Goal: Contribute content: Add original content to the website for others to see

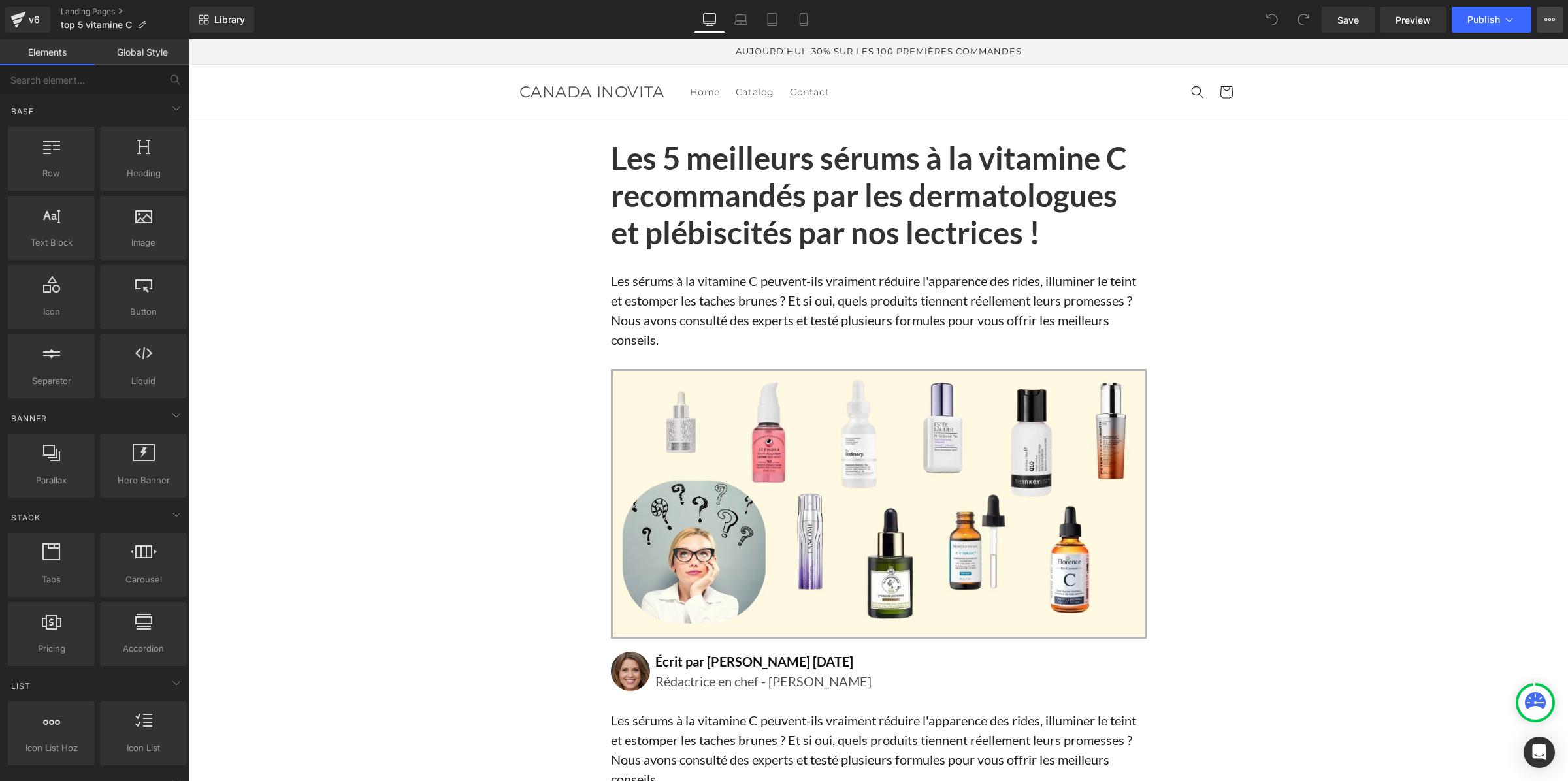
click at [1550, 20] on icon at bounding box center [1550, 20] width 3 height 3
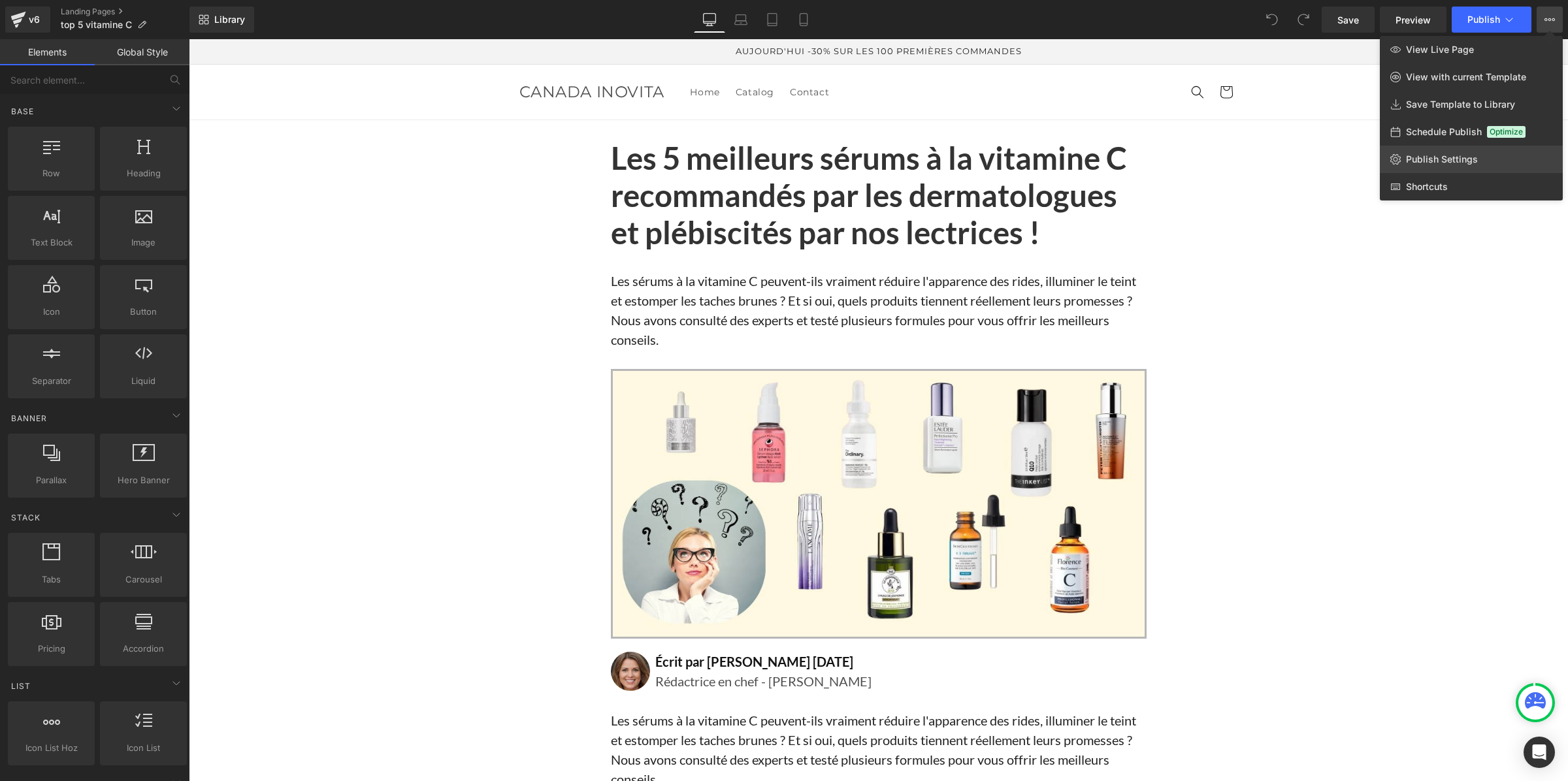
click at [1471, 153] on span "Publish Settings" at bounding box center [1442, 159] width 71 height 12
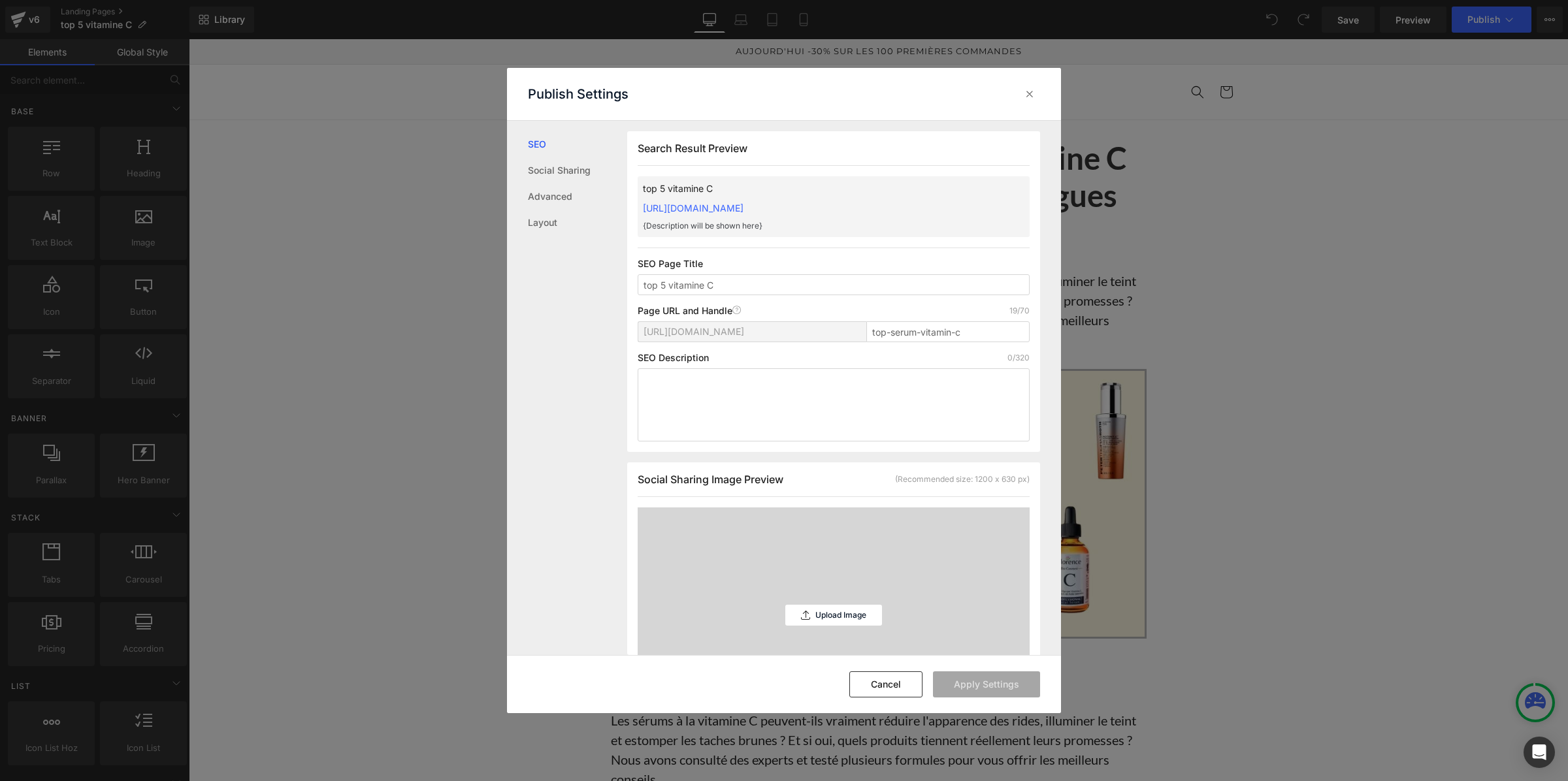
scroll to position [409, 0]
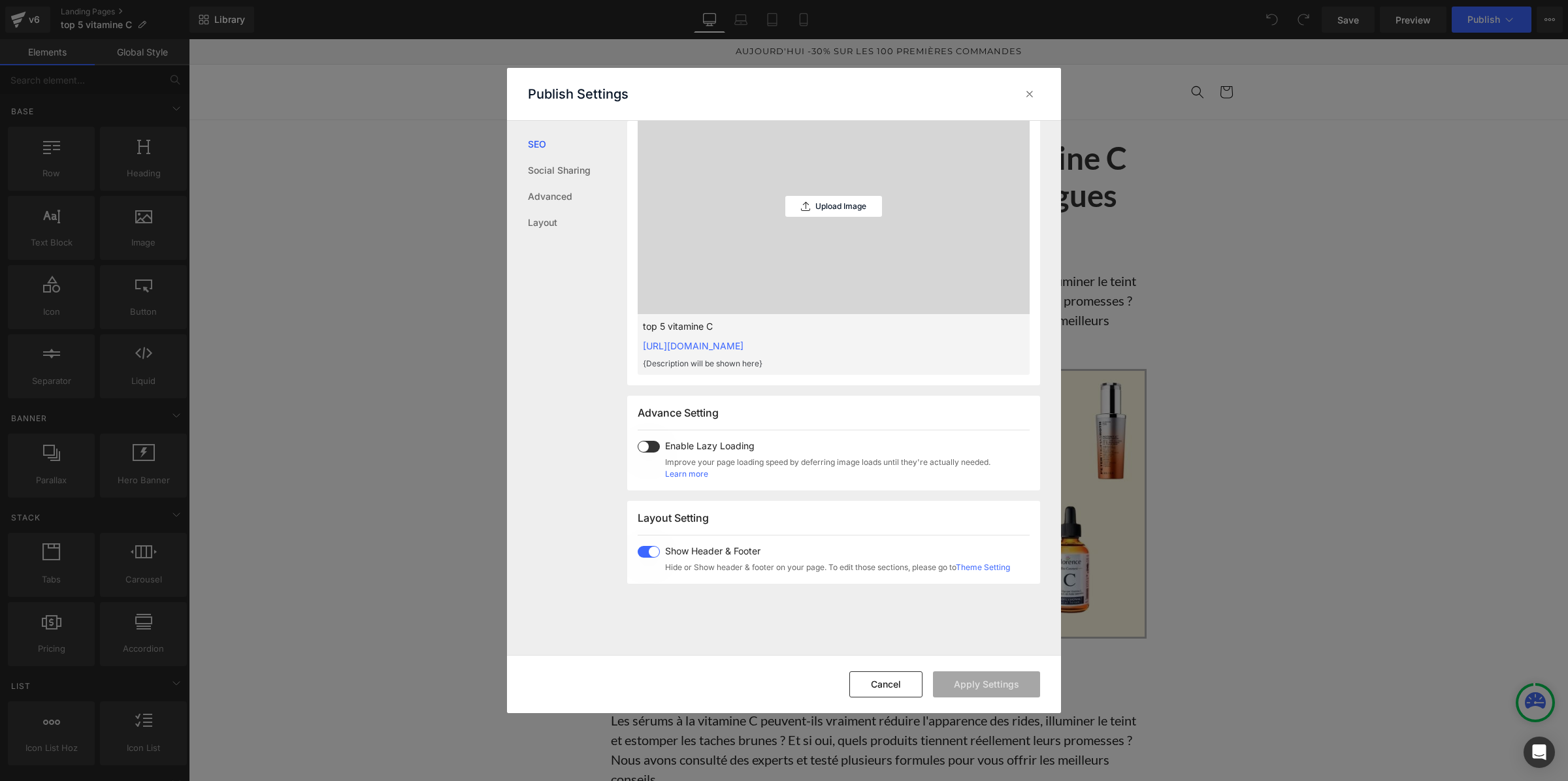
click at [955, 685] on button "Apply Settings" at bounding box center [987, 684] width 107 height 26
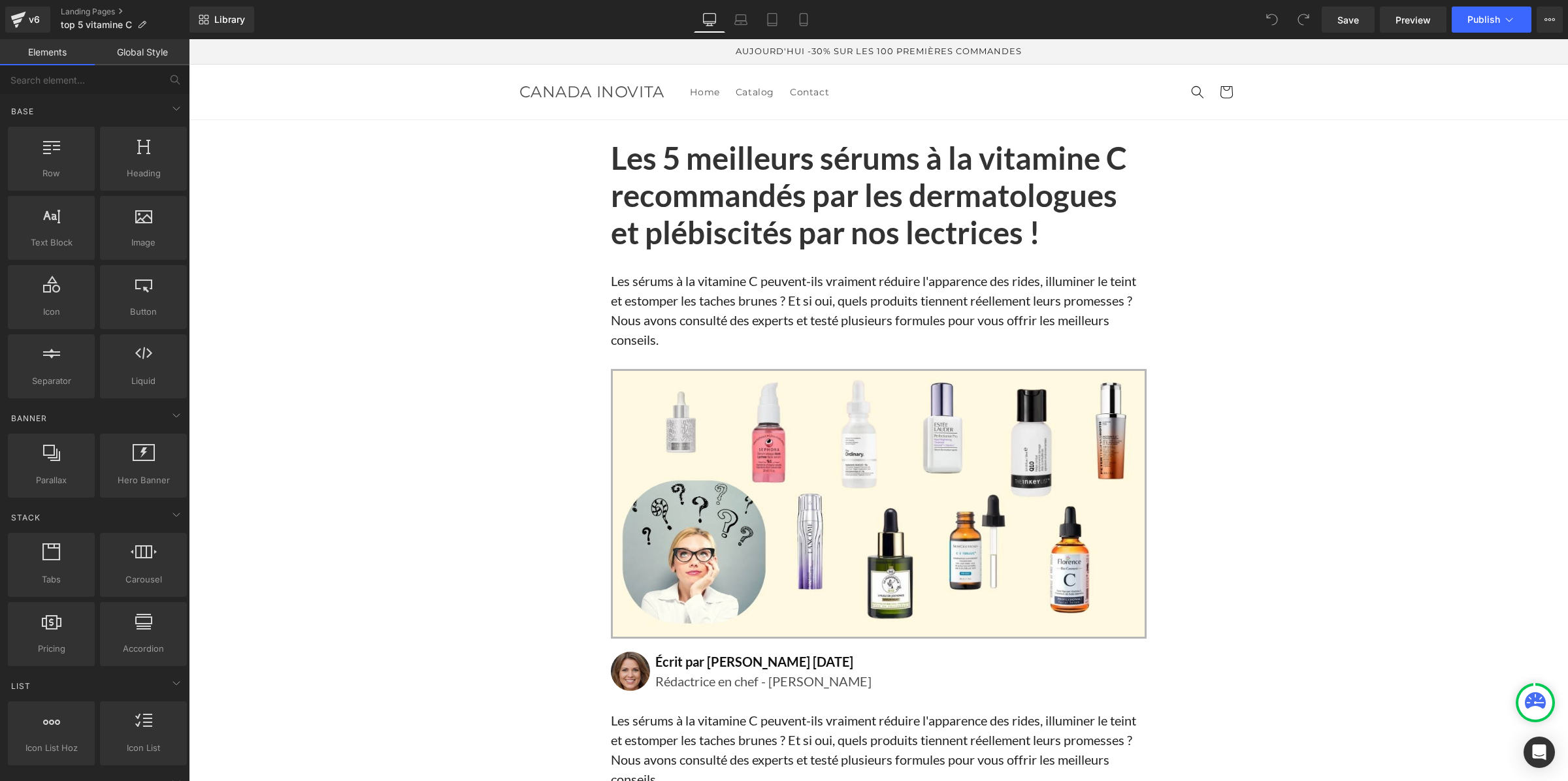
drag, startPoint x: 1419, startPoint y: 458, endPoint x: 1230, endPoint y: 419, distance: 193.0
click at [1474, 18] on span "Publish" at bounding box center [1484, 20] width 32 height 10
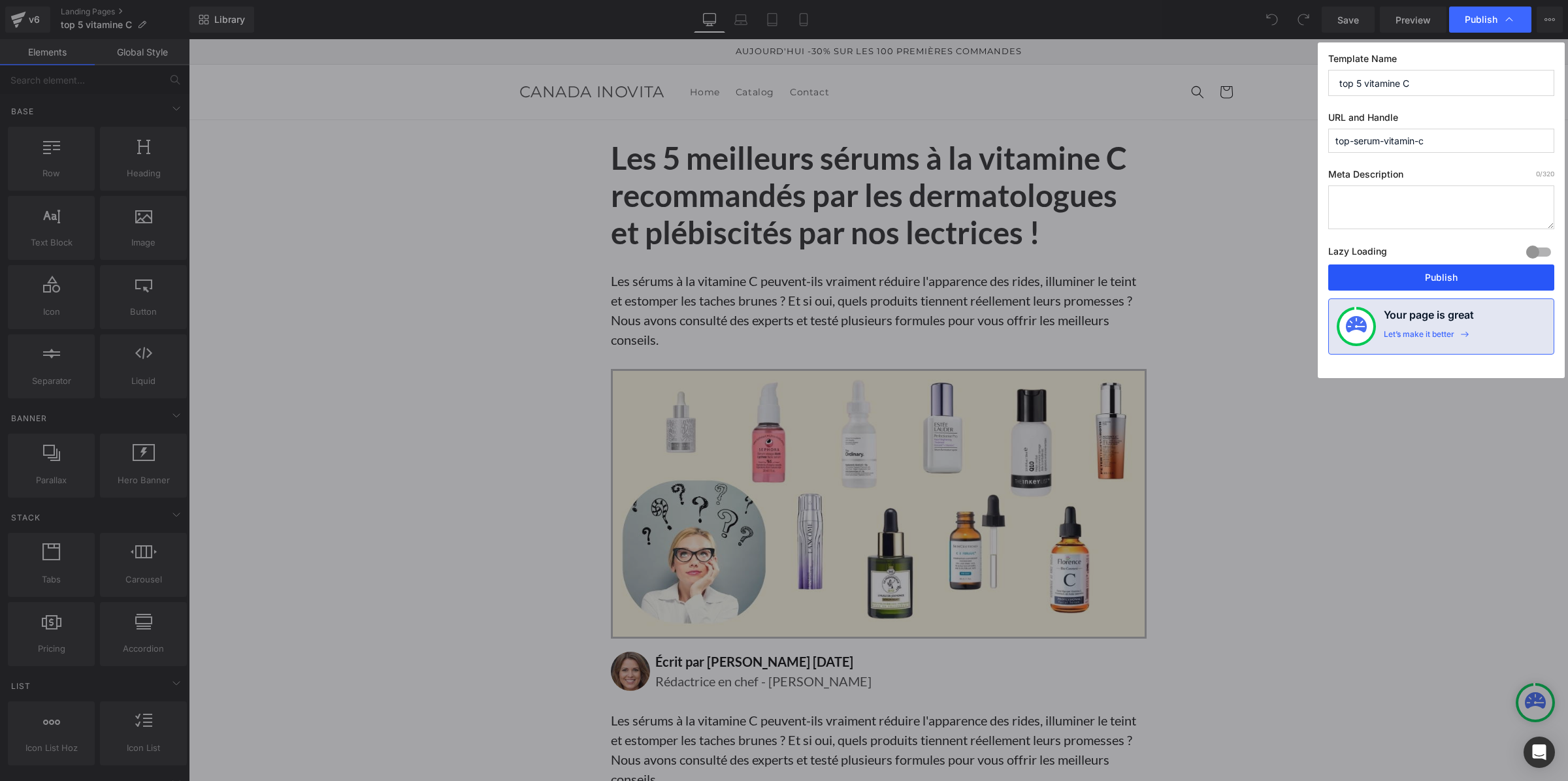
click at [1459, 279] on button "Publish" at bounding box center [1441, 277] width 226 height 26
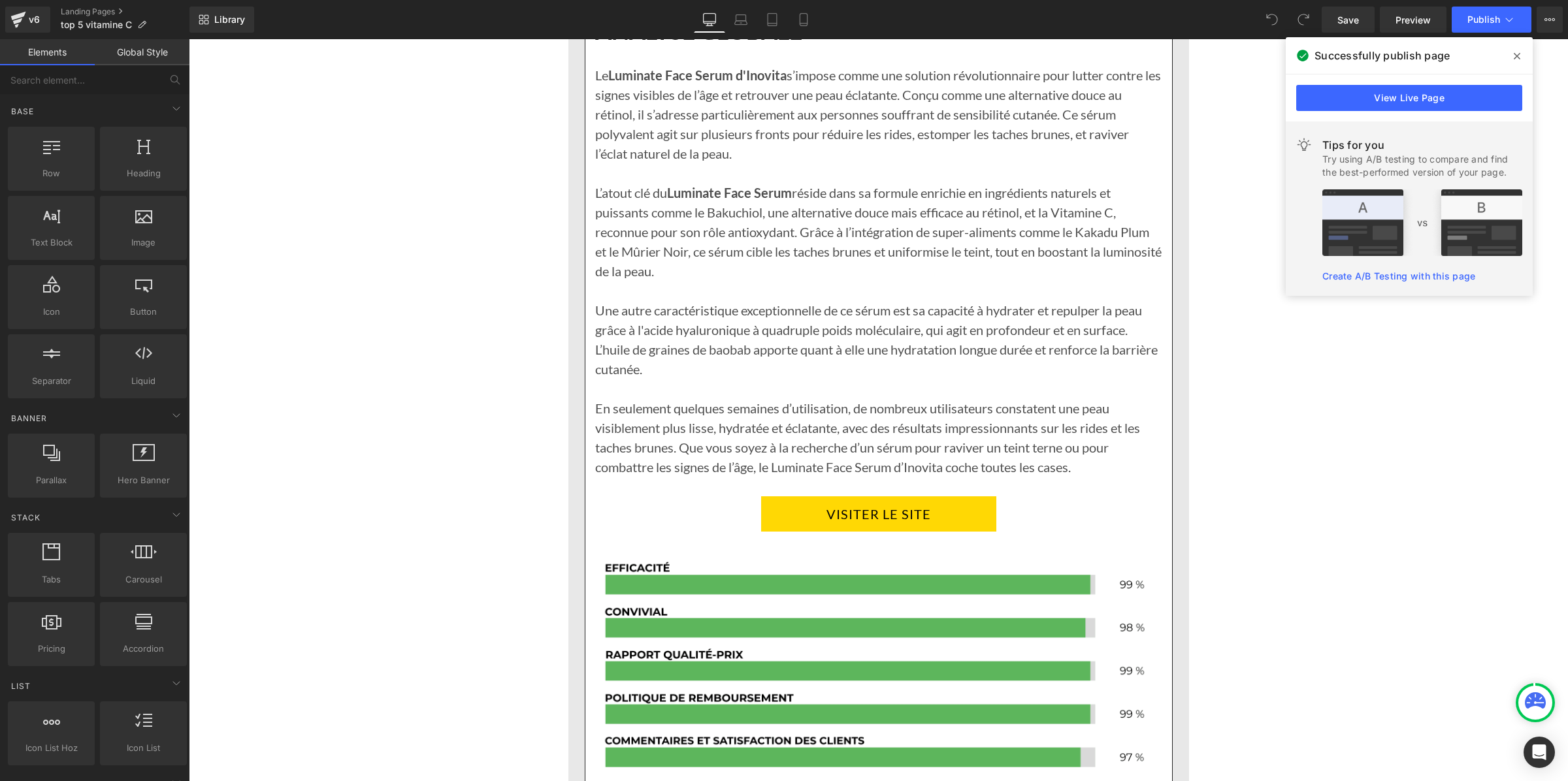
scroll to position [2205, 0]
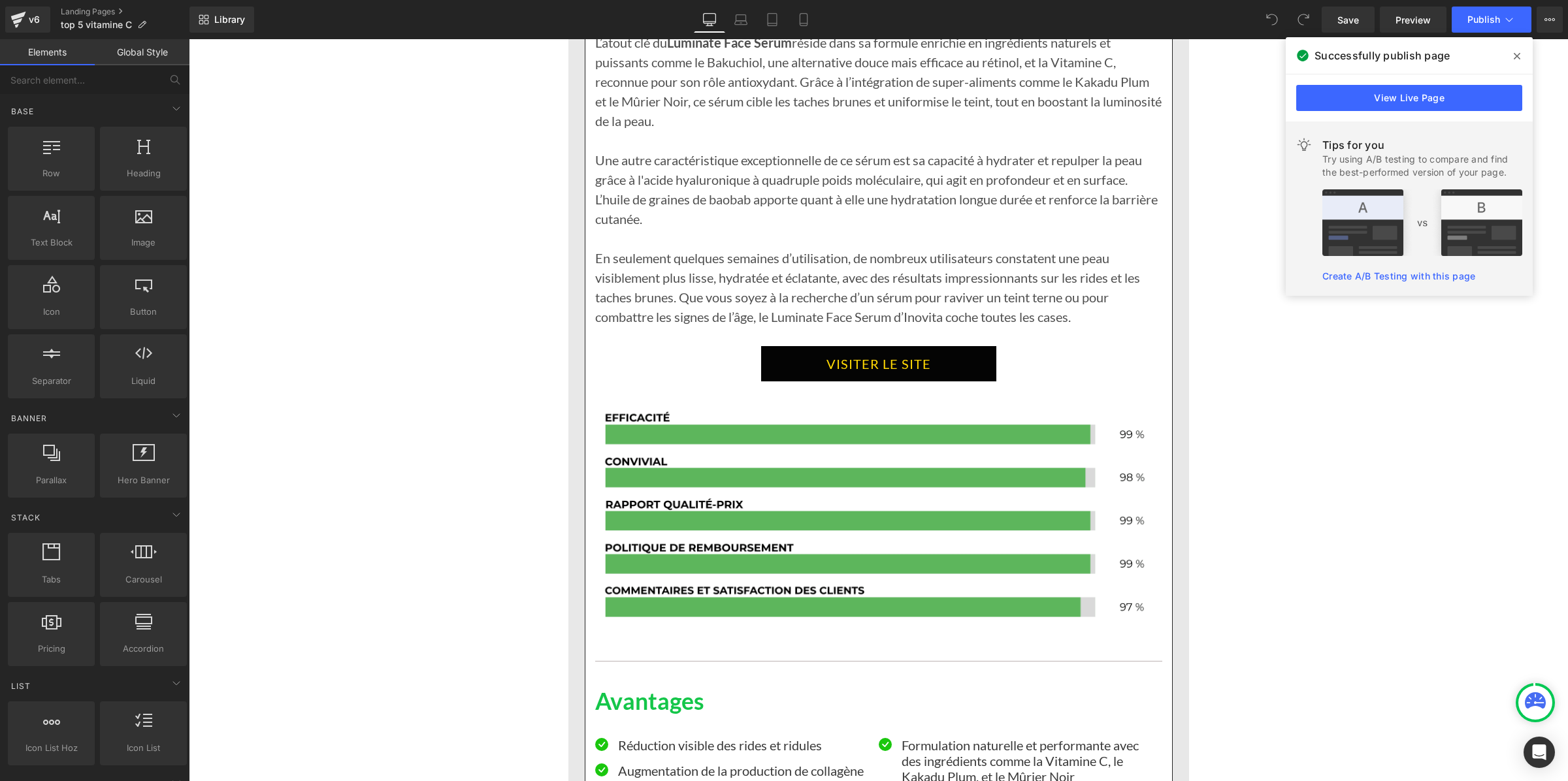
click at [919, 370] on link "VISITER LE SITE" at bounding box center [879, 363] width 235 height 35
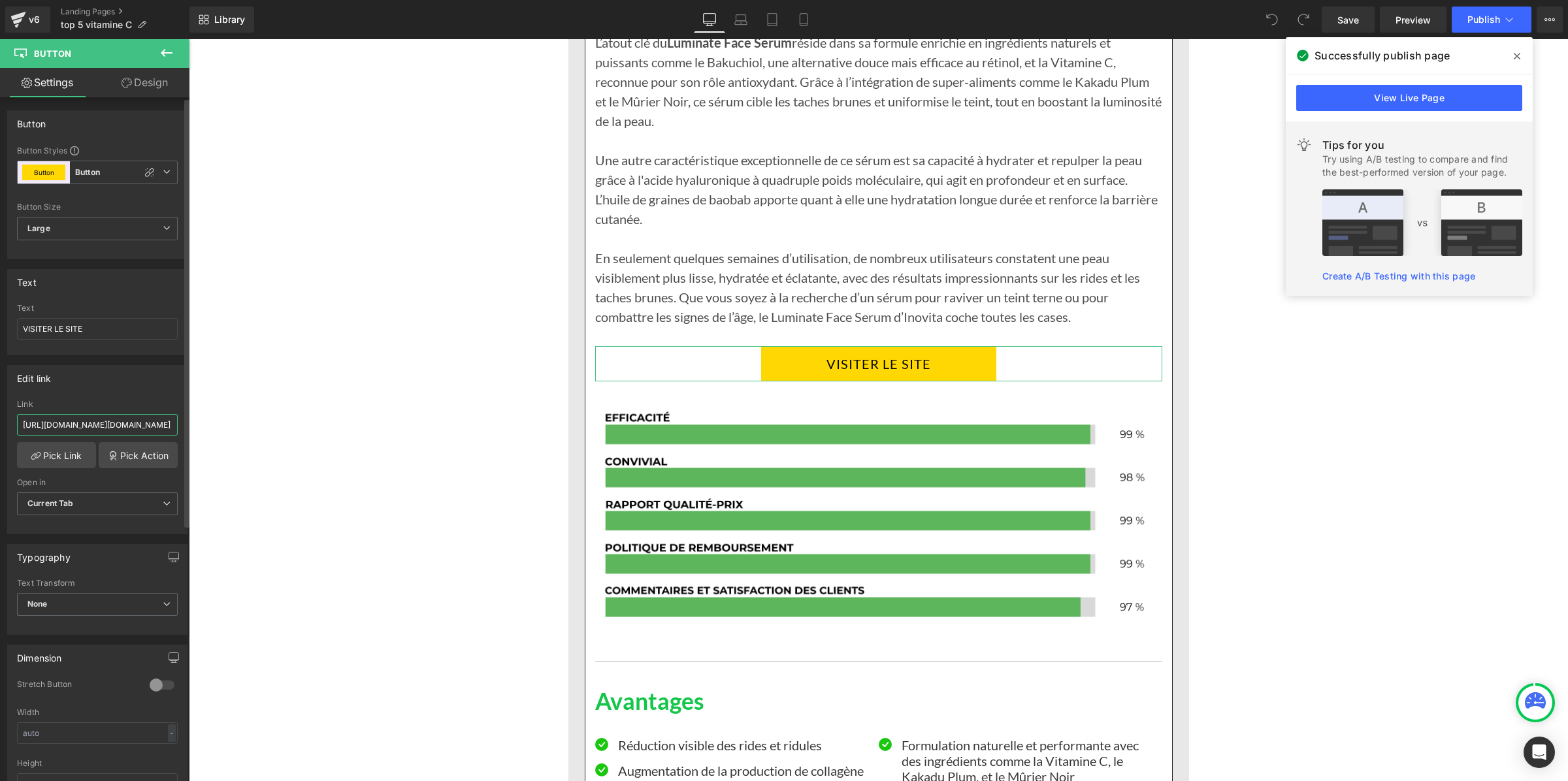
click at [79, 429] on input "https://app.gempages.net/editor?id=1754917796&type=template-product&page=produc…" at bounding box center [97, 425] width 161 height 21
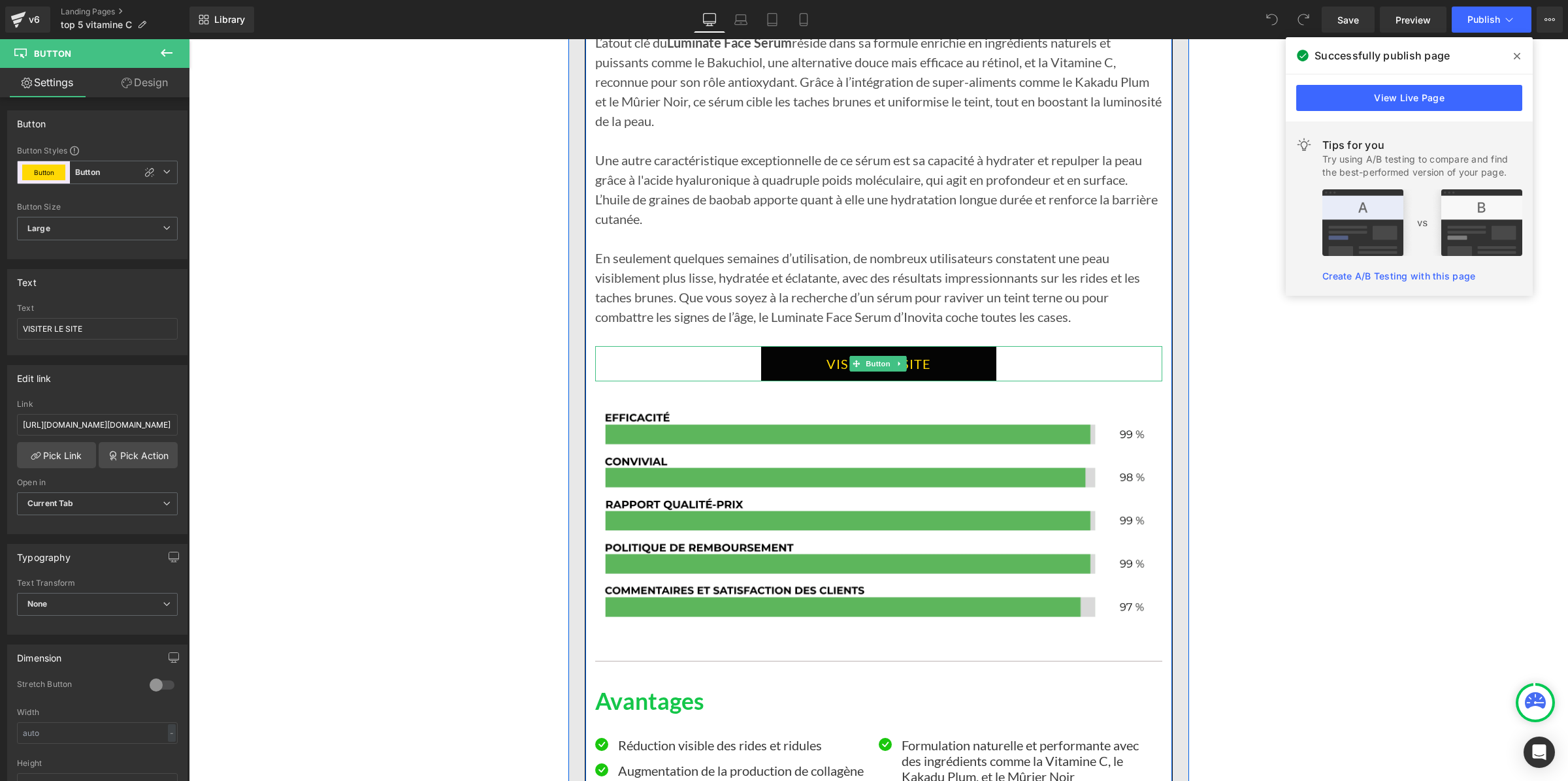
click at [784, 373] on link "VISITER LE SITE" at bounding box center [879, 363] width 235 height 35
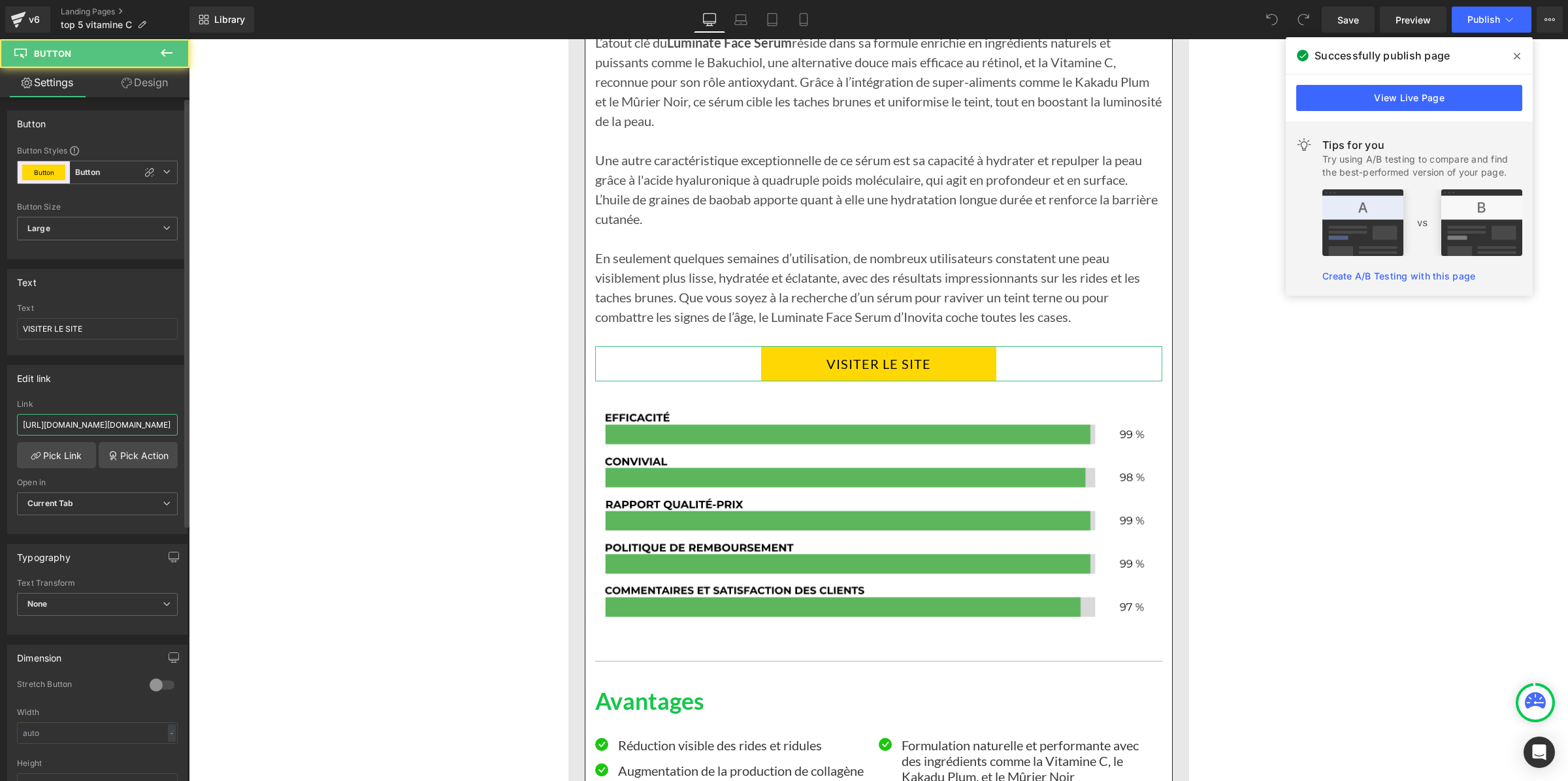
click at [96, 433] on input "https://app.gempages.net/editor?id=1754917796&type=template-product&page=produc…" at bounding box center [97, 425] width 161 height 21
type input "https://inovita.co/products/luminate-face-serum"
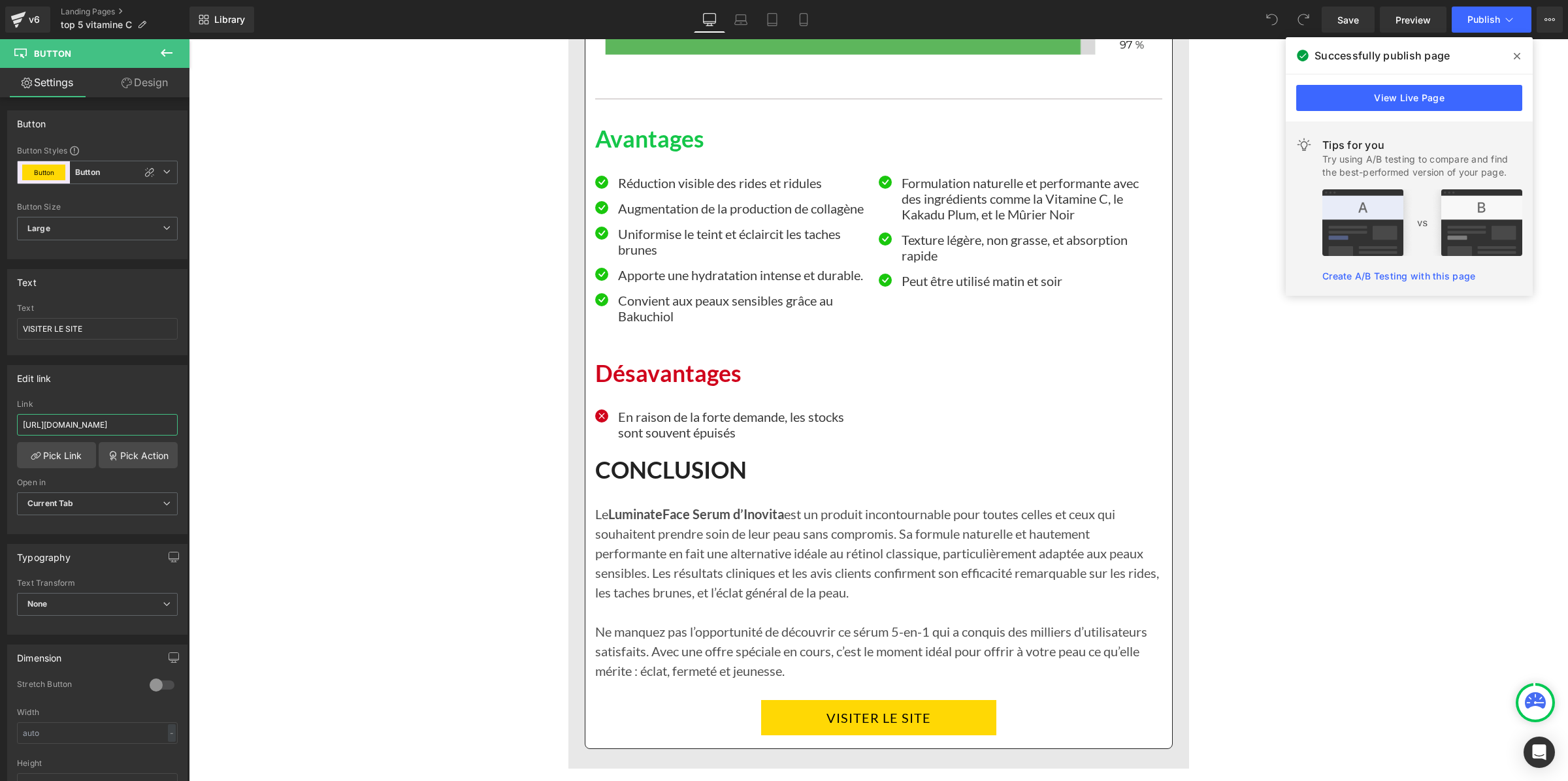
scroll to position [2859, 0]
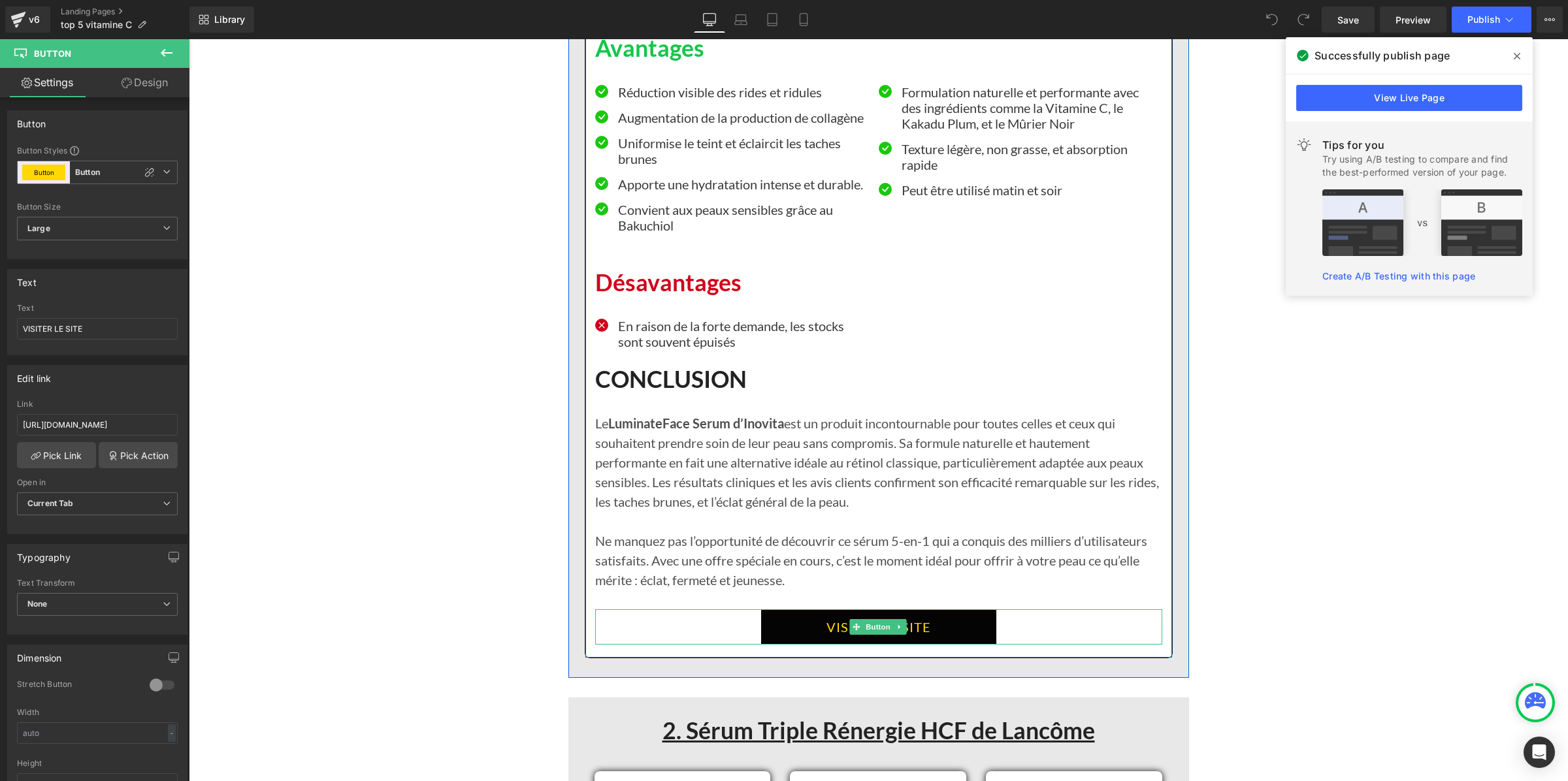
click at [772, 630] on link "VISITER LE SITE" at bounding box center [879, 627] width 235 height 35
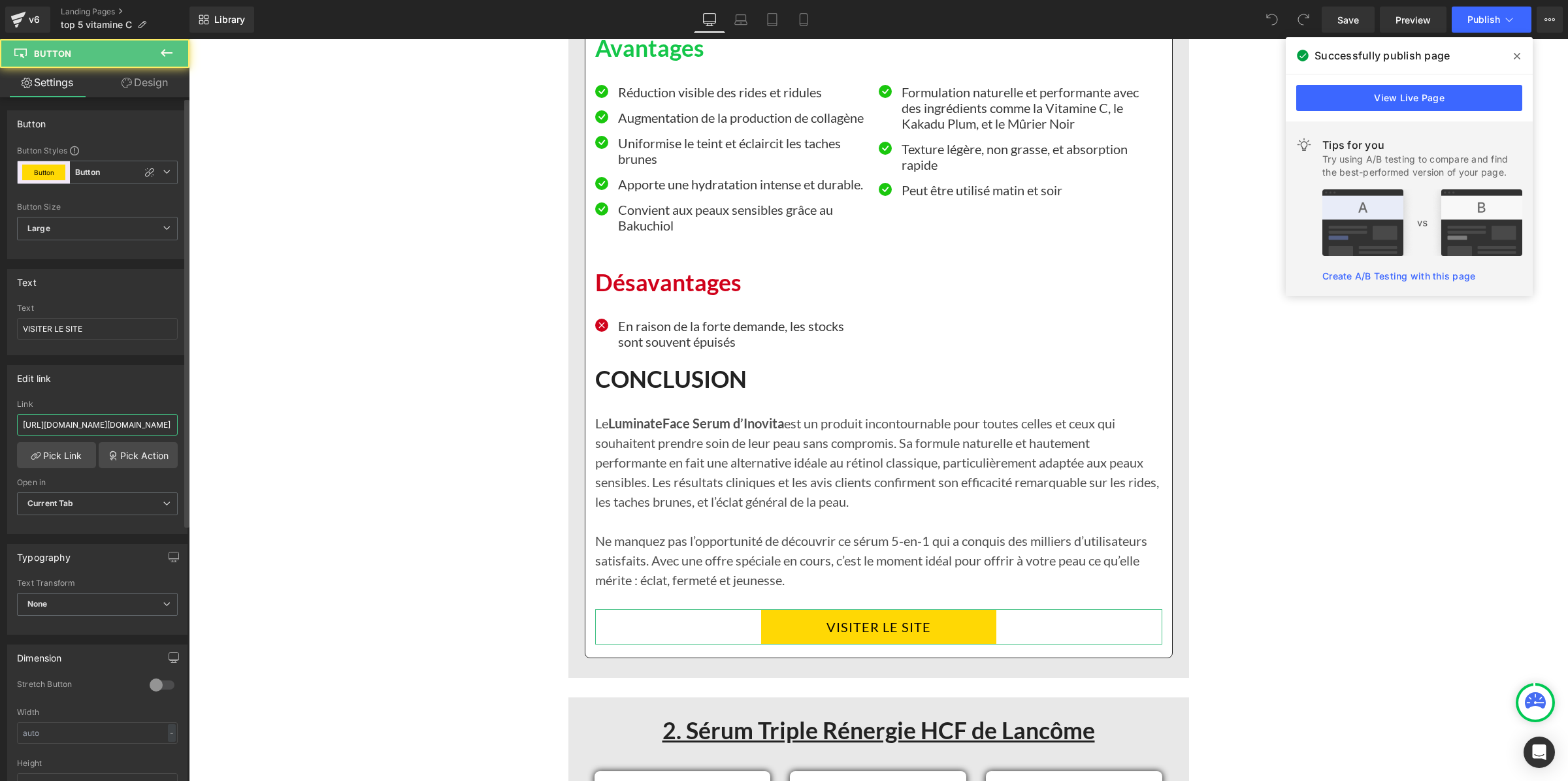
click at [96, 430] on input "https://app.gempages.net/editor?id=1754917796&type=template-product&page=produc…" at bounding box center [97, 425] width 161 height 21
paste input "inovita.co/products/luminate-face-seru"
type input "https://inovita.co/products/luminate-face-serum"
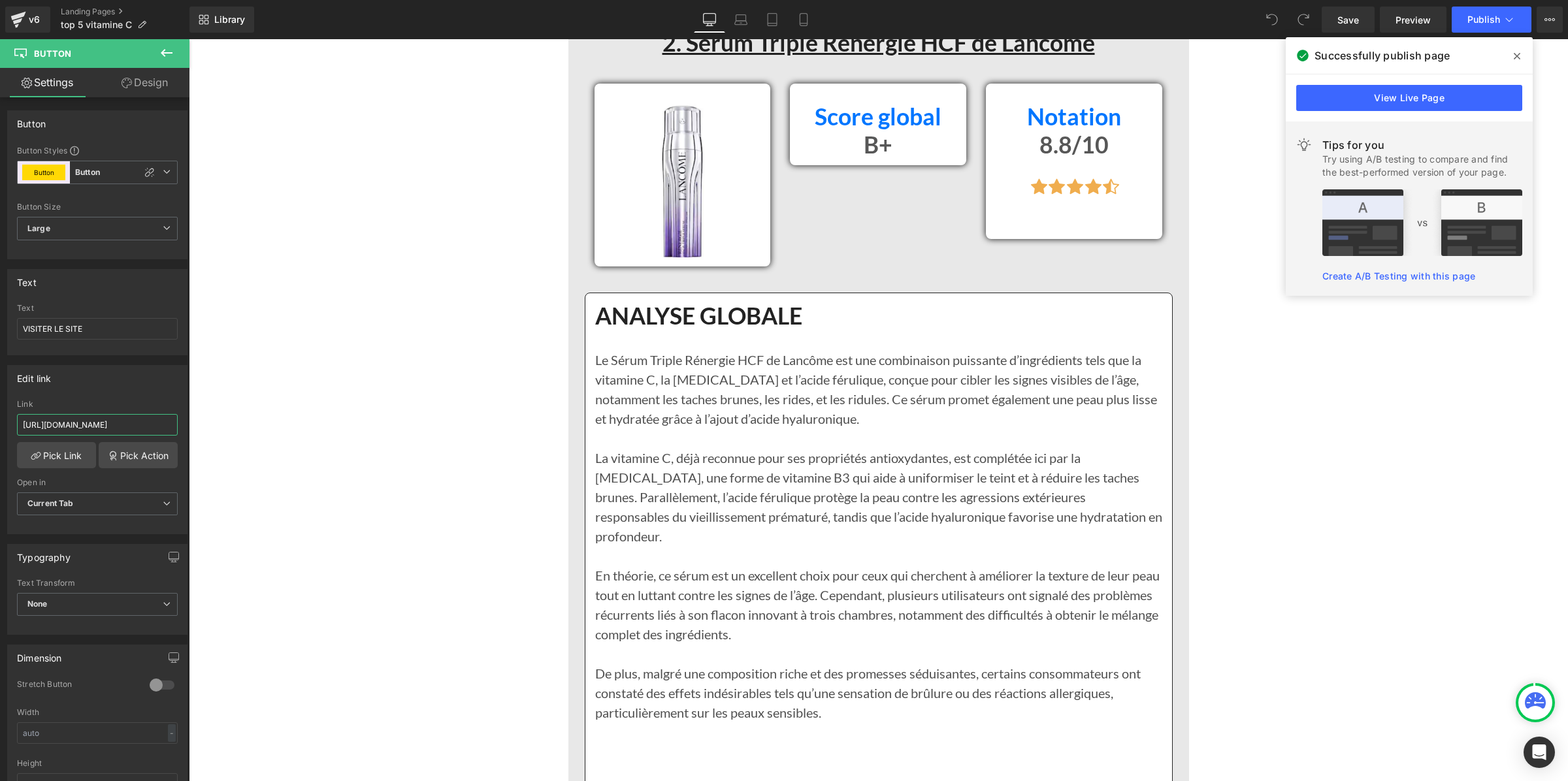
scroll to position [3839, 0]
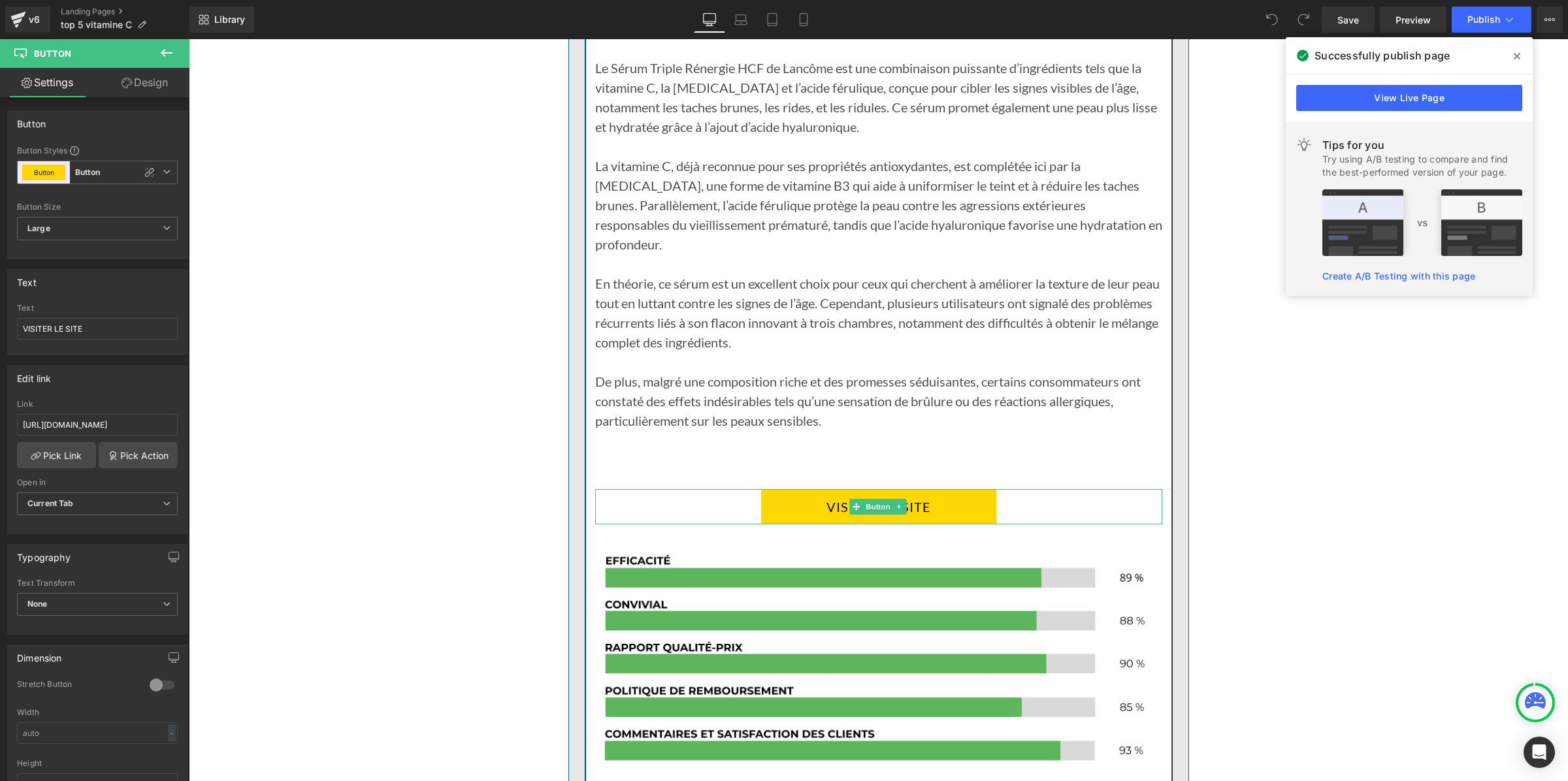
click at [765, 489] on link "VISITER LE SITE" at bounding box center [879, 506] width 235 height 35
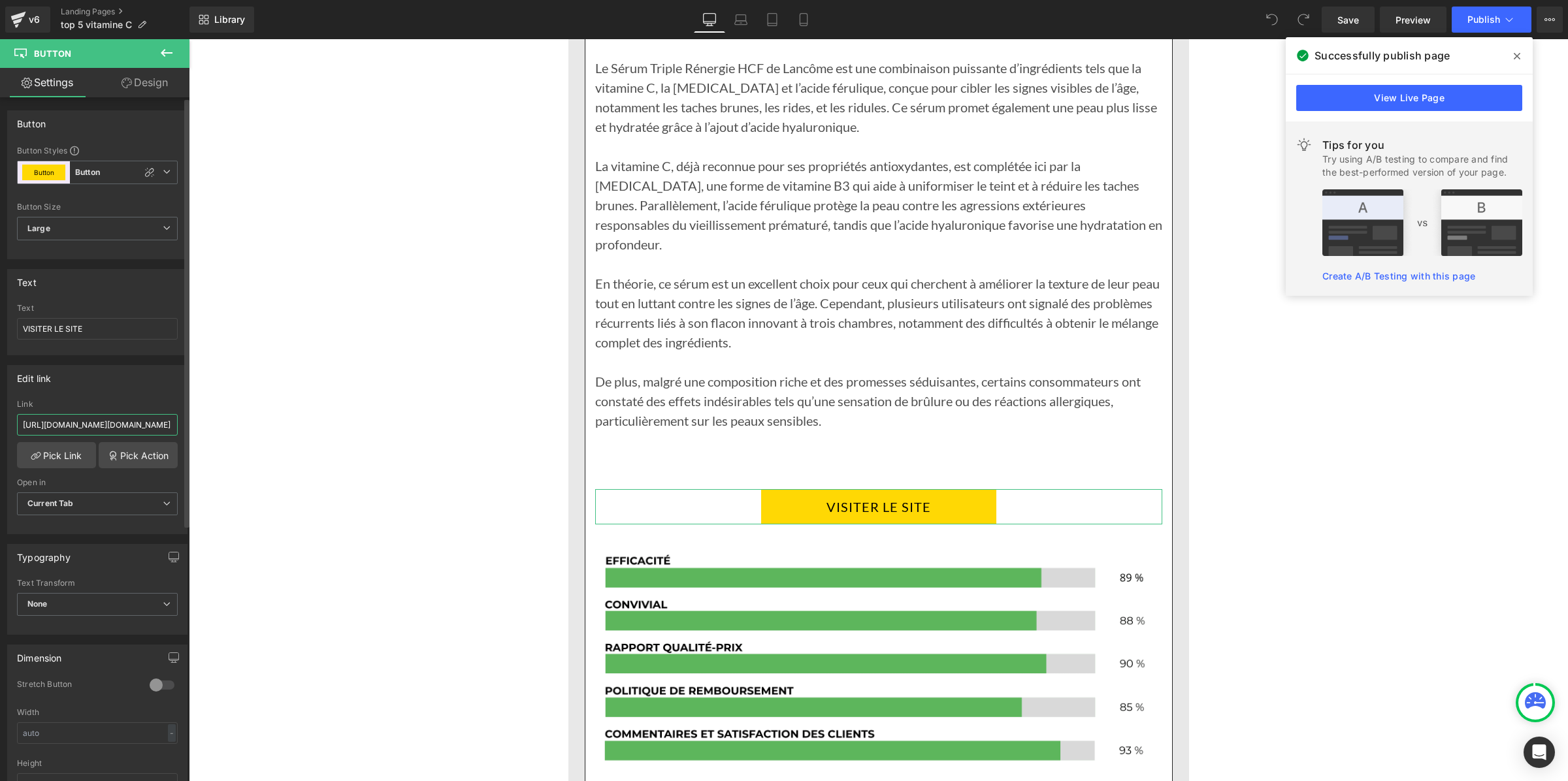
click at [63, 428] on input "https://app.gempages.net/editor?id=1754917796&type=template-product&page=produc…" at bounding box center [97, 425] width 161 height 21
type input "https://inovita.co/products/luminate-face-serum"
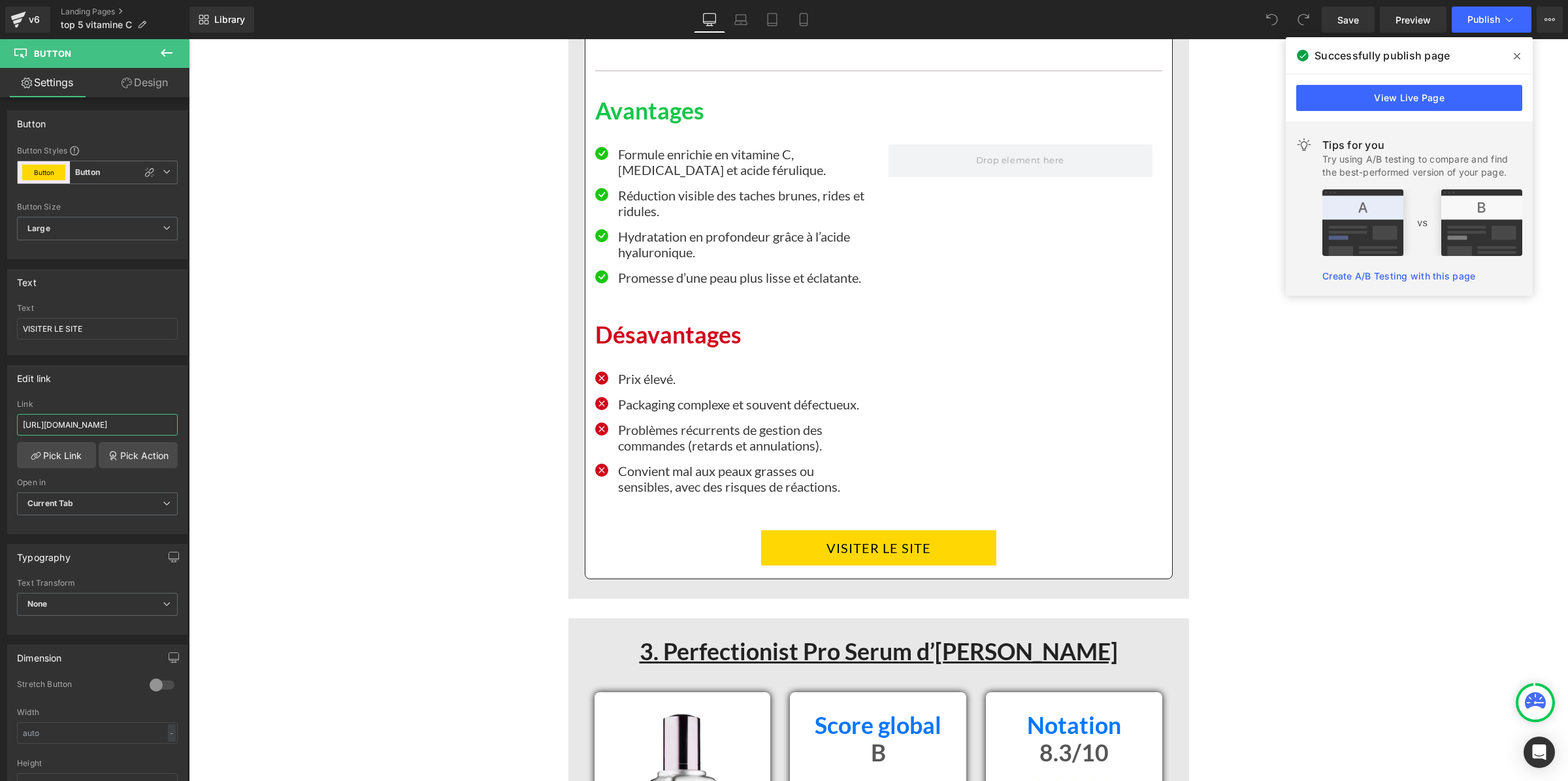
scroll to position [4737, 0]
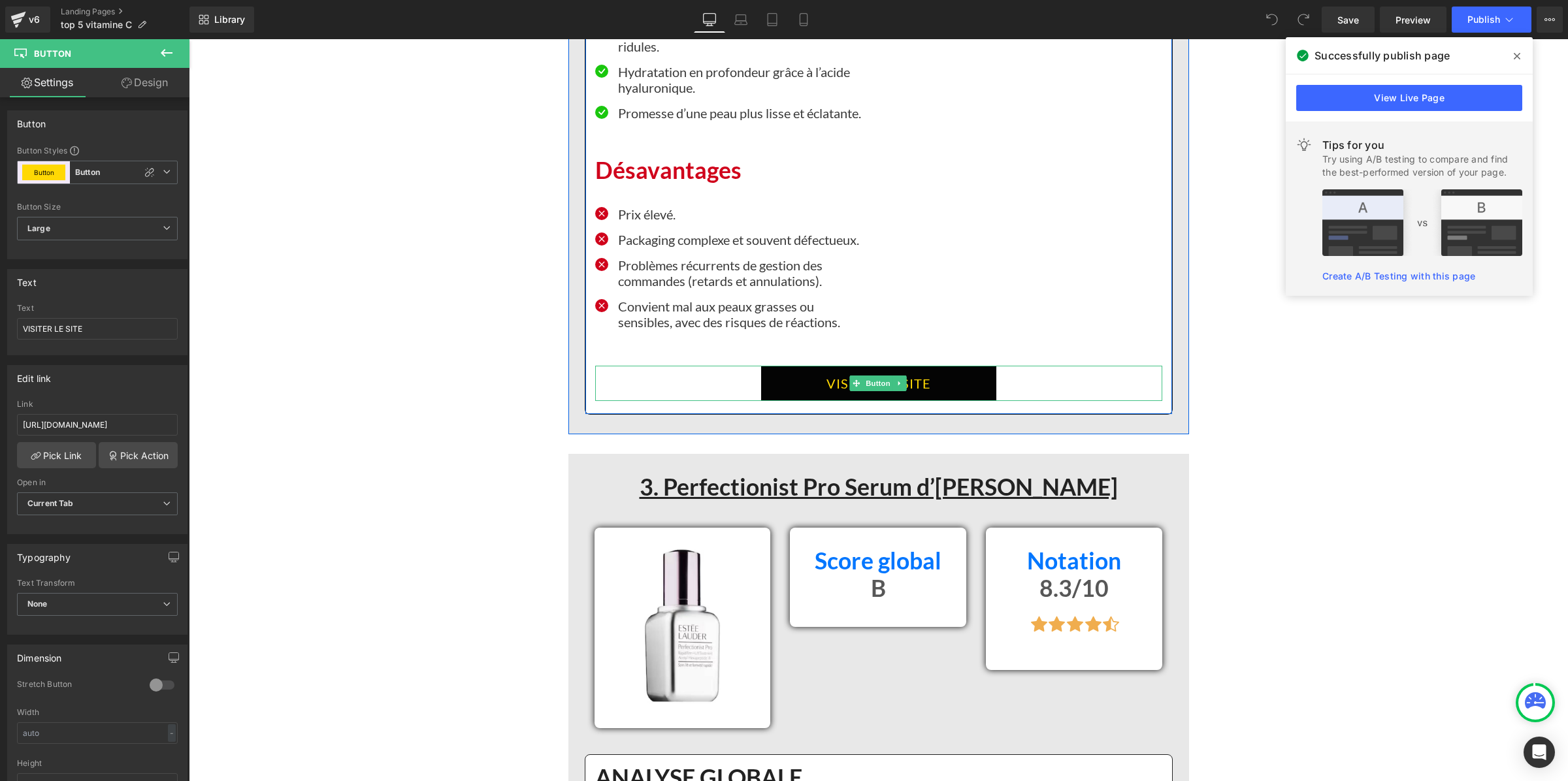
click at [776, 371] on link "VISITER LE SITE" at bounding box center [879, 383] width 235 height 35
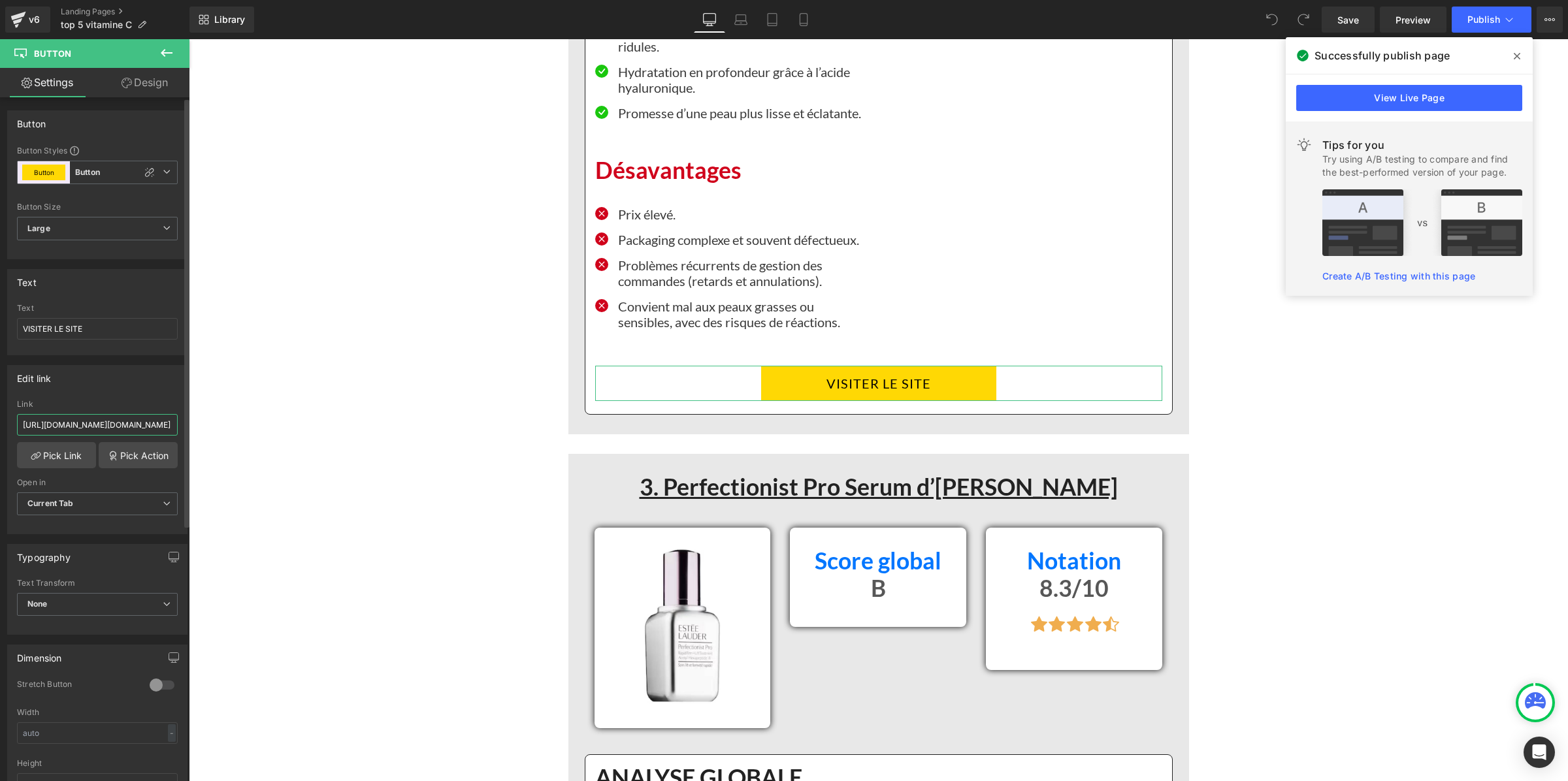
click at [148, 422] on input "https://app.gempages.net/editor?id=1754917796&type=template-product&page=produc…" at bounding box center [97, 425] width 161 height 21
paste input "inovita.co/products/luminate-face-seru"
type input "https://inovita.co/products/luminate-face-serum"
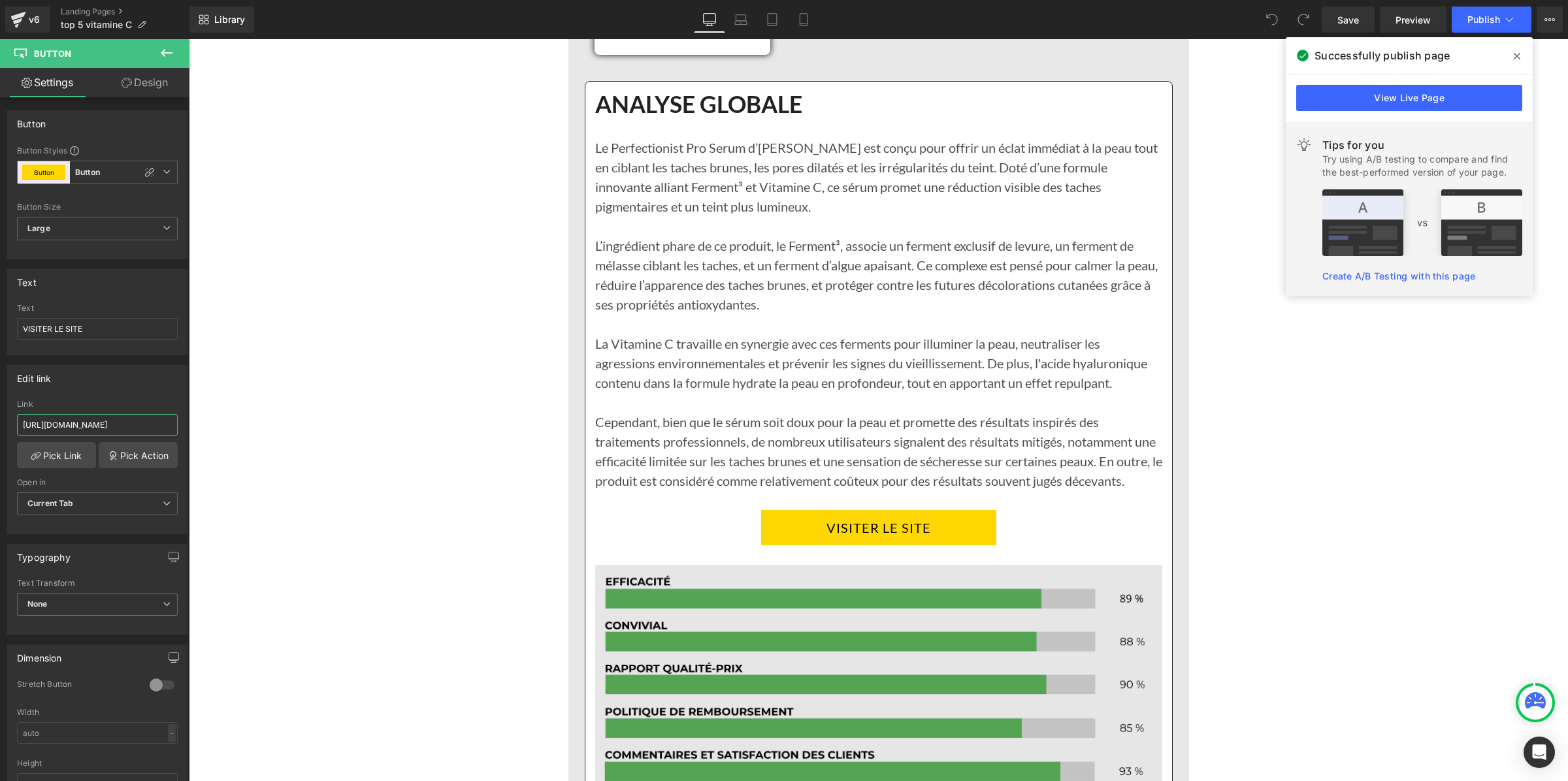
scroll to position [5554, 0]
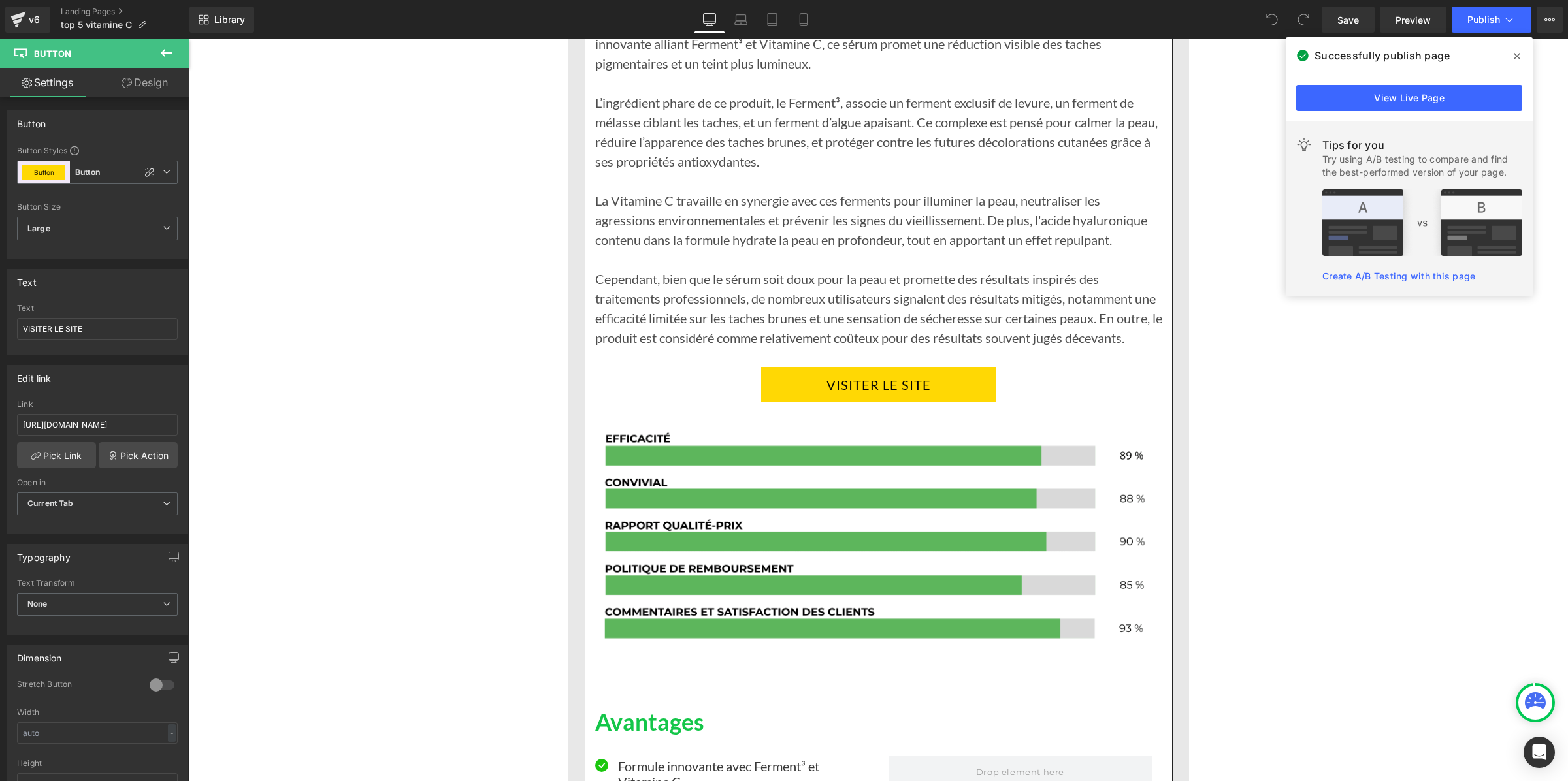
click at [788, 396] on link "VISITER LE SITE" at bounding box center [879, 385] width 235 height 35
click at [76, 426] on input "https://app.gempages.net/editor?id=1754917796&type=template-product&page=produc…" at bounding box center [97, 425] width 161 height 21
type input "https://inovita.co/products/luminate-face-serum"
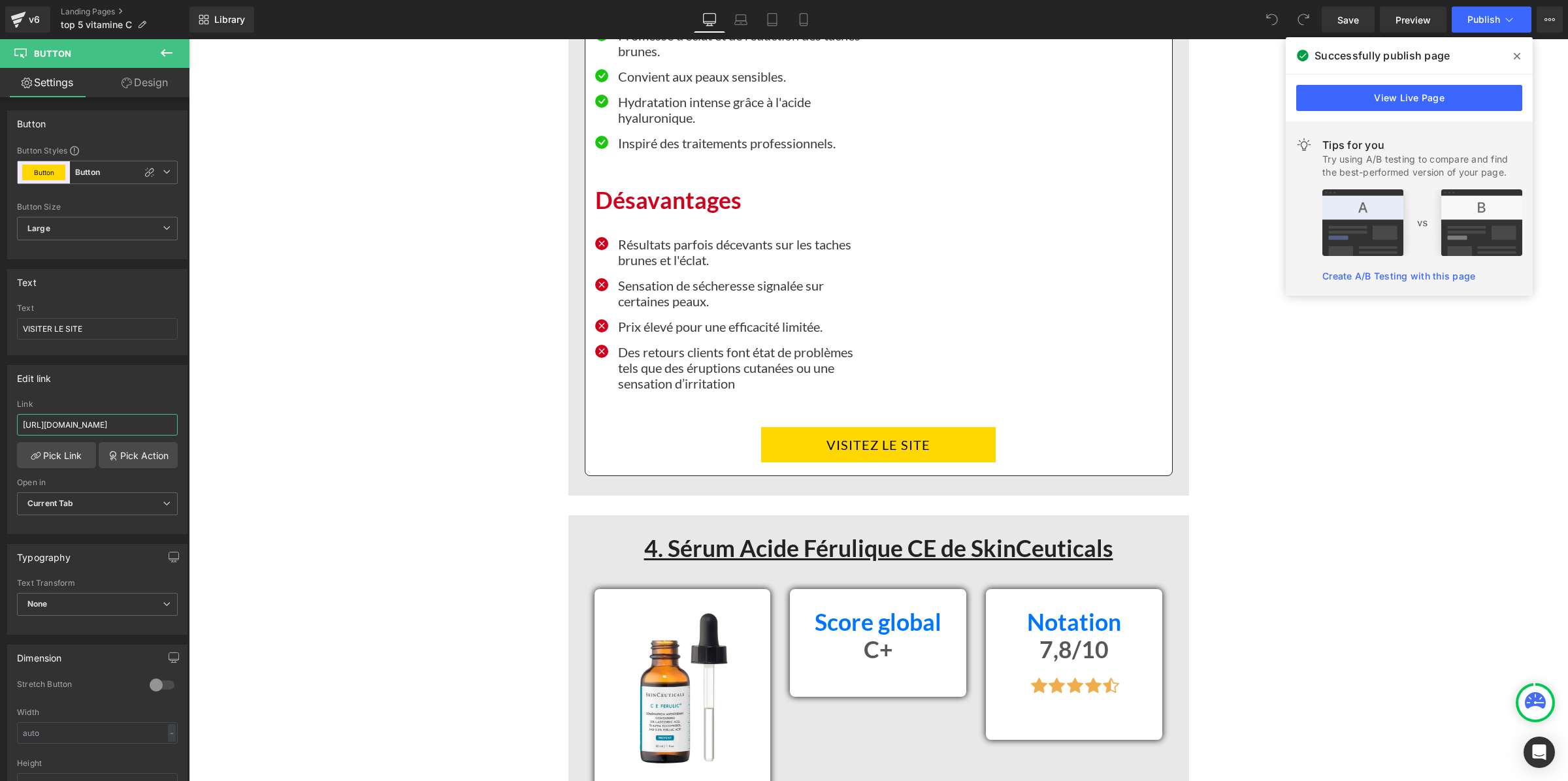
scroll to position [6452, 0]
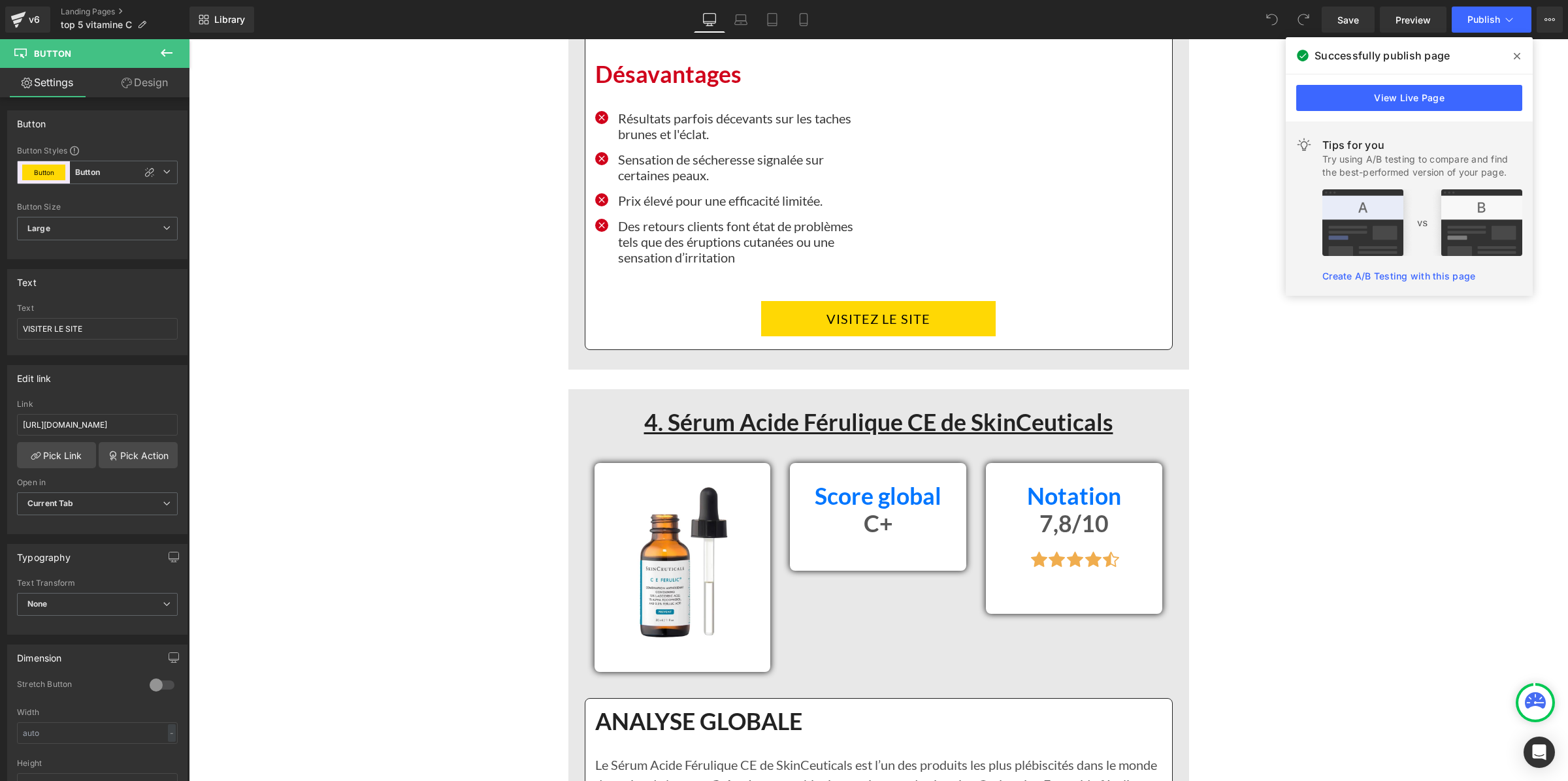
click at [784, 319] on link "VISITEZ LE SITE" at bounding box center [879, 318] width 235 height 35
click at [120, 429] on input "https://app.gempages.net/editor?id=1754917796&type=template-product&page=produc…" at bounding box center [97, 425] width 161 height 21
paste input "inovita.co/products/luminate-face-seru"
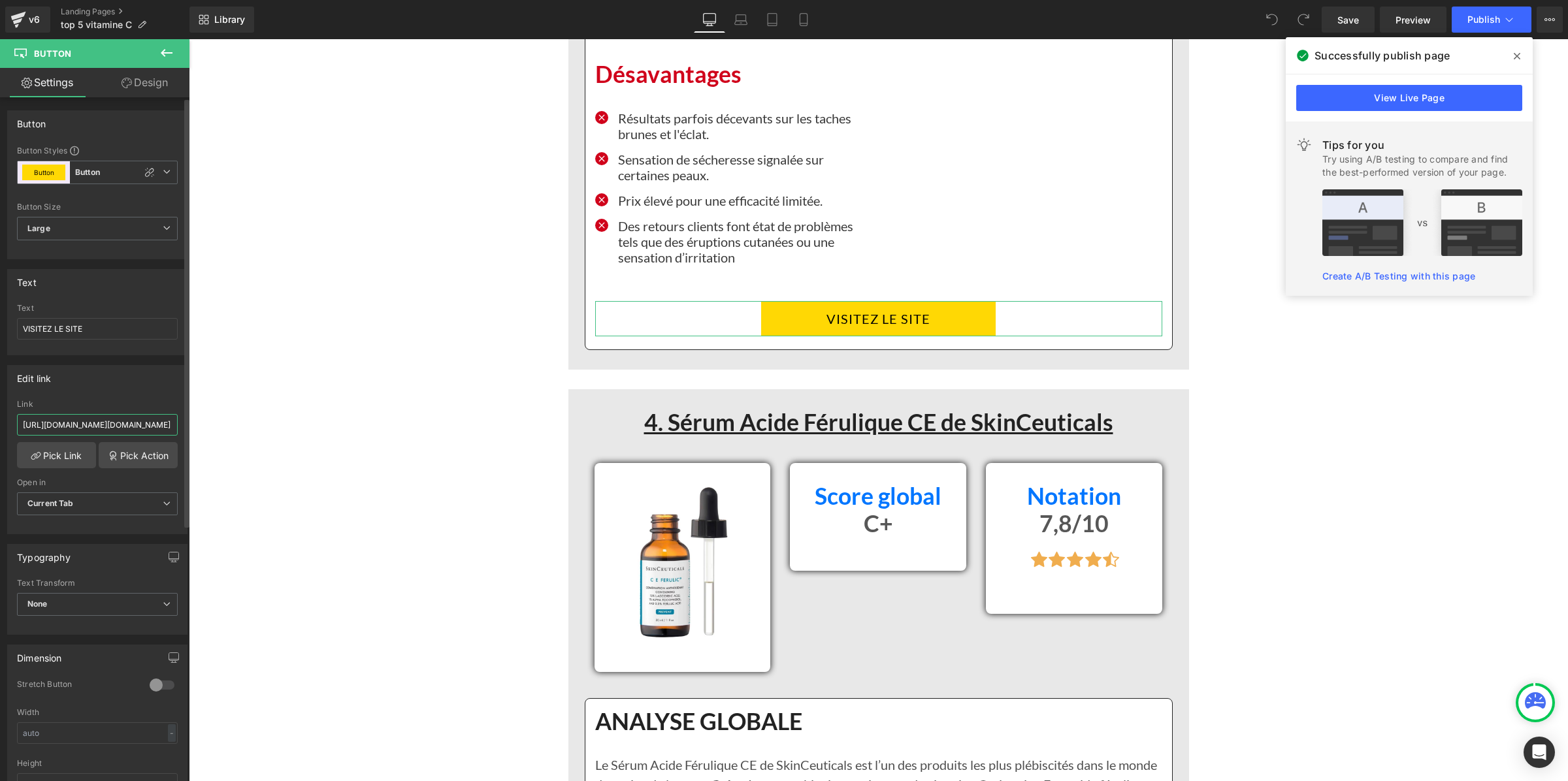
type input "https://inovita.co/products/luminate-face-serum"
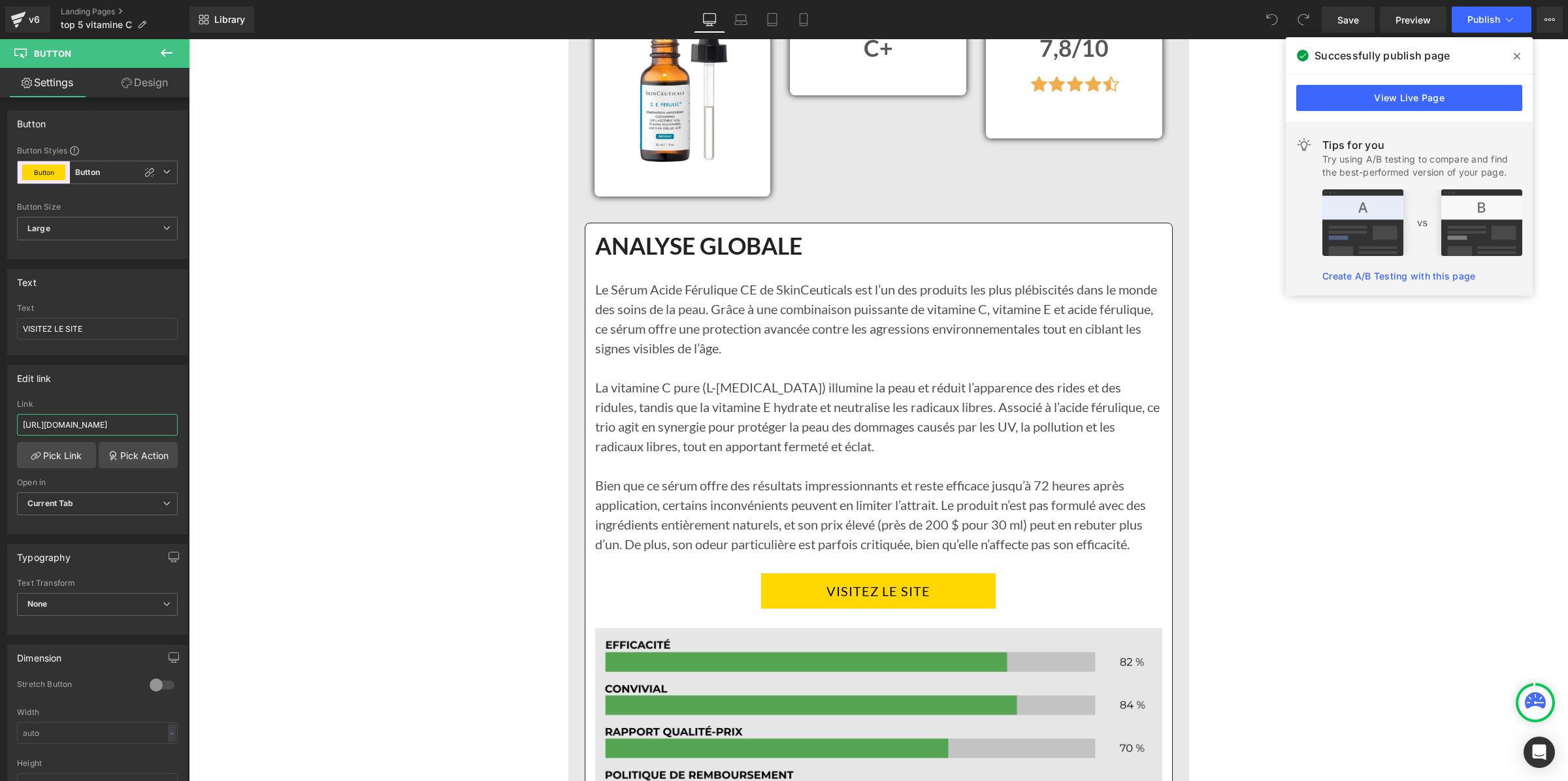
scroll to position [7106, 0]
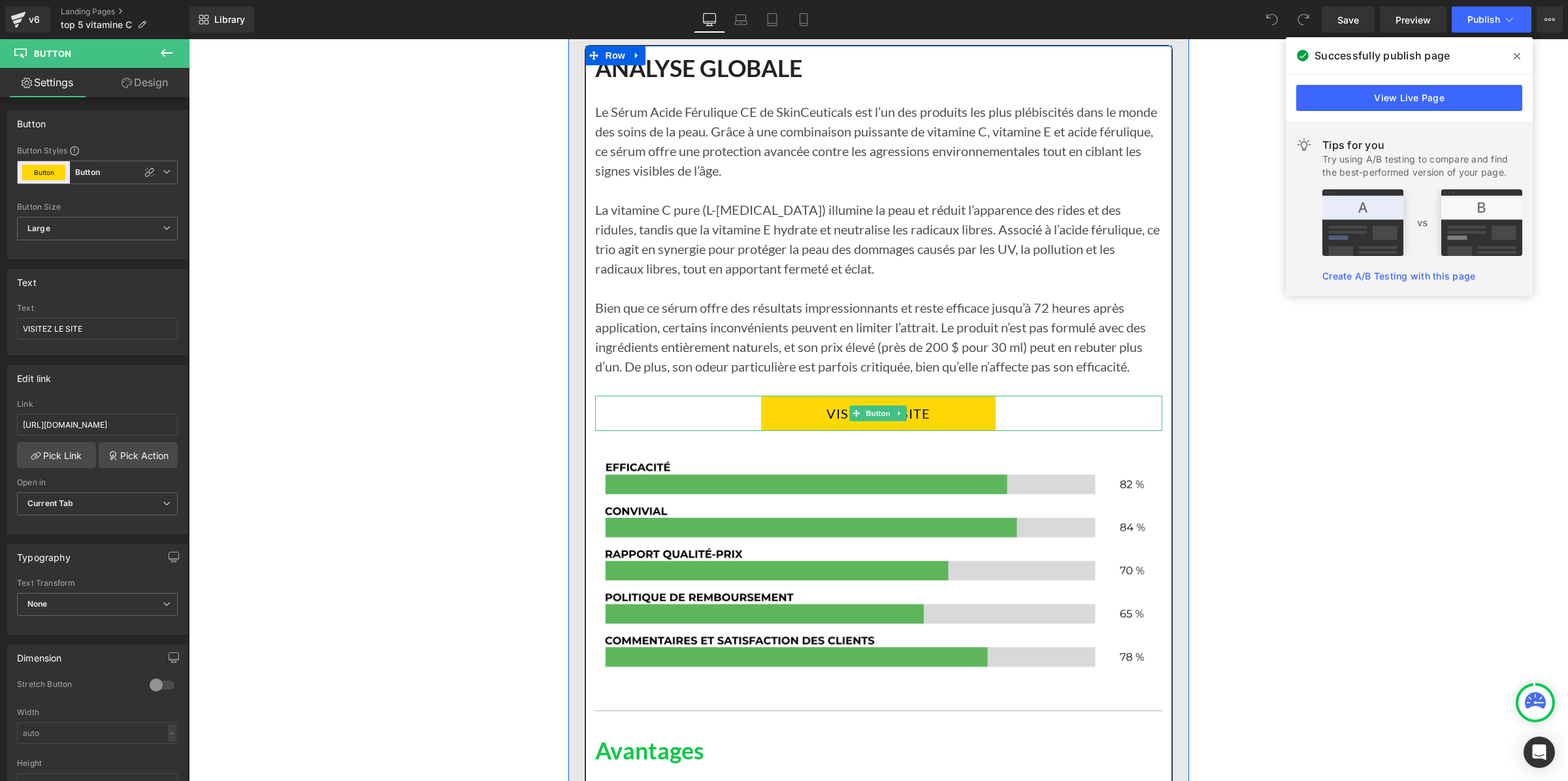
click at [773, 413] on link "VISITEZ LE SITE" at bounding box center [879, 413] width 235 height 35
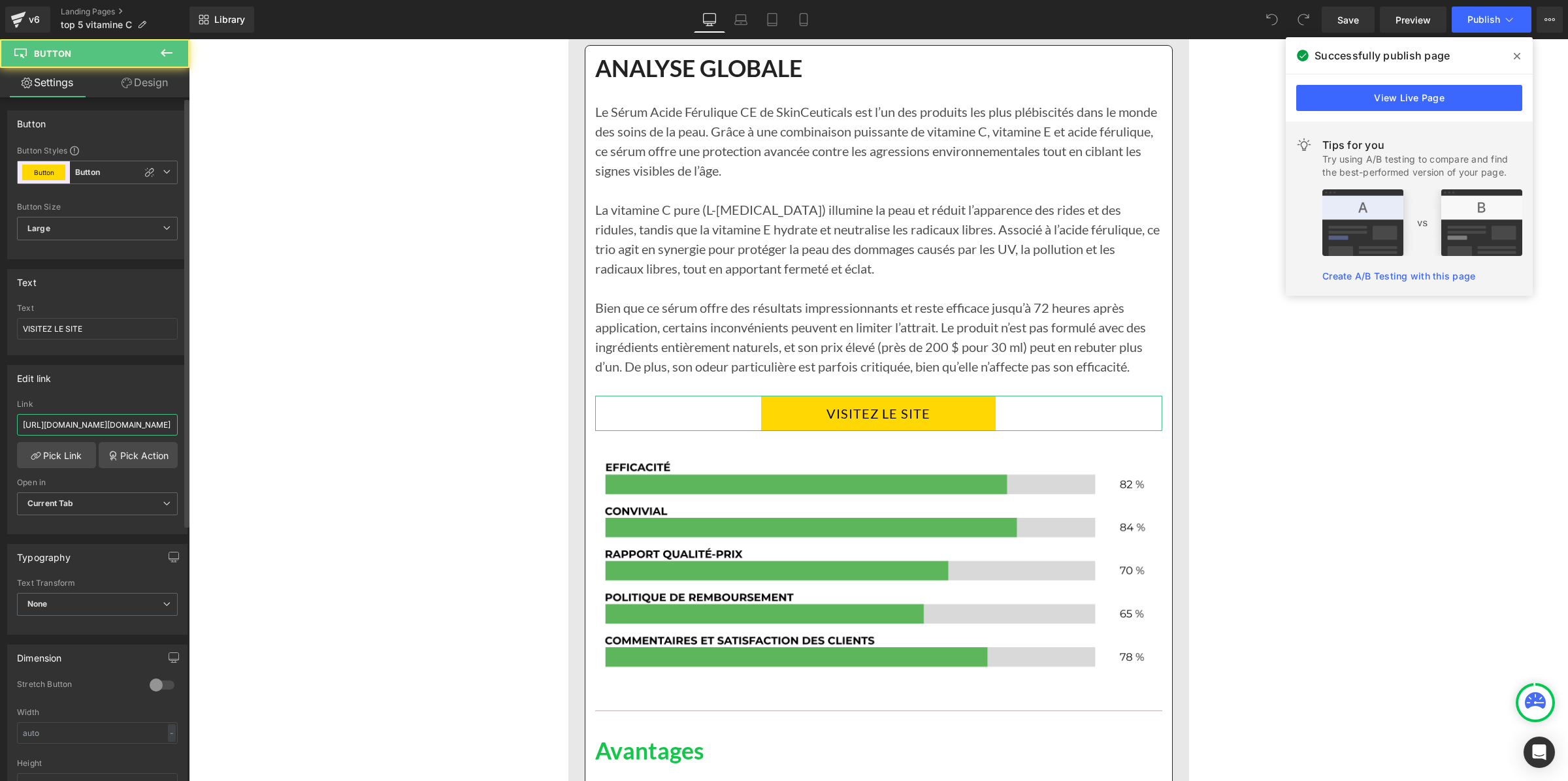
click at [86, 424] on input "https://app.gempages.net/editor?id=1754917796&type=template-product&page=produc…" at bounding box center [97, 425] width 161 height 21
type input "https://inovita.co/products/luminate-face-serum"
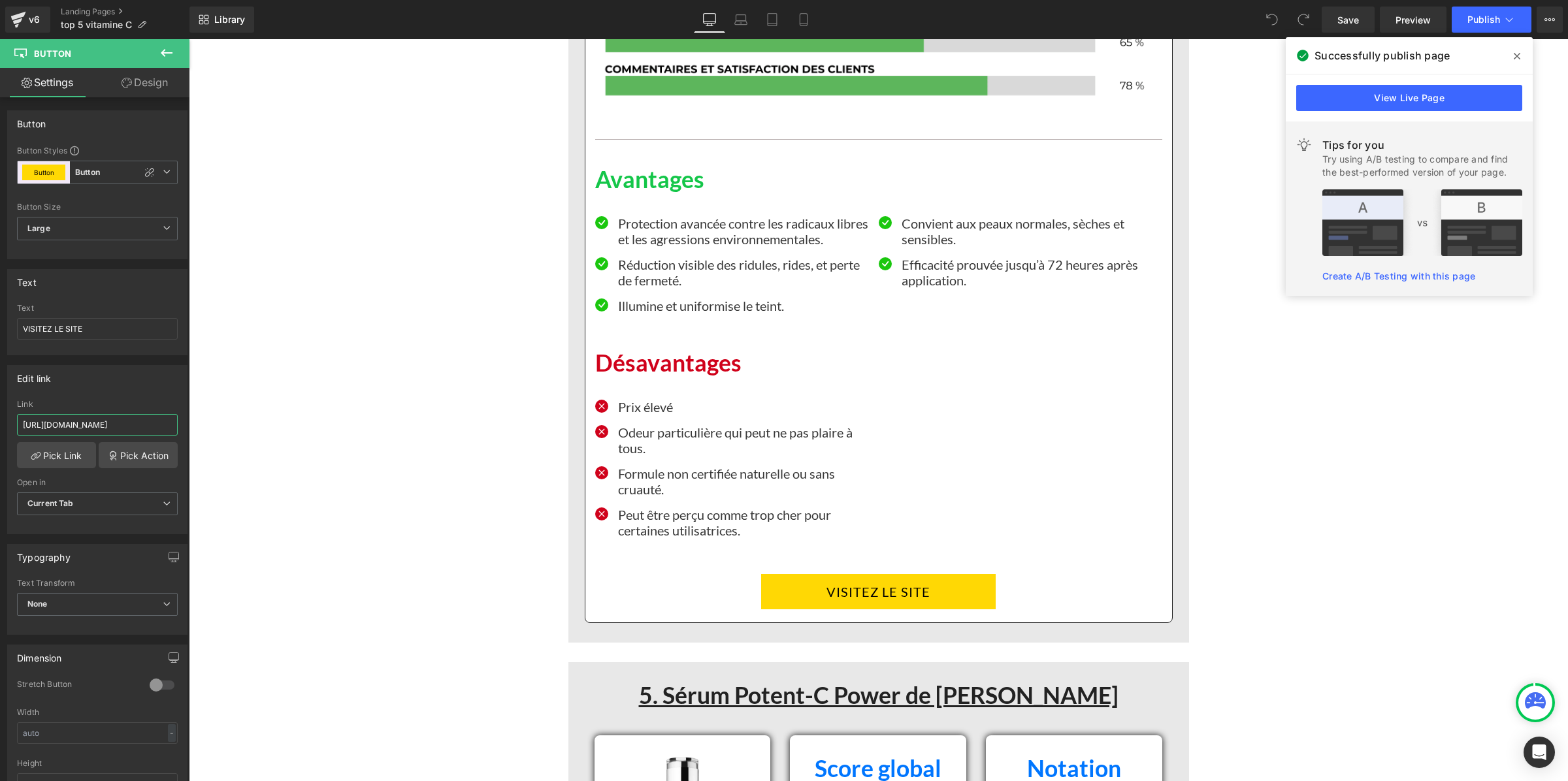
scroll to position [7840, 0]
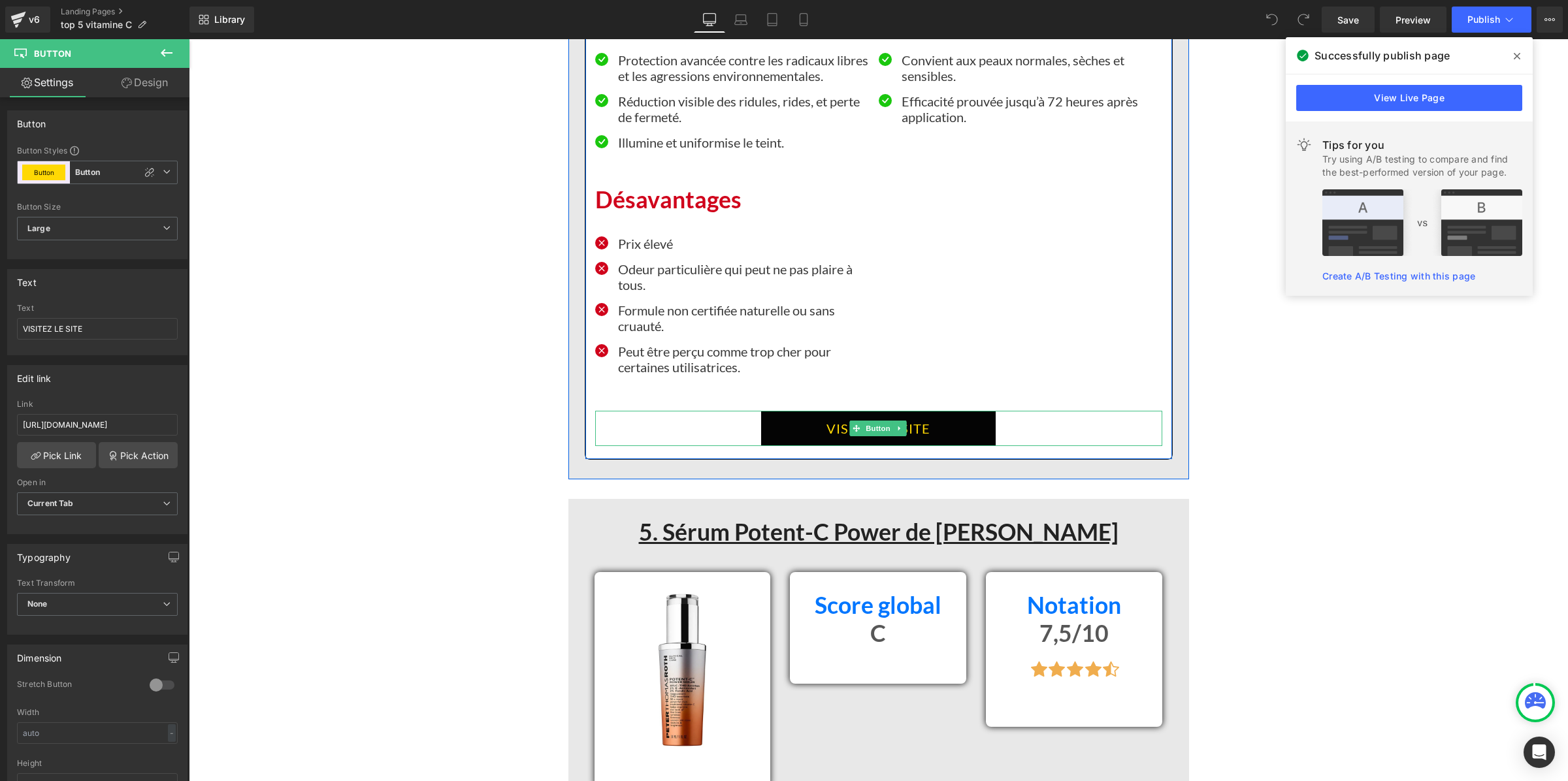
click at [776, 426] on link "VISITEZ LE SITE" at bounding box center [879, 428] width 235 height 35
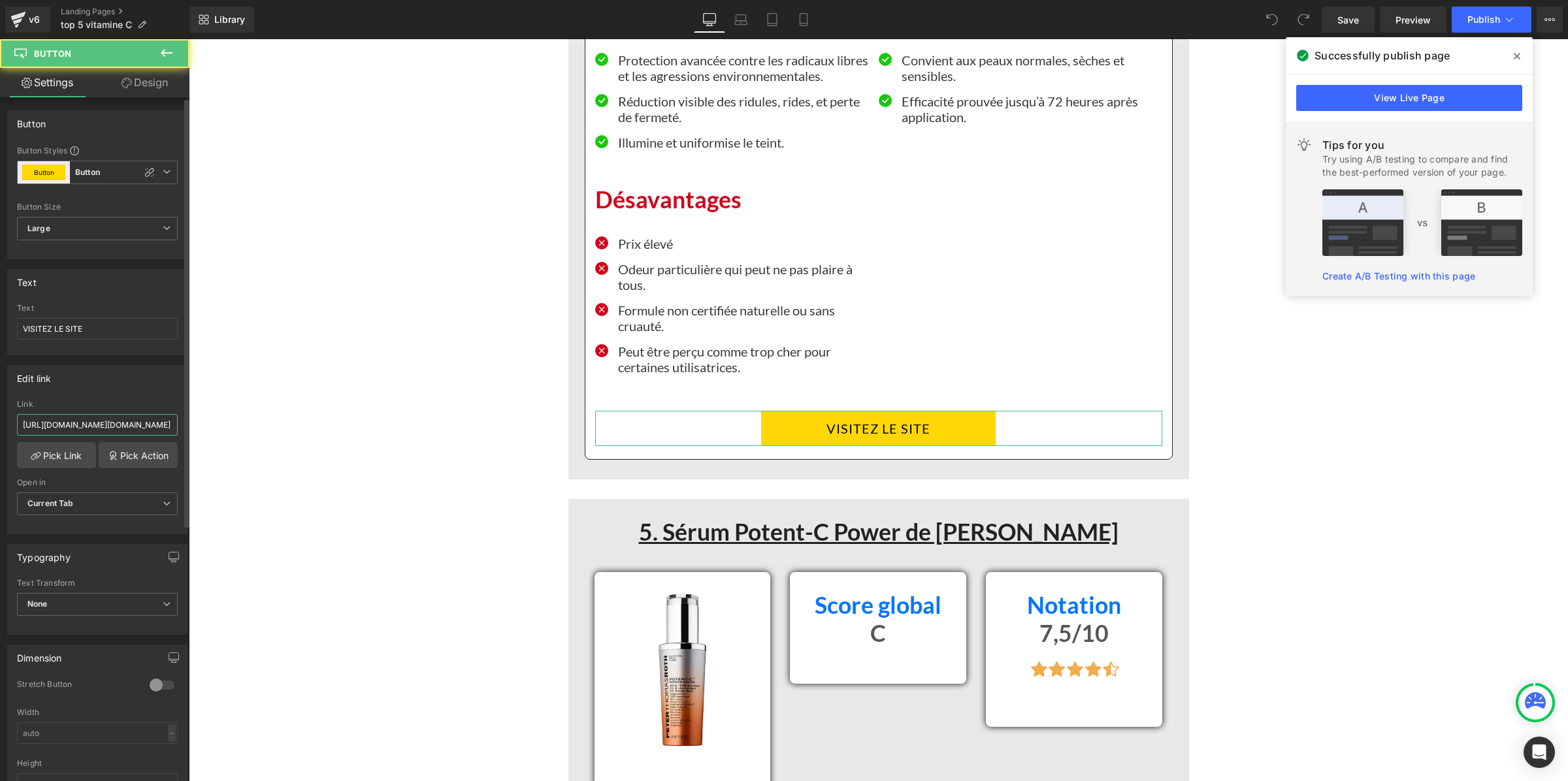
click at [148, 426] on input "https://app.gempages.net/editor?id=1754917796&type=template-product&page=produc…" at bounding box center [97, 425] width 161 height 21
type input "https://inovita.co/products/luminate-face-serum"
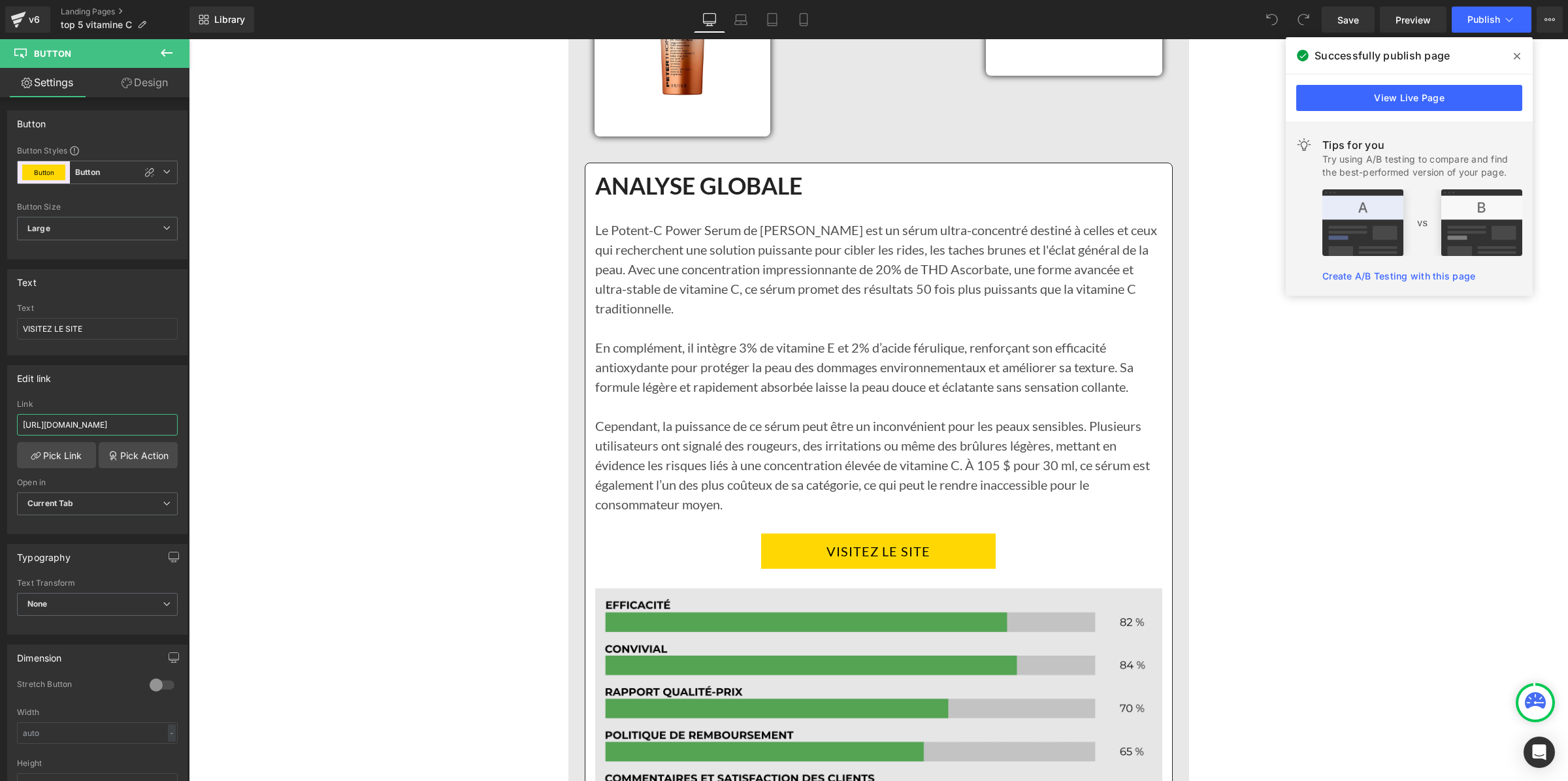
scroll to position [8657, 0]
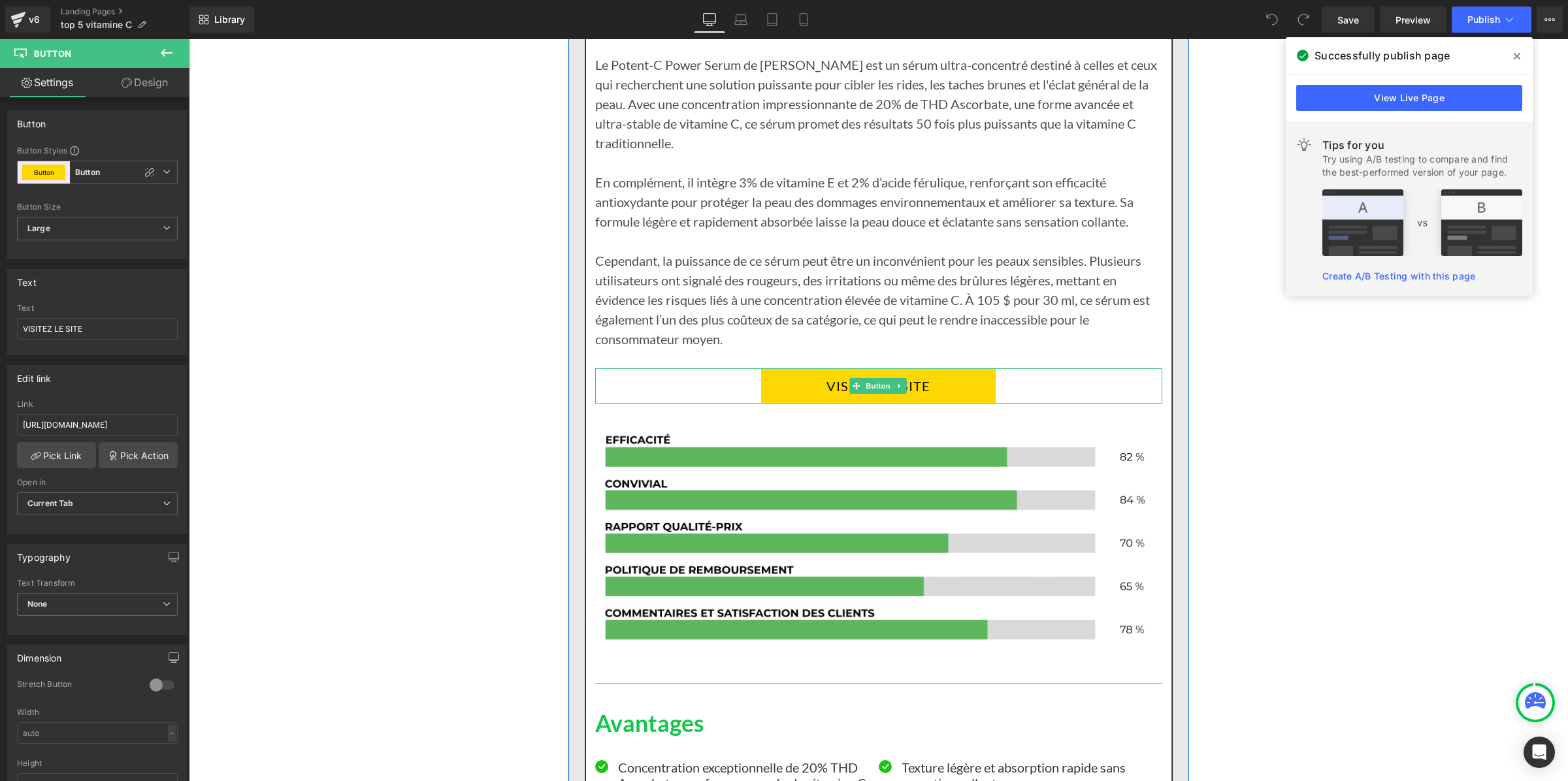
click at [773, 379] on link "VISITEZ LE SITE" at bounding box center [879, 385] width 235 height 35
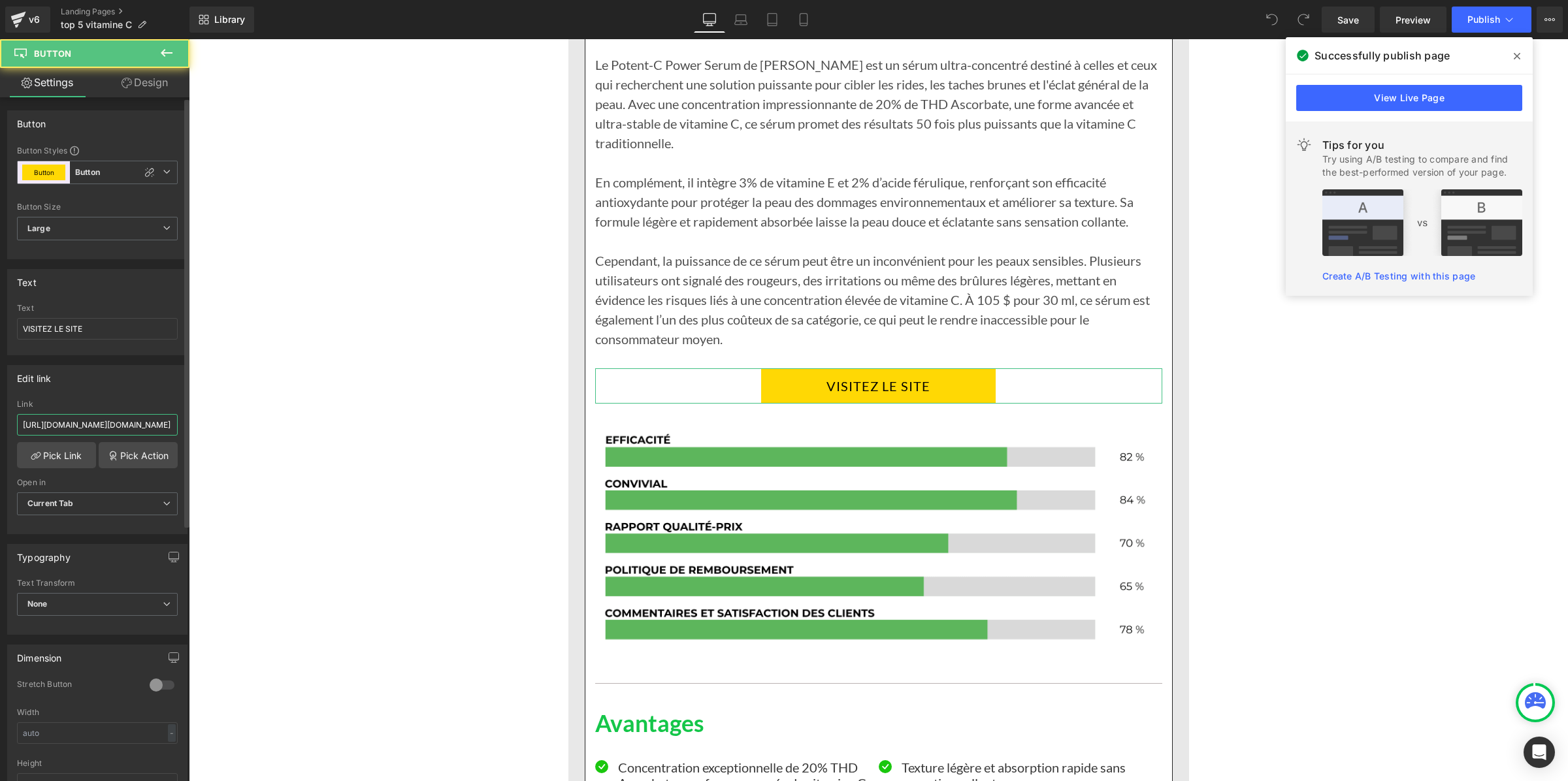
click at [92, 420] on input "https://app.gempages.net/editor?id=1754917796&type=template-product&page=produc…" at bounding box center [97, 425] width 161 height 21
type input "https://inovita.co/products/luminate-face-serum"
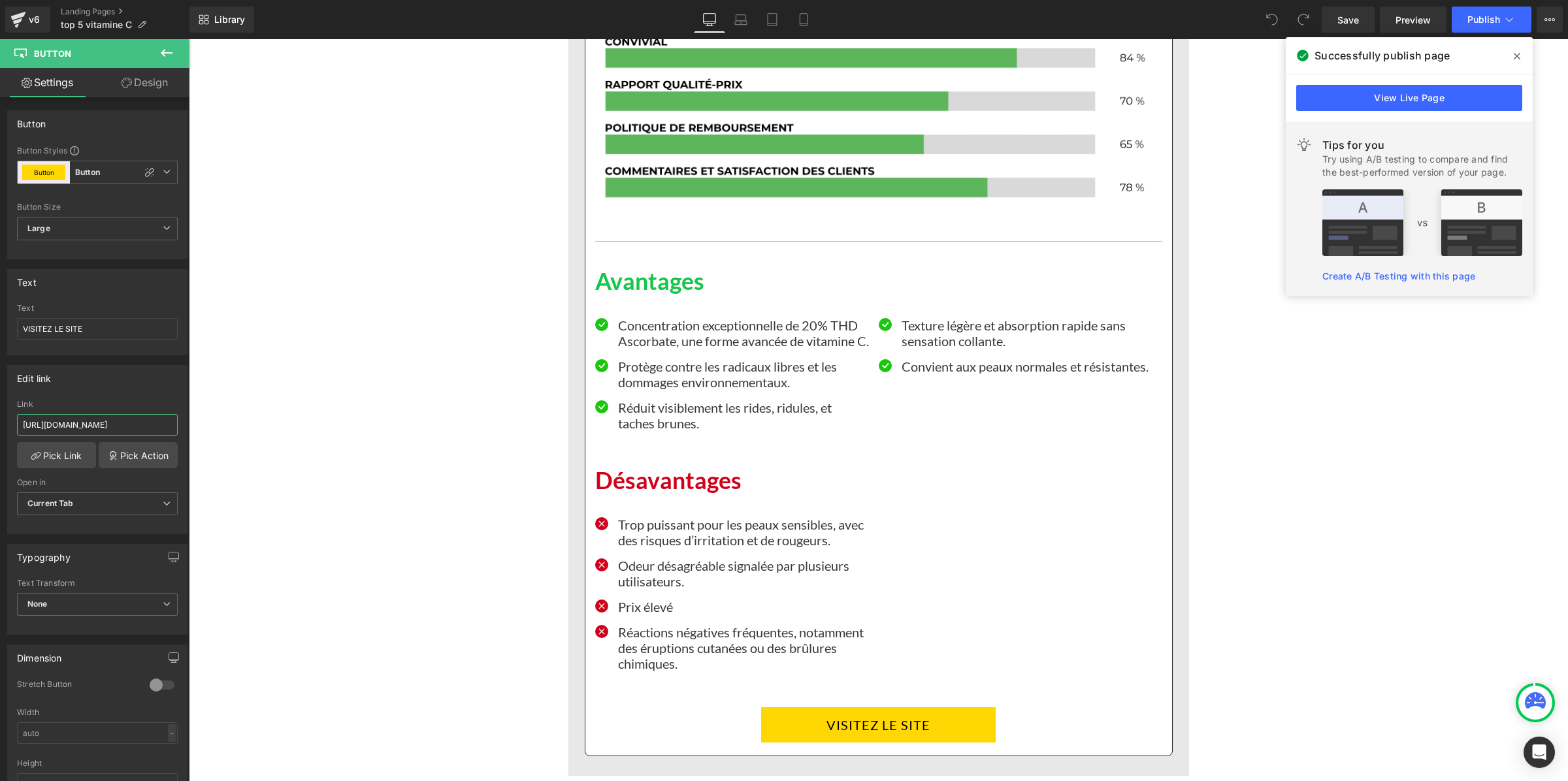
scroll to position [9310, 0]
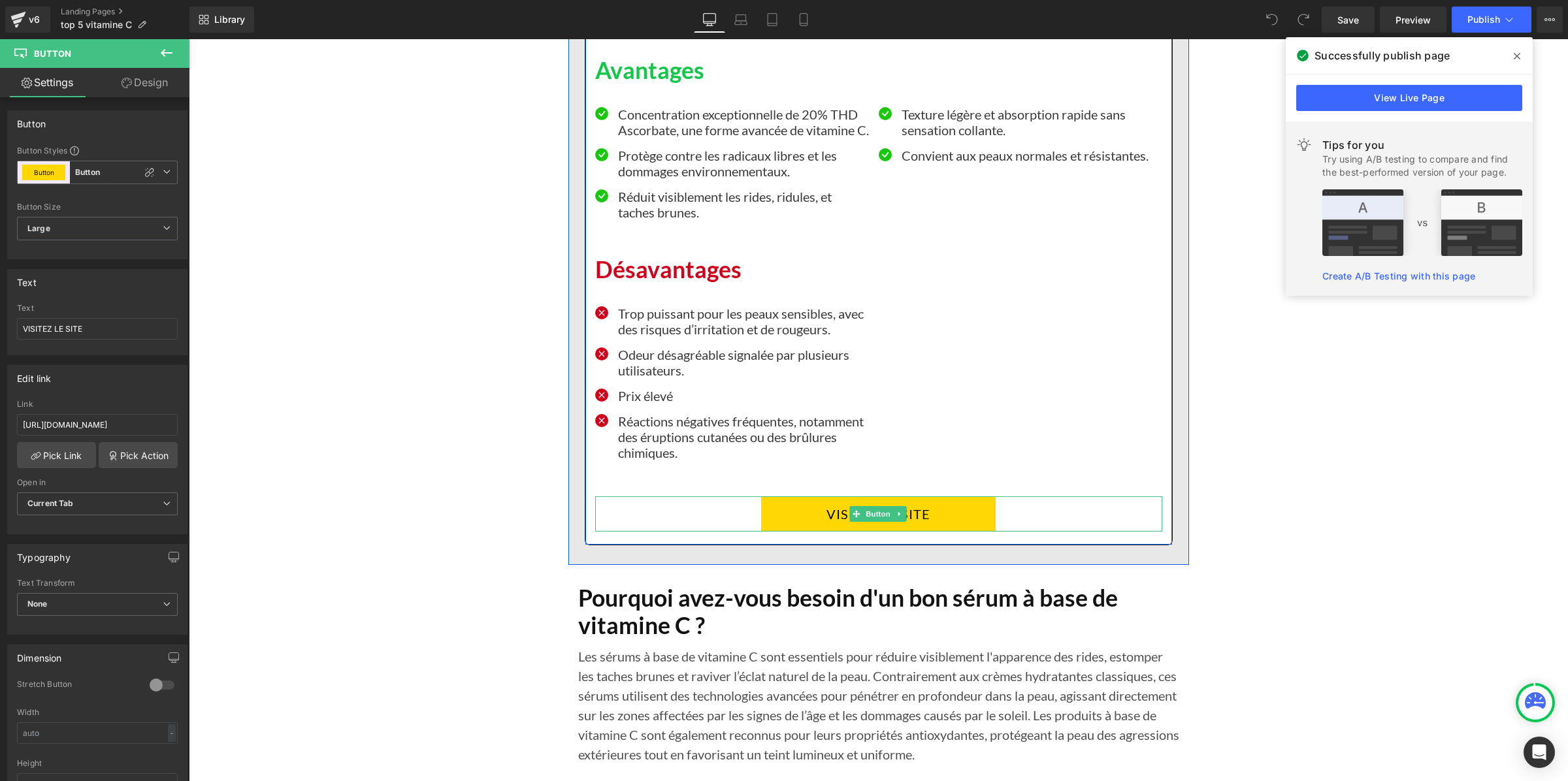
click at [773, 532] on link "VISITEZ LE SITE" at bounding box center [879, 514] width 235 height 35
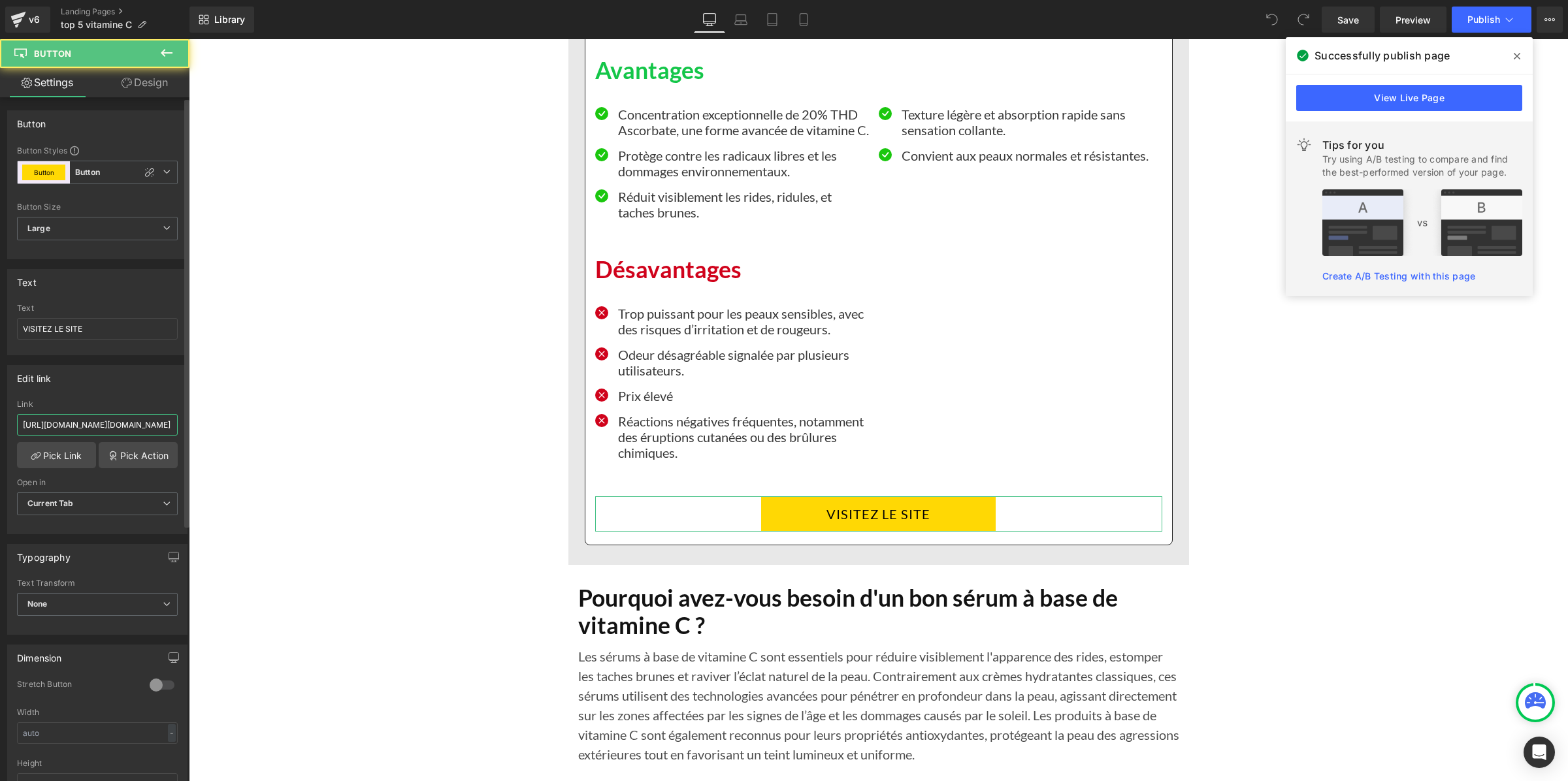
click at [55, 428] on input "https://app.gempages.net/editor?id=1754917796&type=template-product&page=produc…" at bounding box center [97, 425] width 161 height 21
type input "https://inovita.co/products/luminate-face-serum"
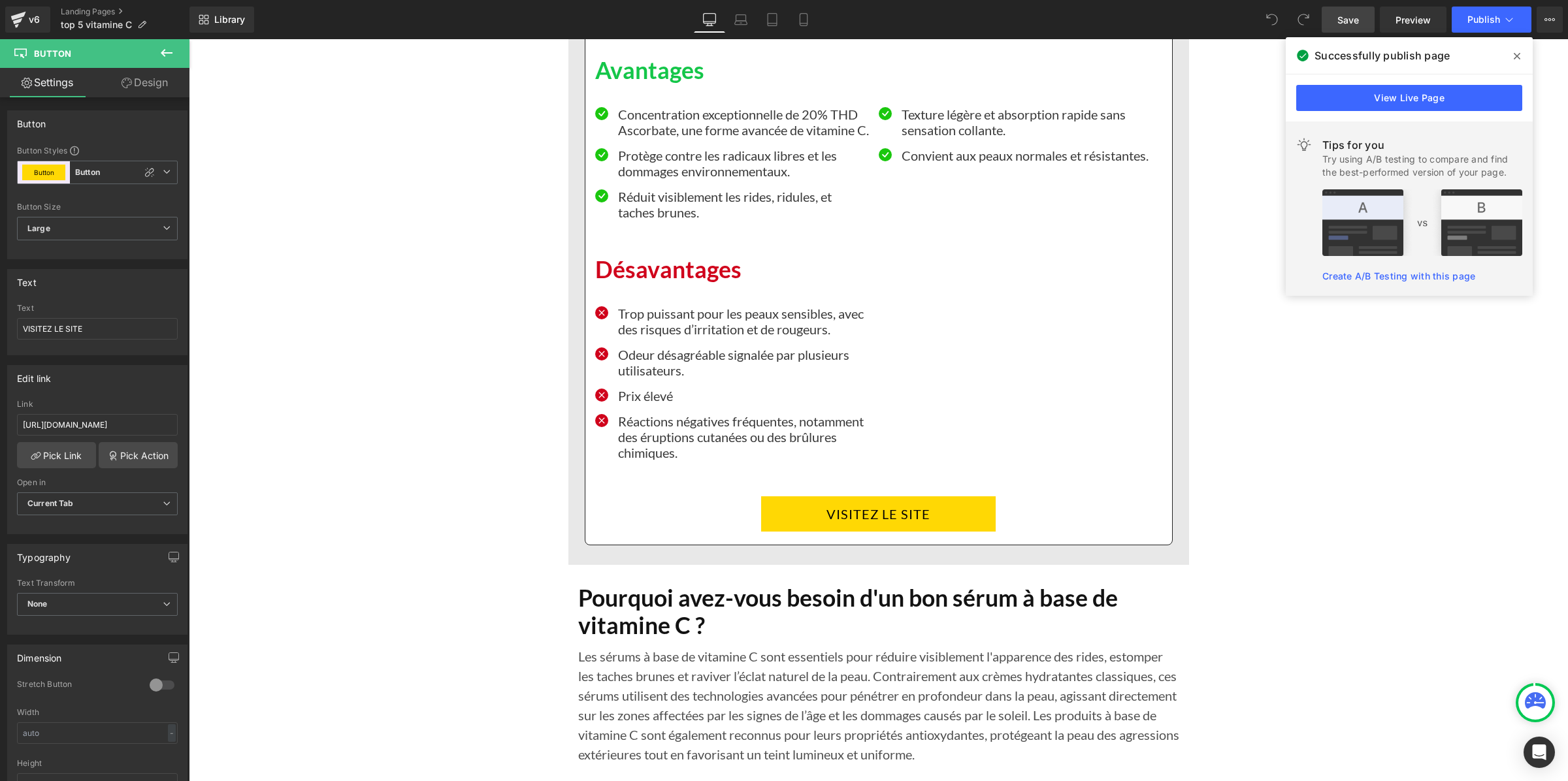
click at [1348, 19] on span "Save" at bounding box center [1348, 20] width 21 height 14
click at [1493, 17] on span "Publish" at bounding box center [1484, 20] width 32 height 10
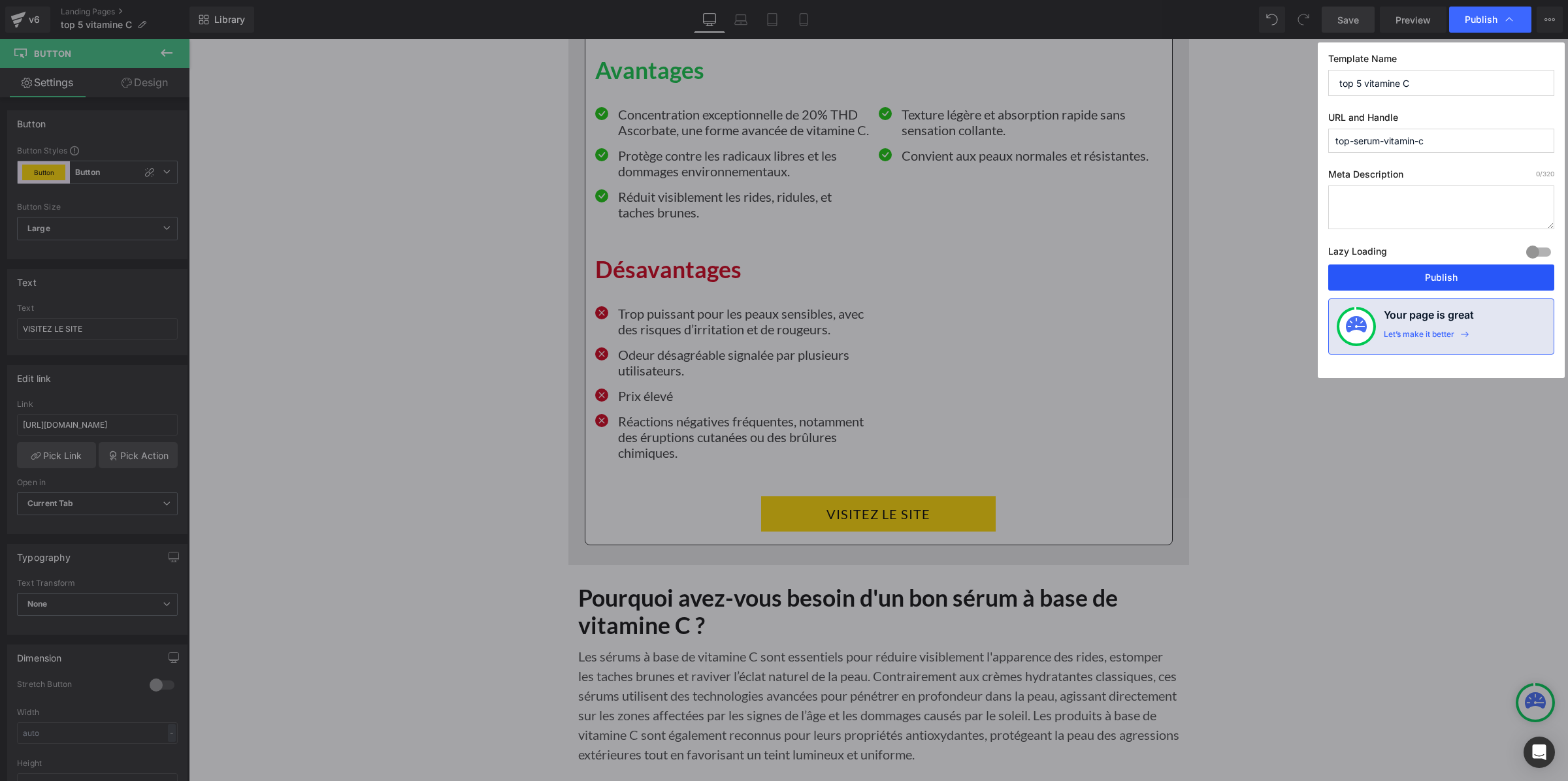
drag, startPoint x: 1412, startPoint y: 282, endPoint x: 1279, endPoint y: 243, distance: 138.6
click at [1412, 282] on button "Publish" at bounding box center [1441, 277] width 226 height 26
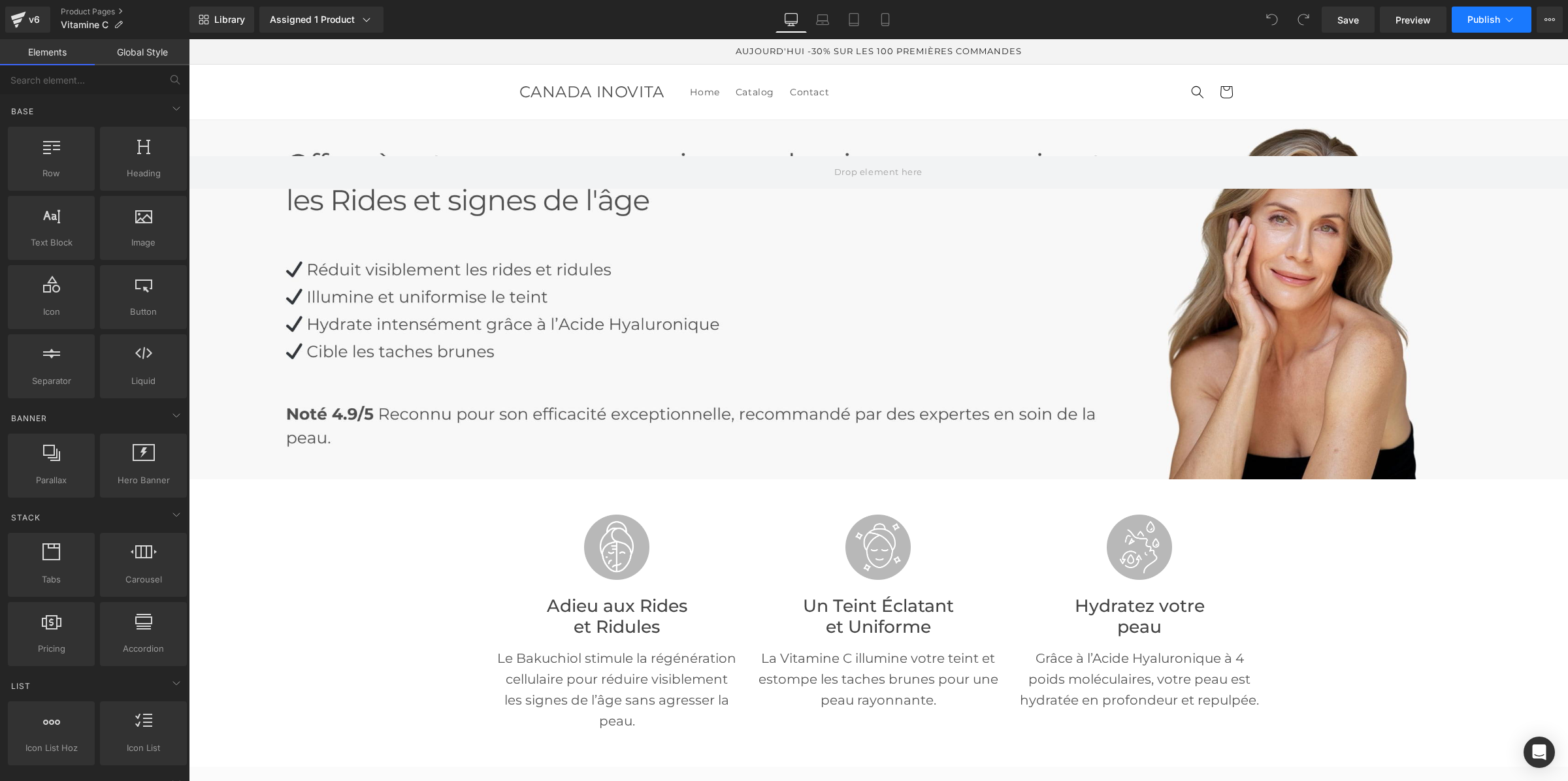
click at [1466, 17] on button "Publish" at bounding box center [1491, 20] width 80 height 26
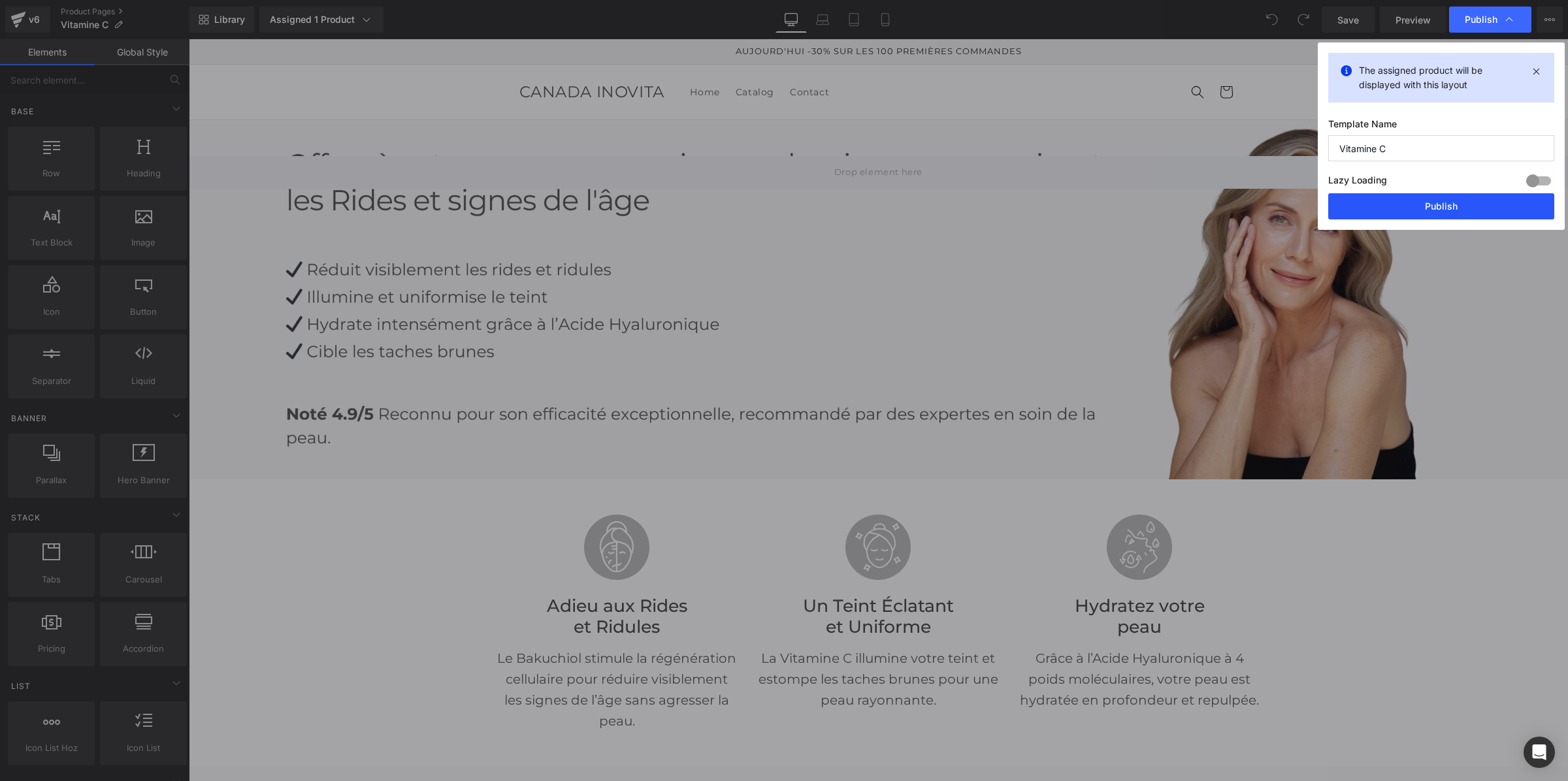
click at [1456, 202] on button "Publish" at bounding box center [1441, 206] width 226 height 26
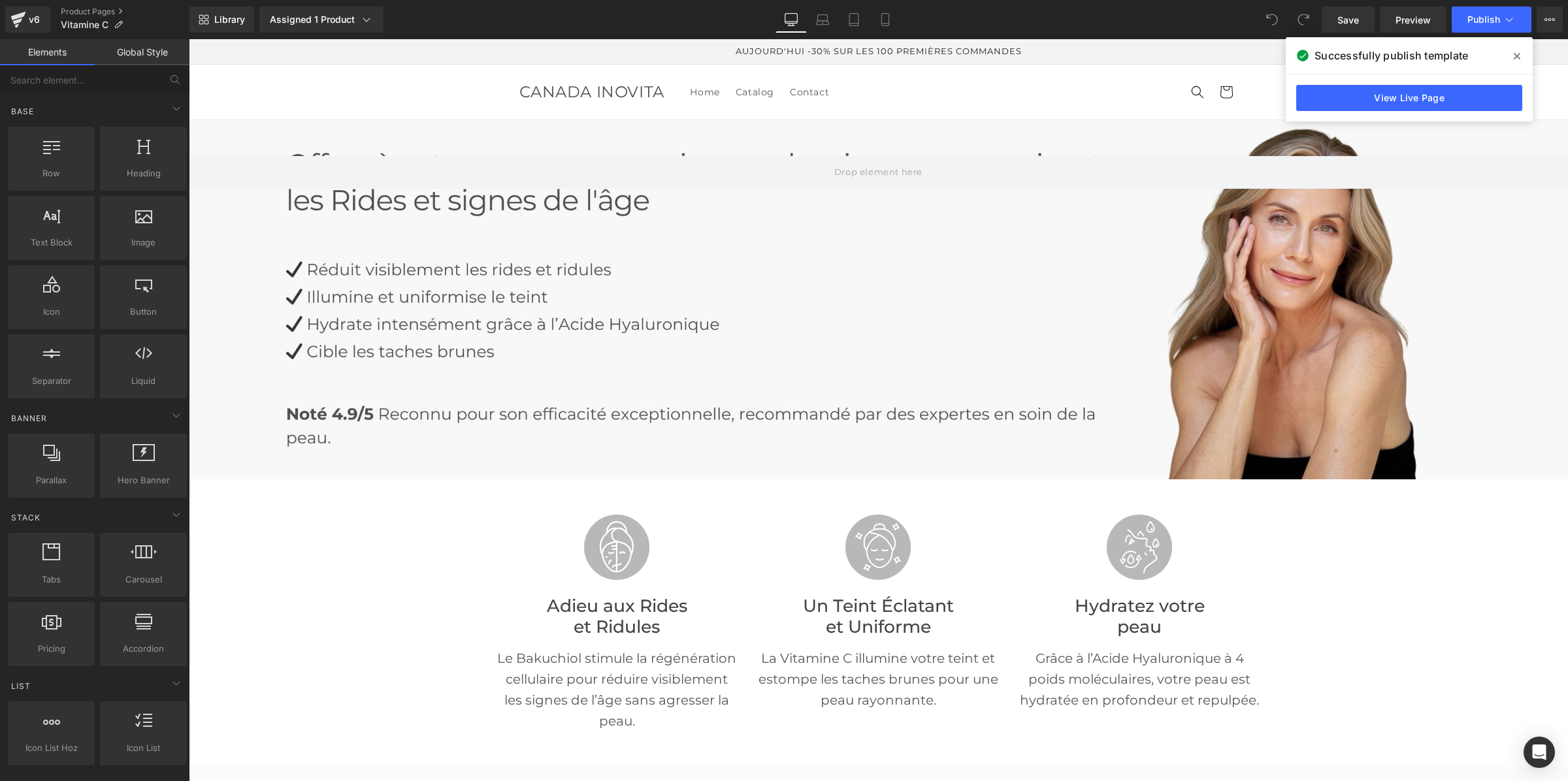
click at [1514, 51] on icon at bounding box center [1517, 56] width 7 height 10
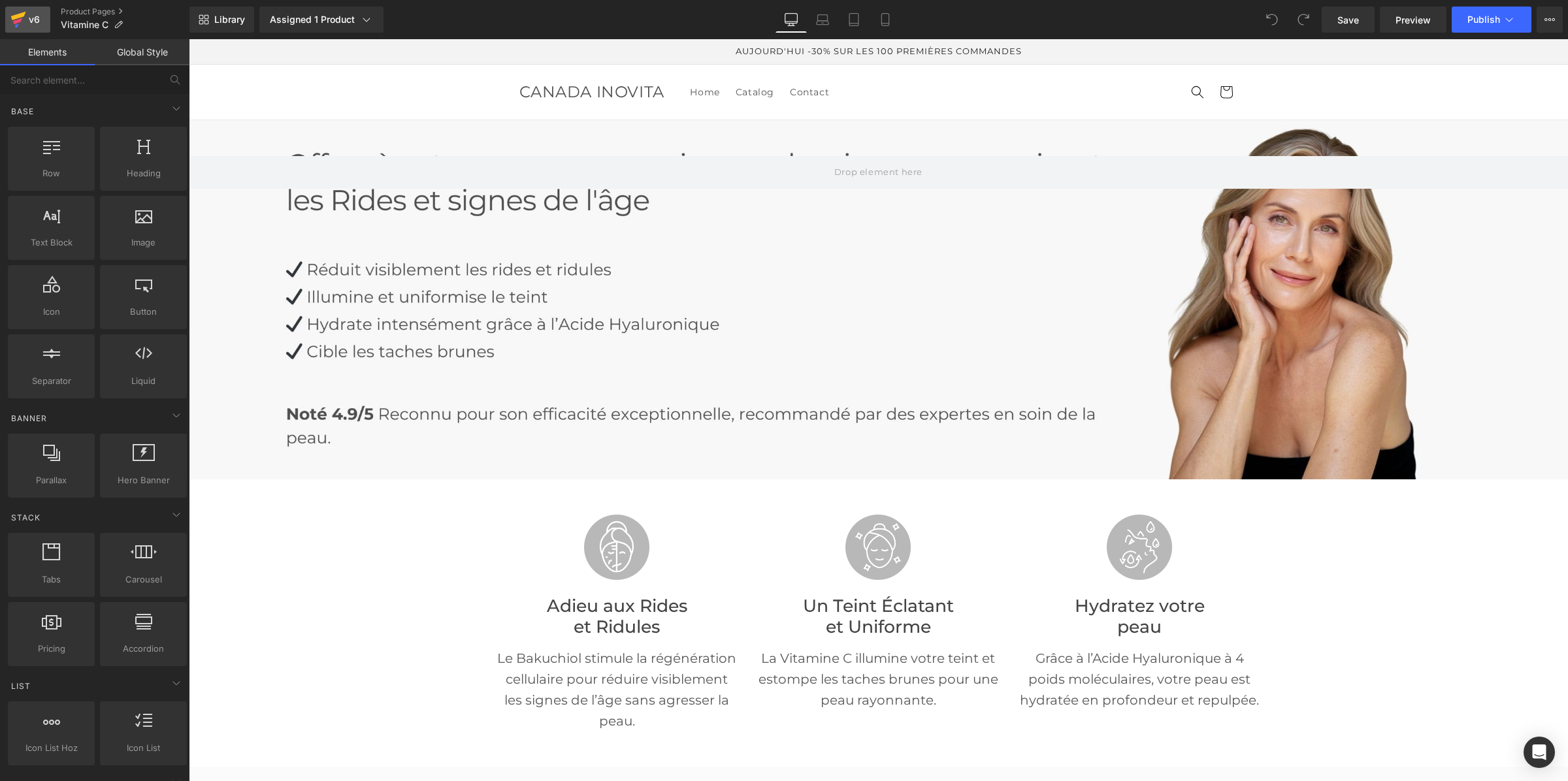
click at [26, 20] on div "v6" at bounding box center [34, 20] width 16 height 17
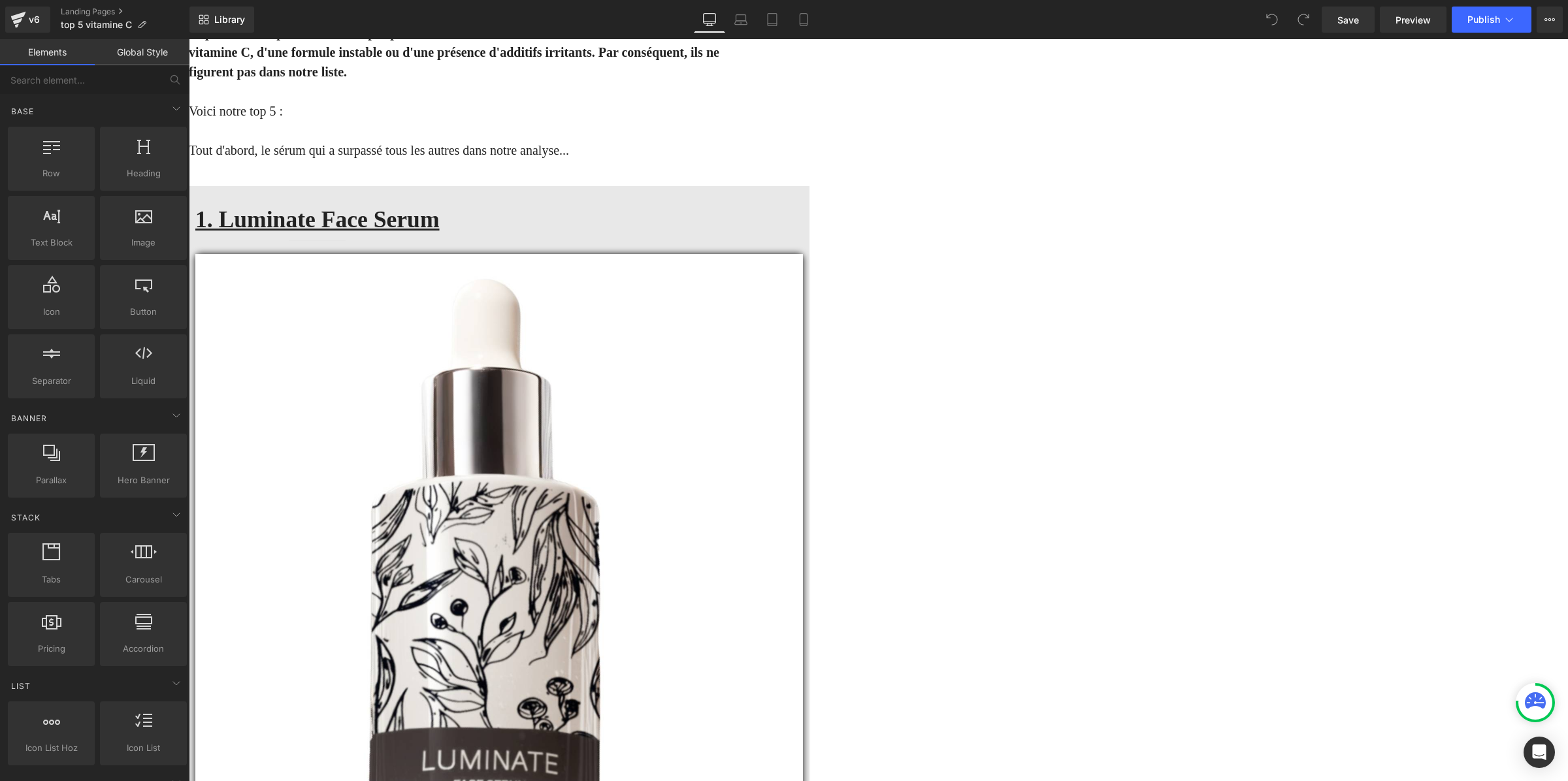
scroll to position [2124, 0]
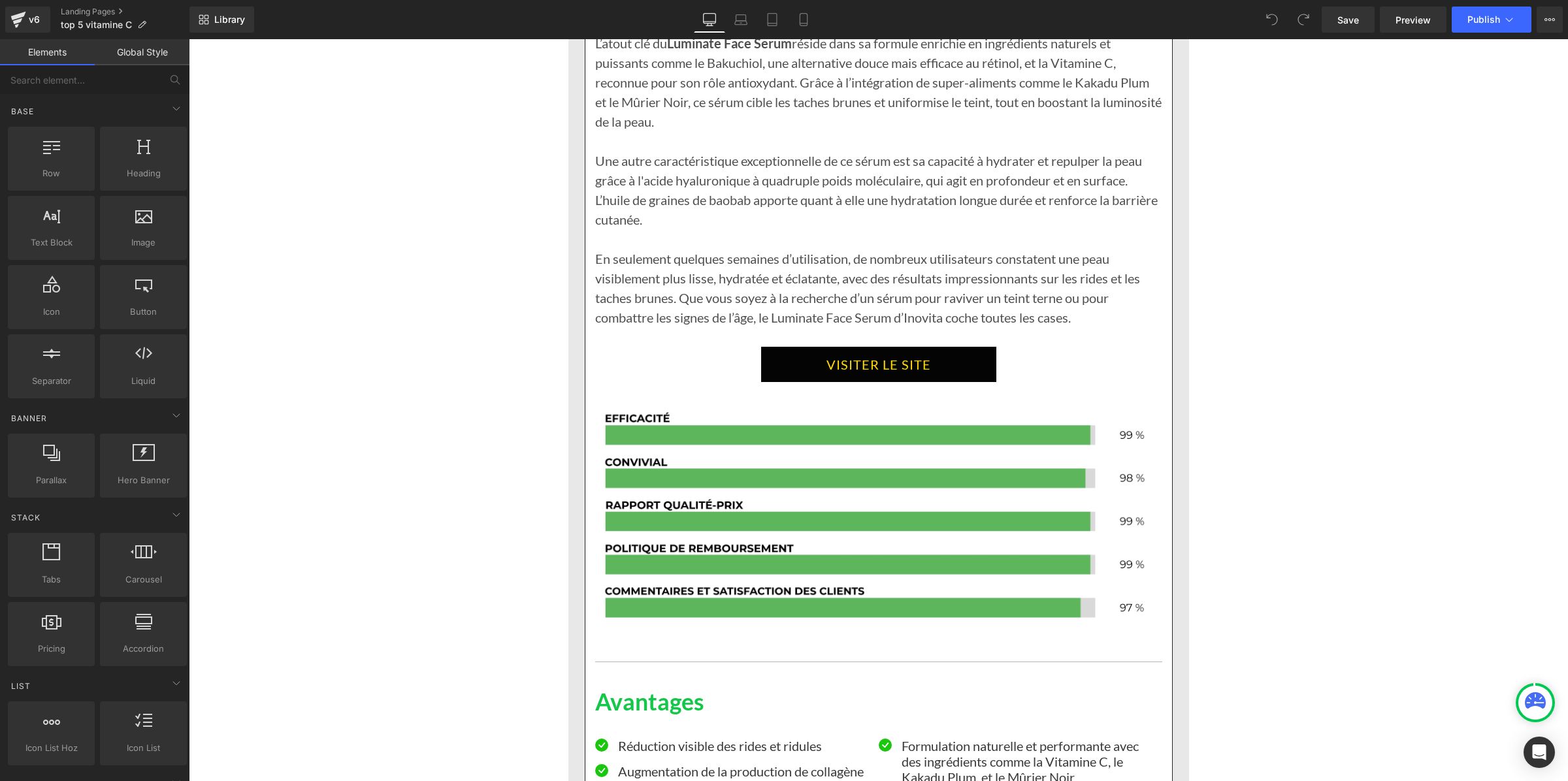
click at [947, 377] on link "VISITER LE SITE" at bounding box center [879, 364] width 235 height 35
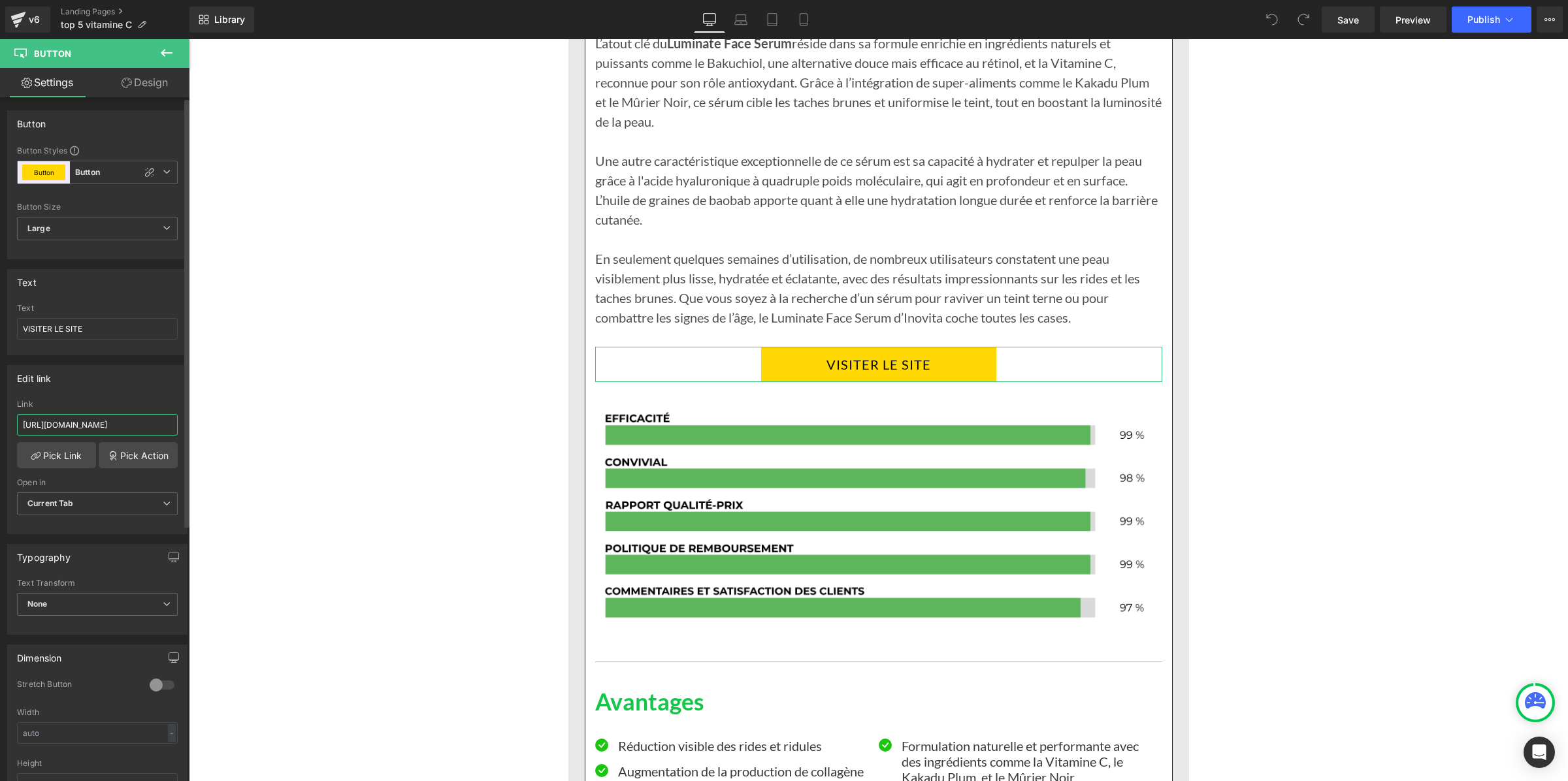
click at [90, 426] on input "https://inovita.co/products/luminate-face-serum" at bounding box center [97, 425] width 161 height 21
type input "https://inovita.co/products/luminate-face-serum-vitamine-c"
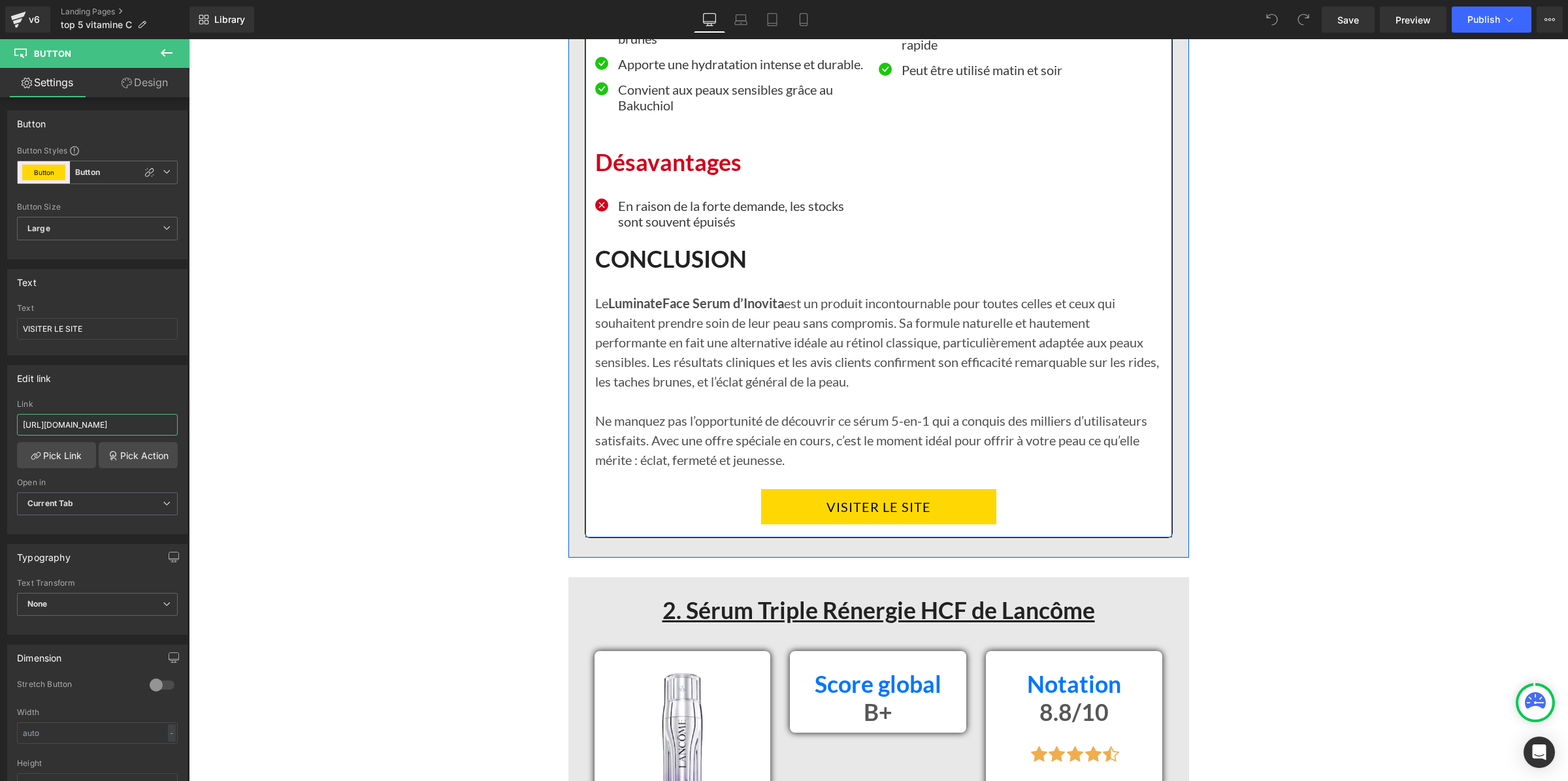
scroll to position [3022, 0]
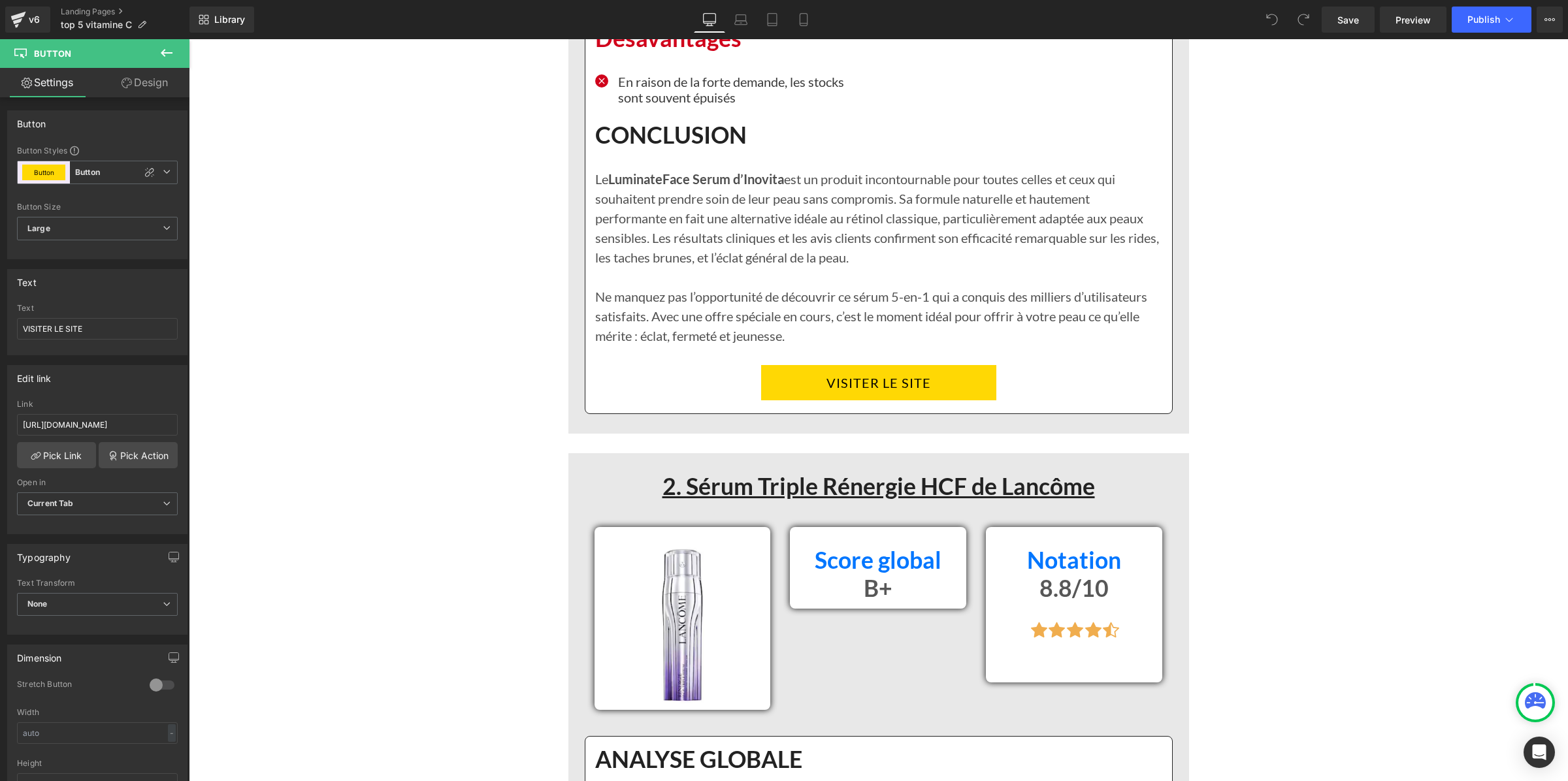
click at [800, 384] on link "VISITER LE SITE" at bounding box center [879, 382] width 235 height 35
click at [112, 420] on input "https://inovita.co/products/luminate-face-serum" at bounding box center [97, 425] width 161 height 21
type input "https://inovita.co/products/luminate-face-serum-vitamine-c"
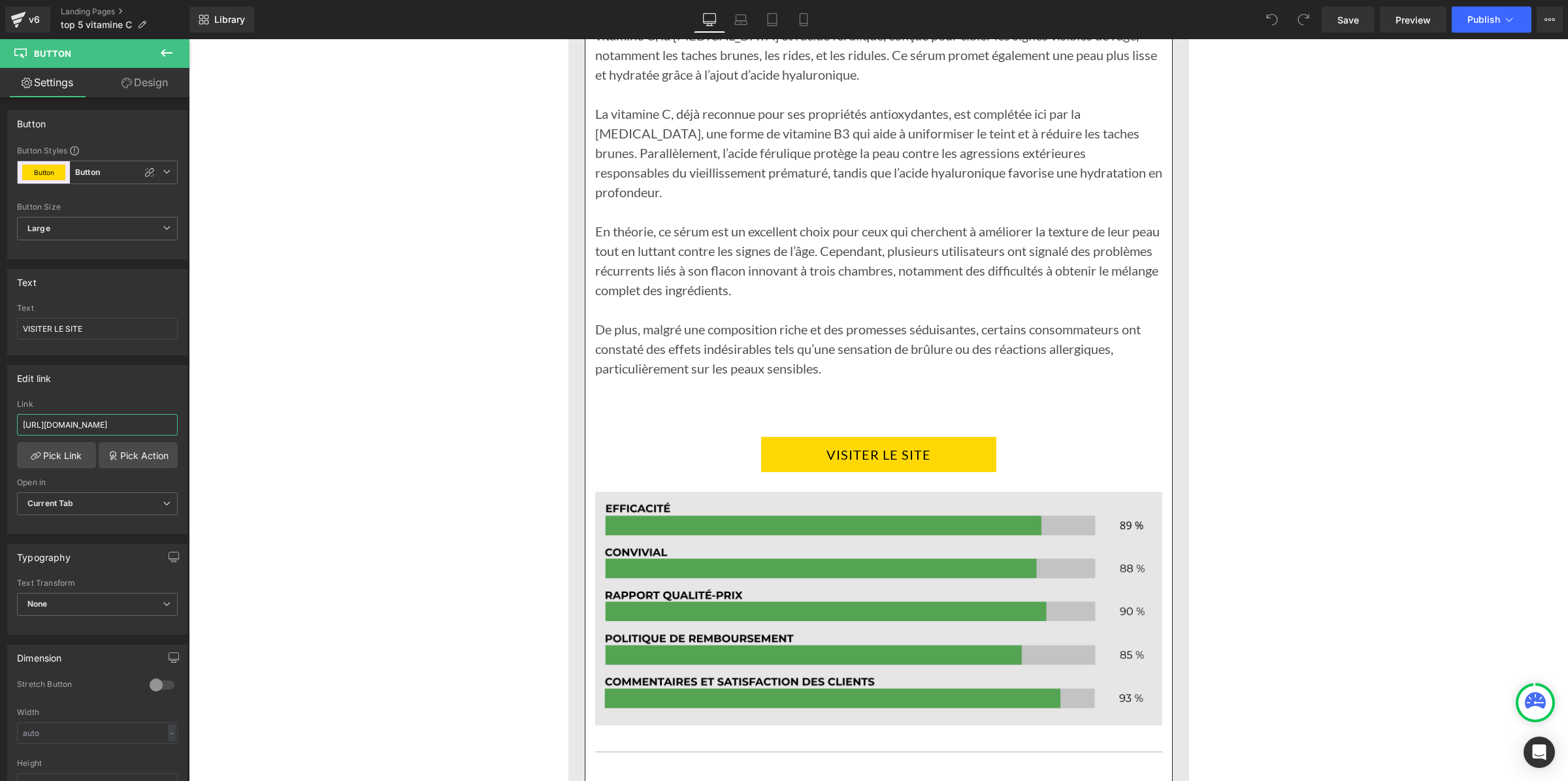
scroll to position [3839, 0]
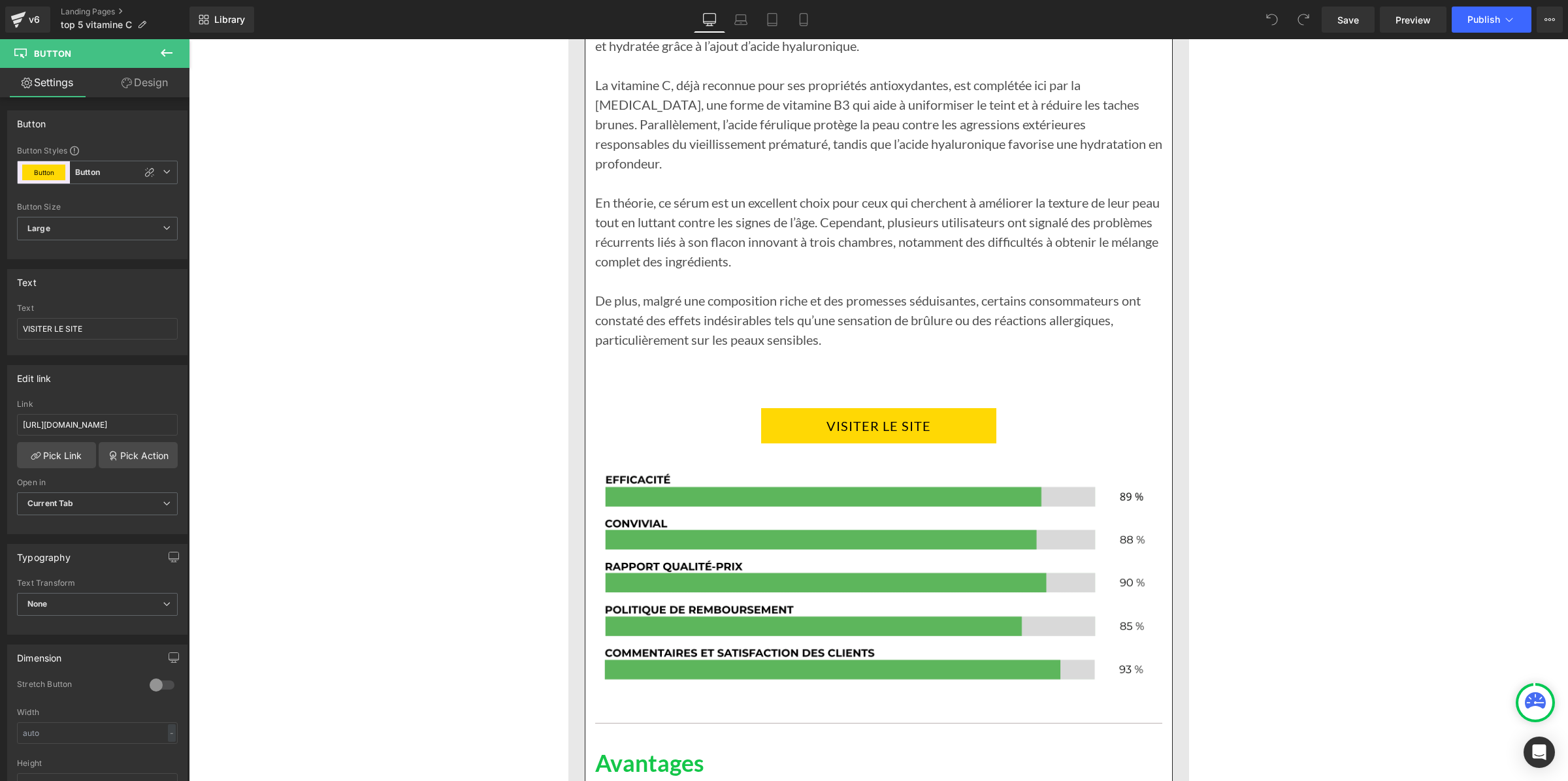
click at [839, 408] on link "VISITER LE SITE" at bounding box center [879, 425] width 235 height 35
click at [117, 419] on input "https://inovita.co/products/luminate-face-serum" at bounding box center [97, 425] width 161 height 21
type input "https://inovita.co/products/luminate-face-serum-vitamine-c"
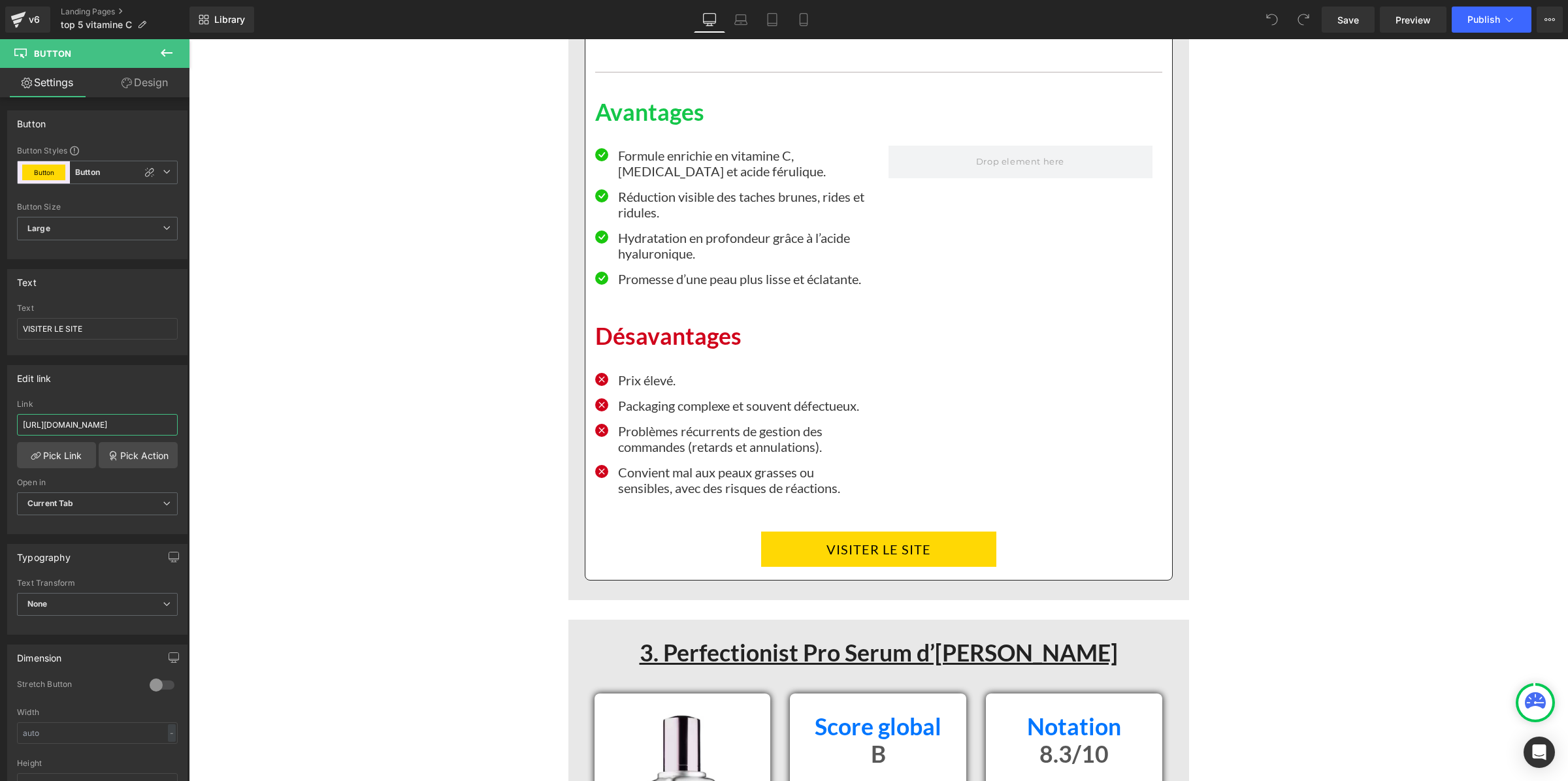
scroll to position [4492, 0]
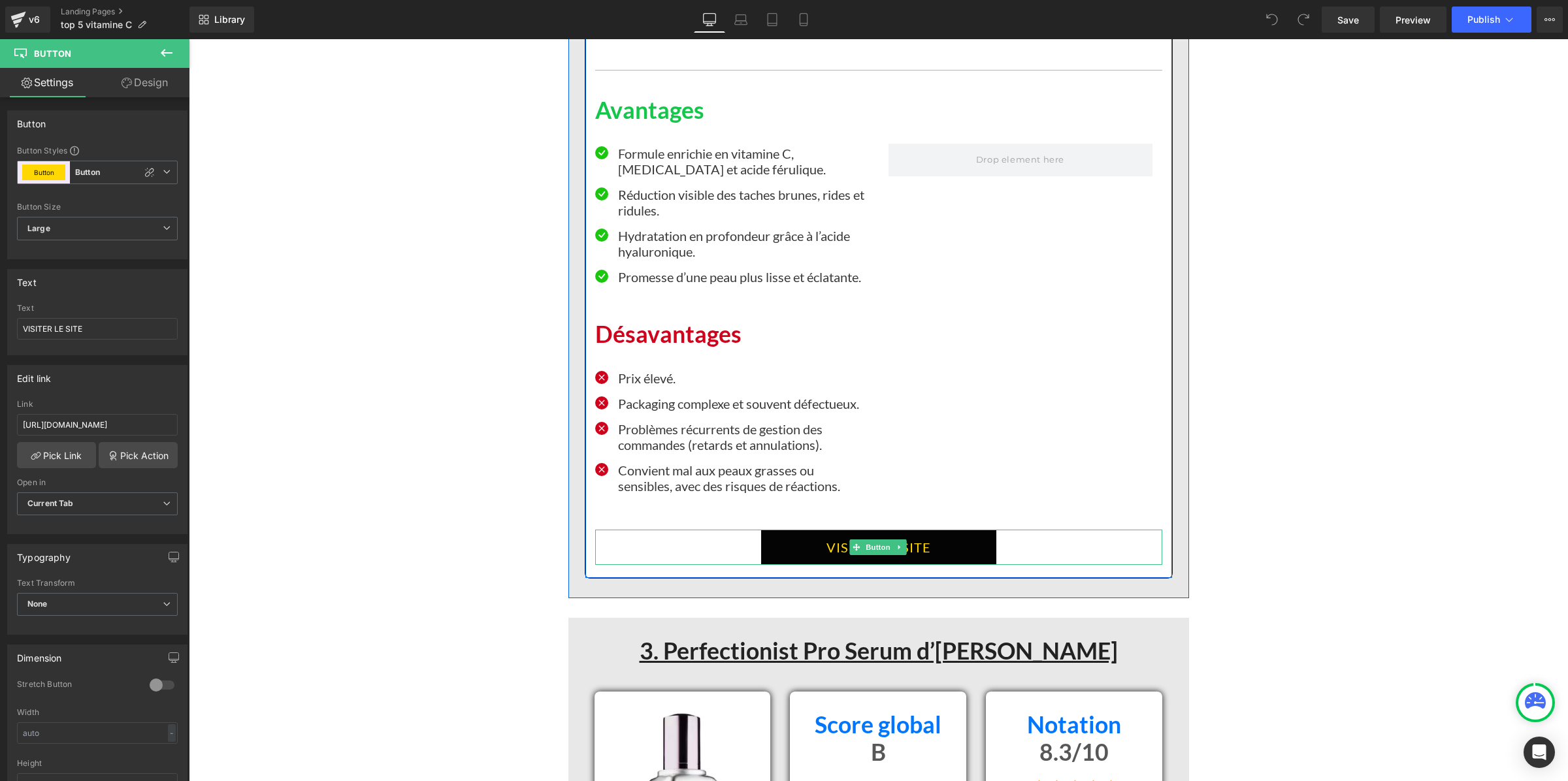
click at [805, 542] on link "VISITER LE SITE" at bounding box center [879, 547] width 235 height 35
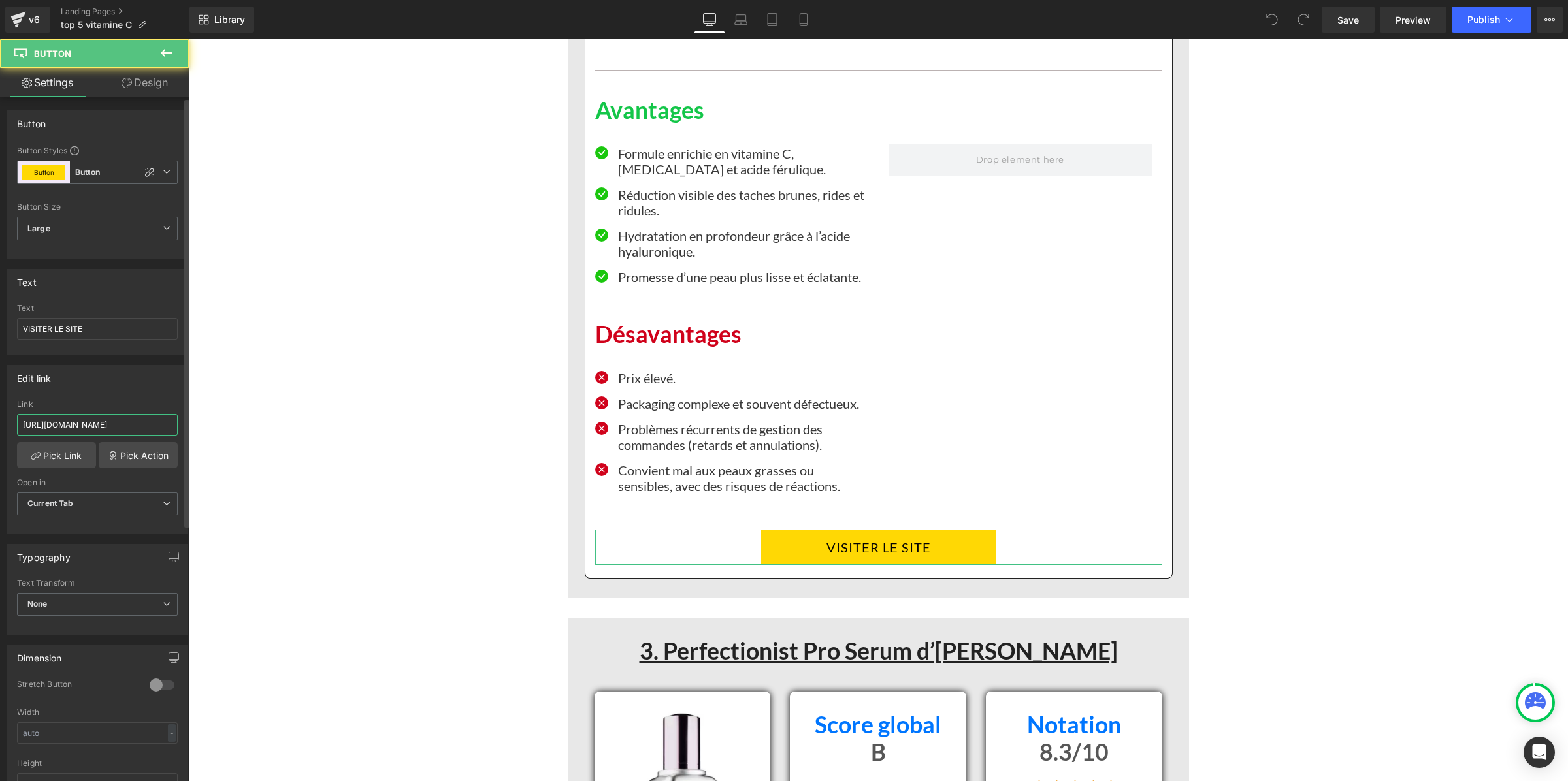
click at [43, 420] on input "https://inovita.co/products/luminate-face-serum" at bounding box center [97, 425] width 161 height 21
type input "https://inovita.co/products/luminate-face-serum-vitamine-c"
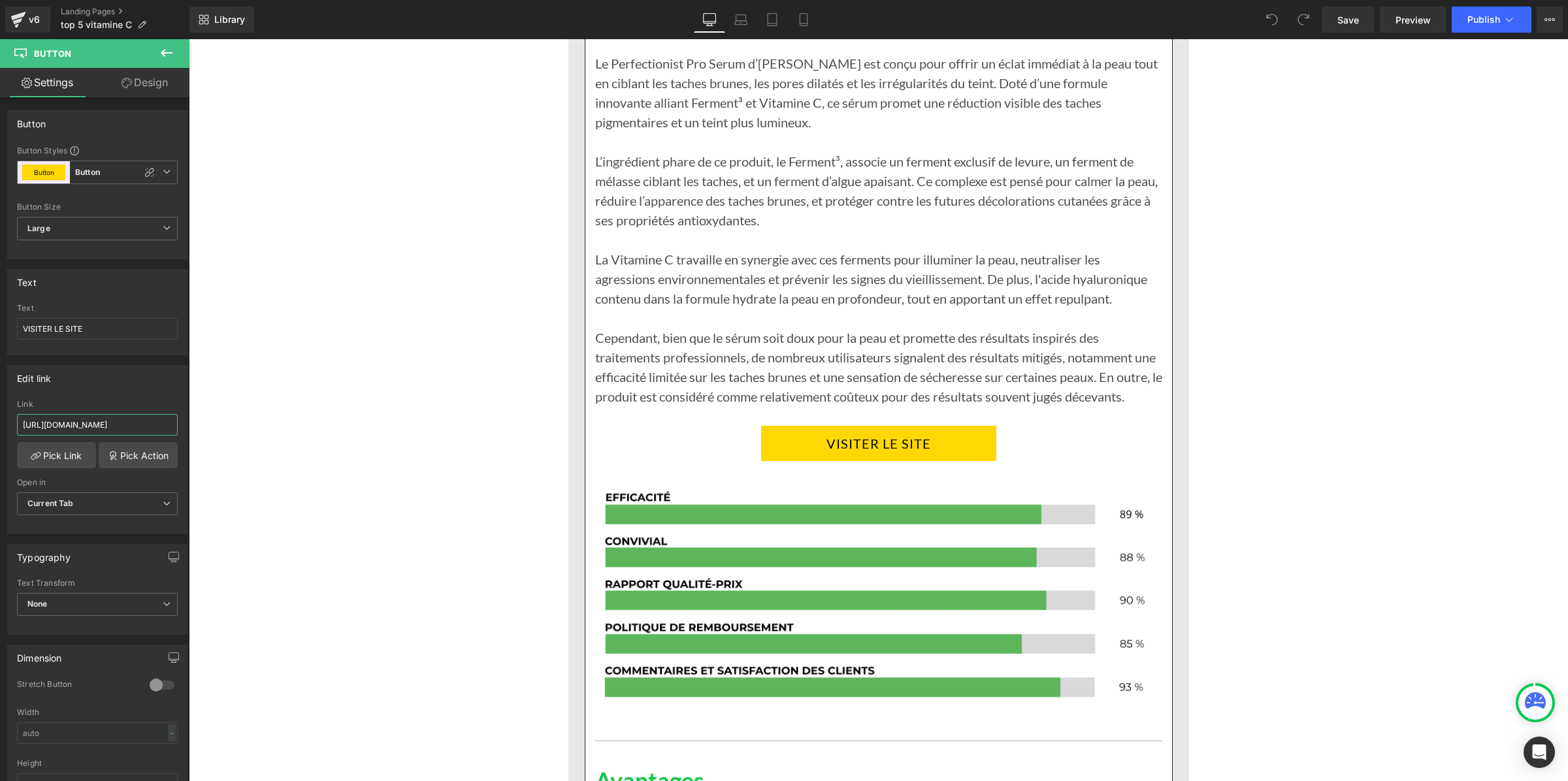
scroll to position [5554, 0]
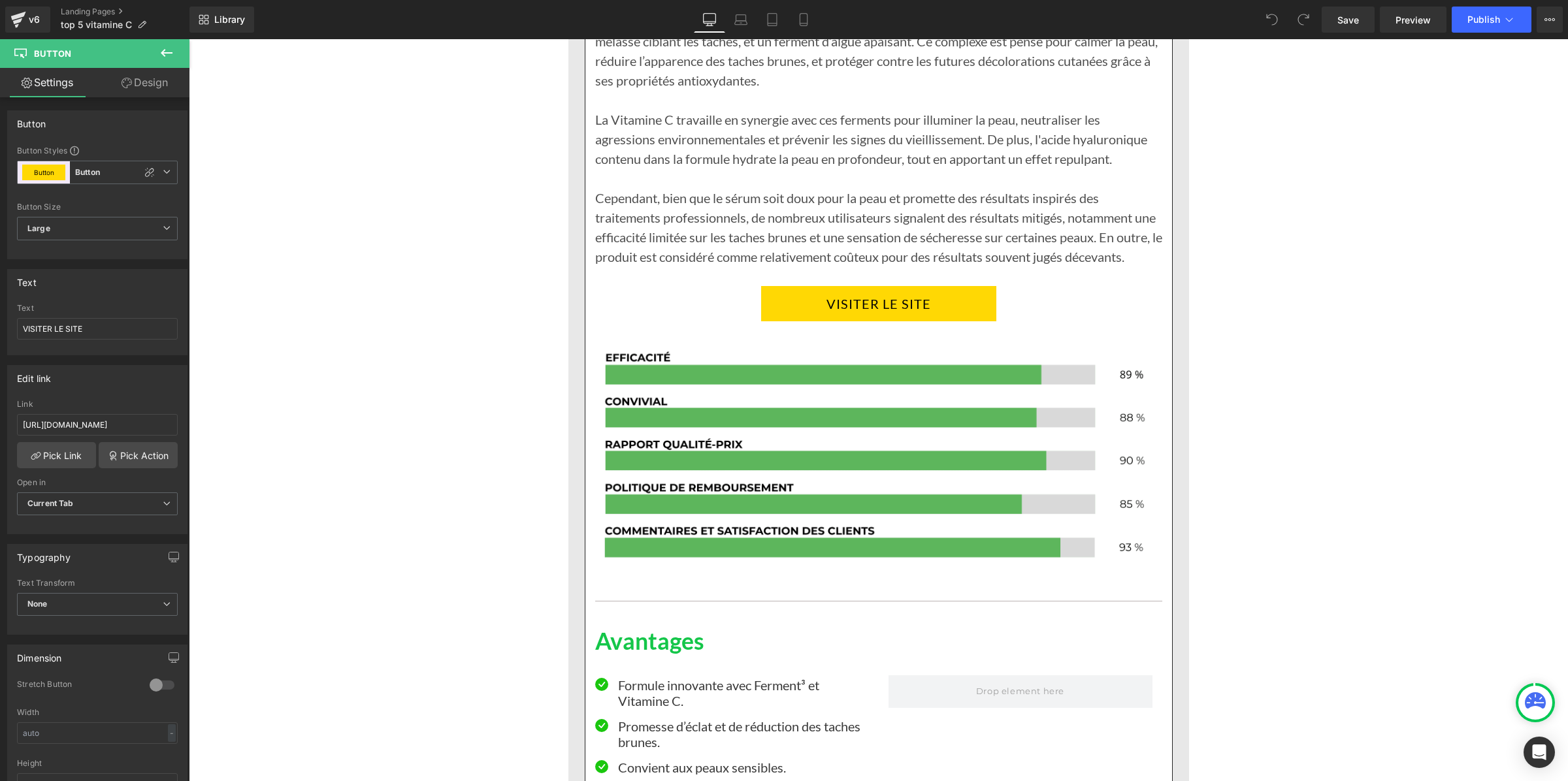
click at [780, 309] on link "VISITER LE SITE" at bounding box center [879, 303] width 235 height 35
click at [77, 423] on input "https://inovita.co/products/luminate-face-serum" at bounding box center [97, 425] width 161 height 21
type input "https://inovita.co/products/luminate-face-serum-vitamine-c"
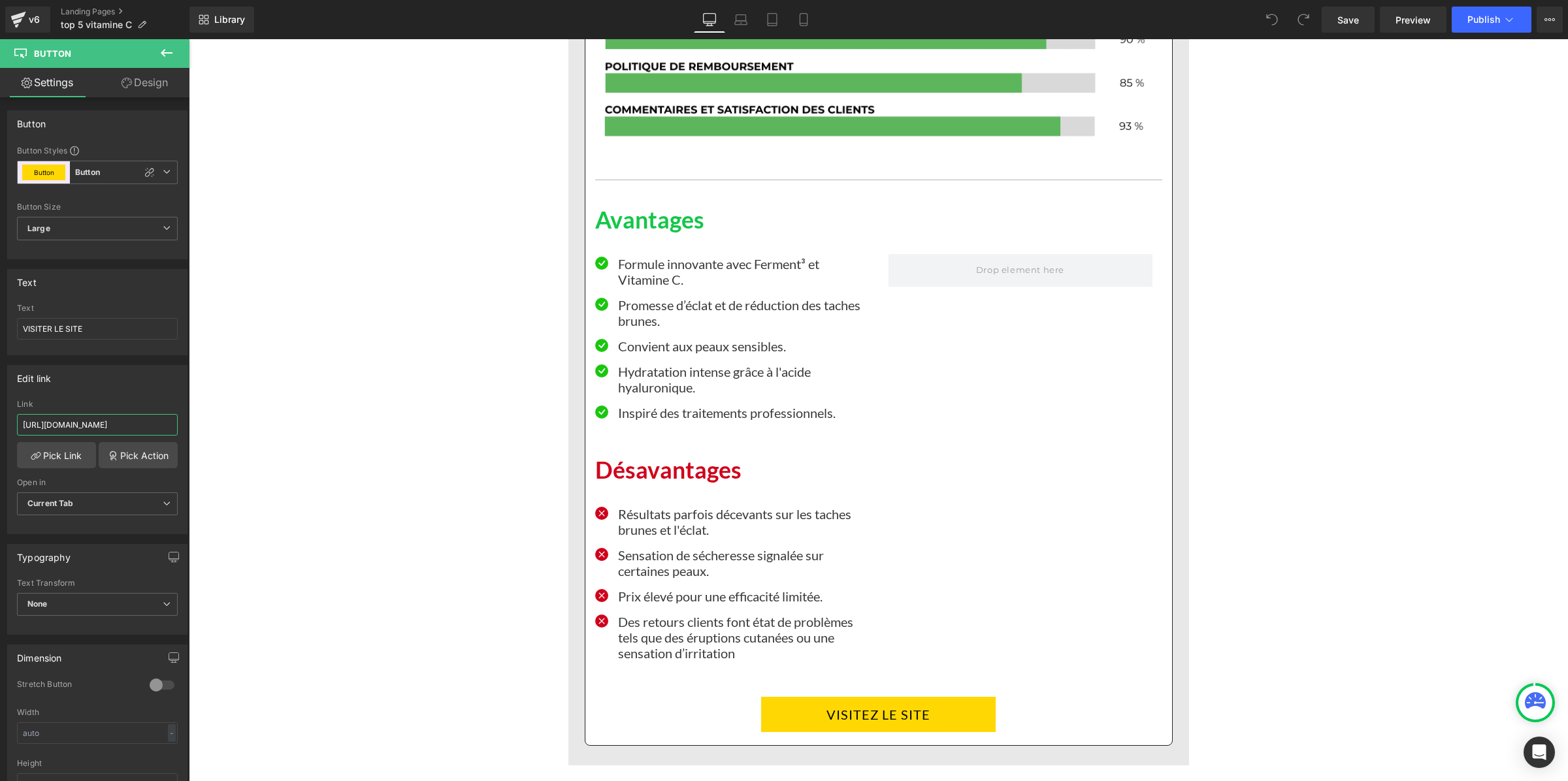
scroll to position [6207, 0]
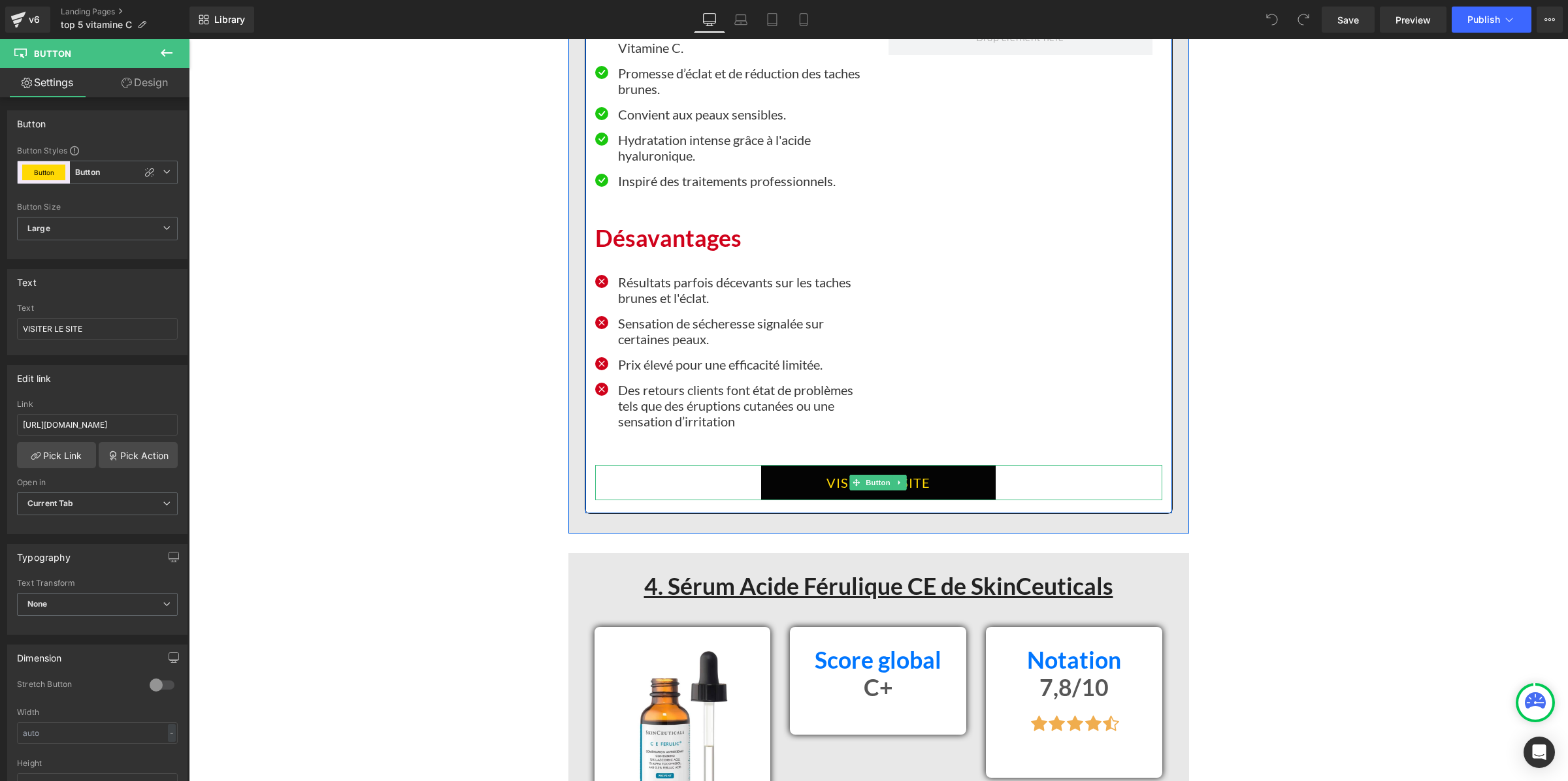
click at [780, 482] on link "VISITEZ LE SITE" at bounding box center [879, 482] width 235 height 35
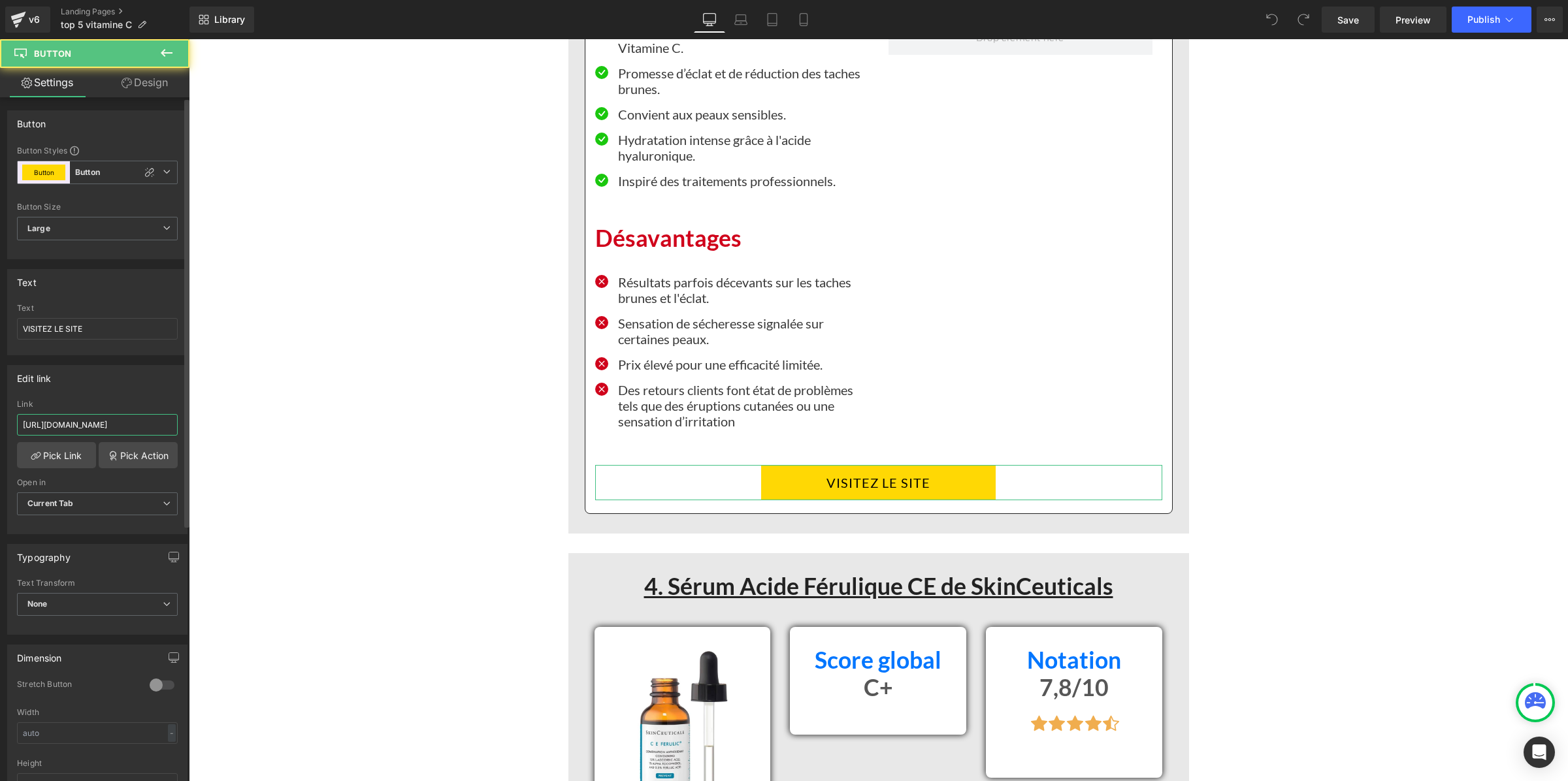
click at [88, 420] on input "https://inovita.co/products/luminate-face-serum" at bounding box center [97, 425] width 161 height 21
paste input "-vitamine-c"
type input "https://inovita.co/products/luminate-face-serum-vitamine-c"
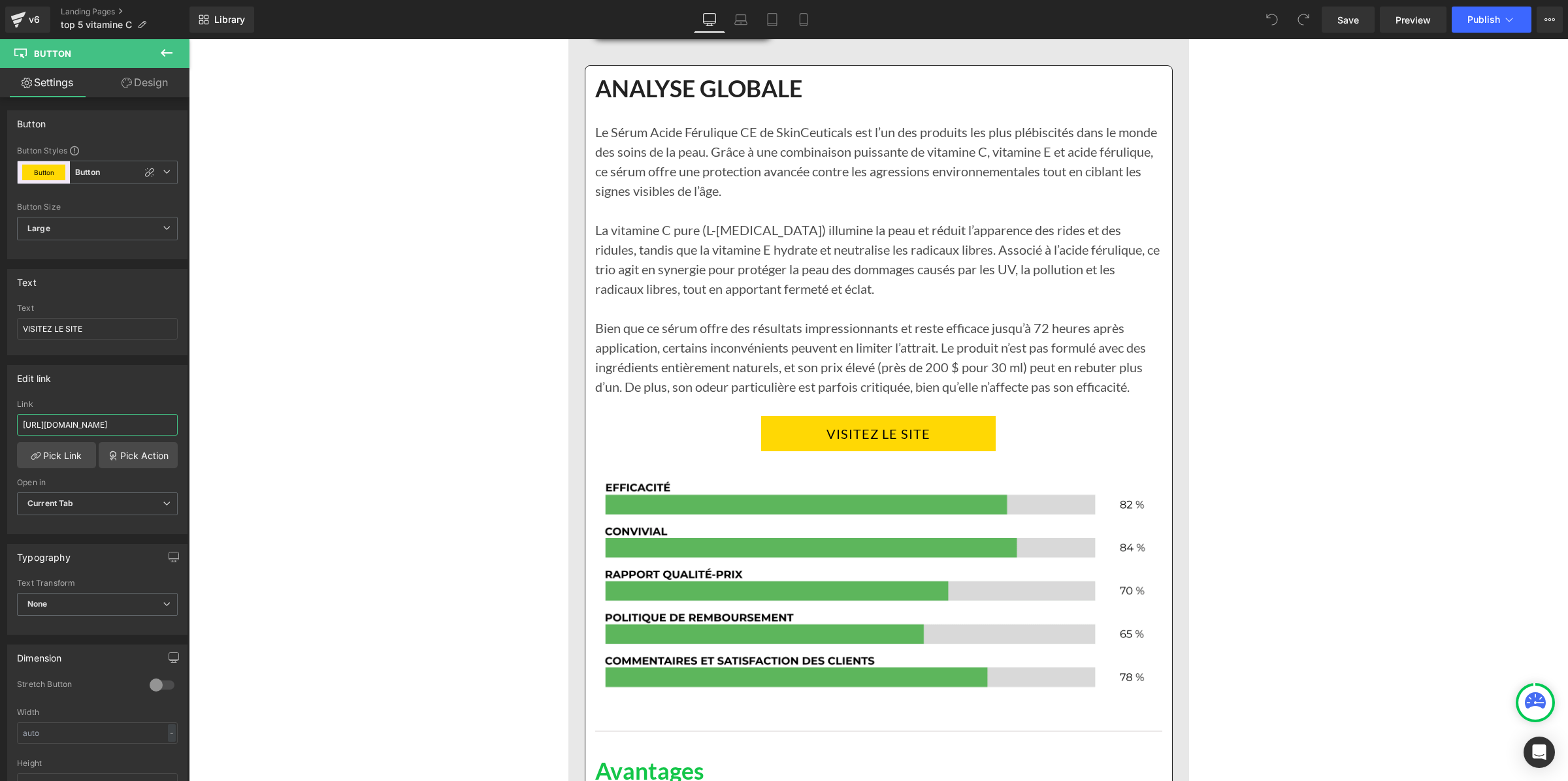
scroll to position [7106, 0]
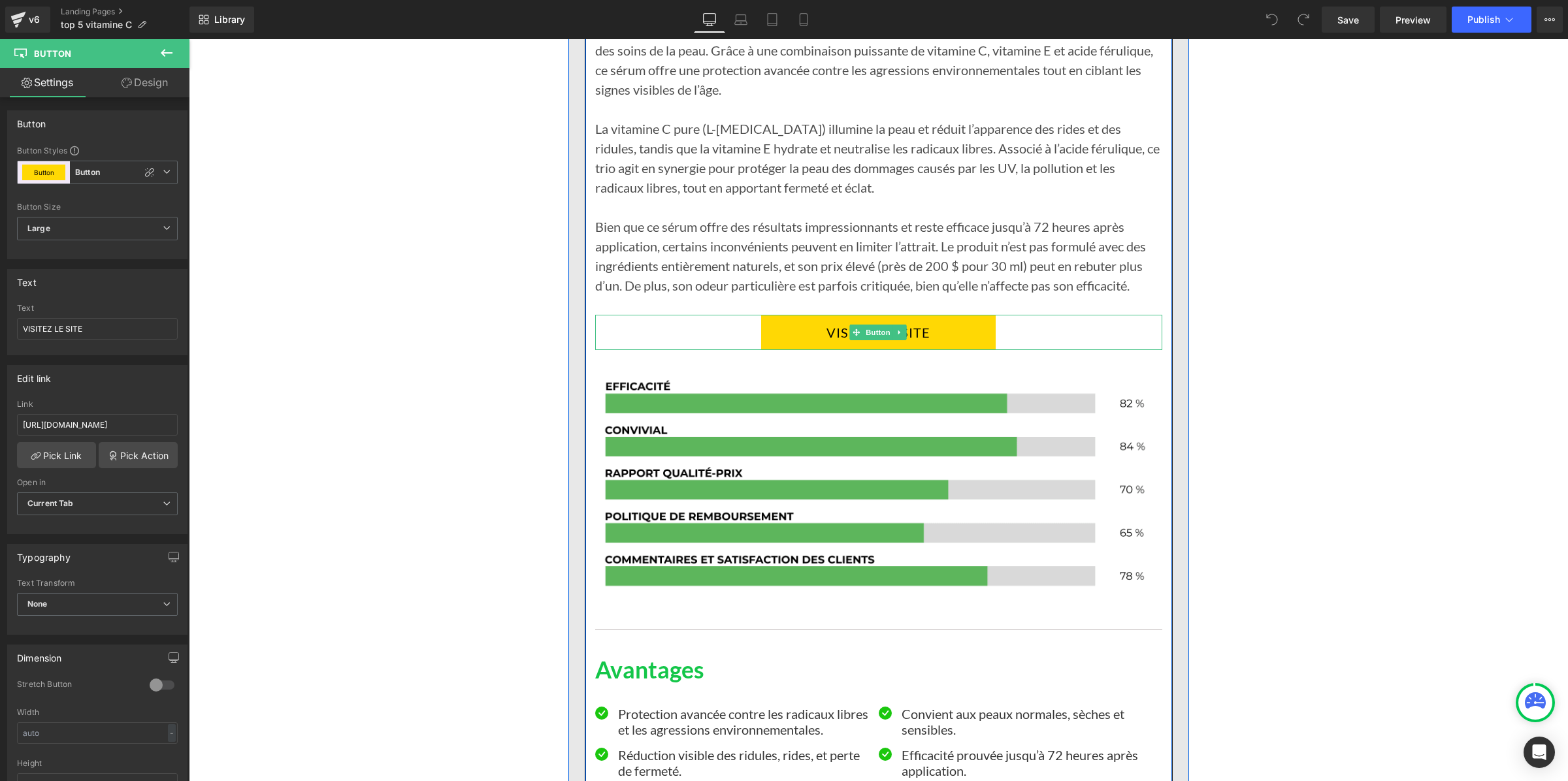
click at [778, 331] on link "VISITEZ LE SITE" at bounding box center [879, 332] width 235 height 35
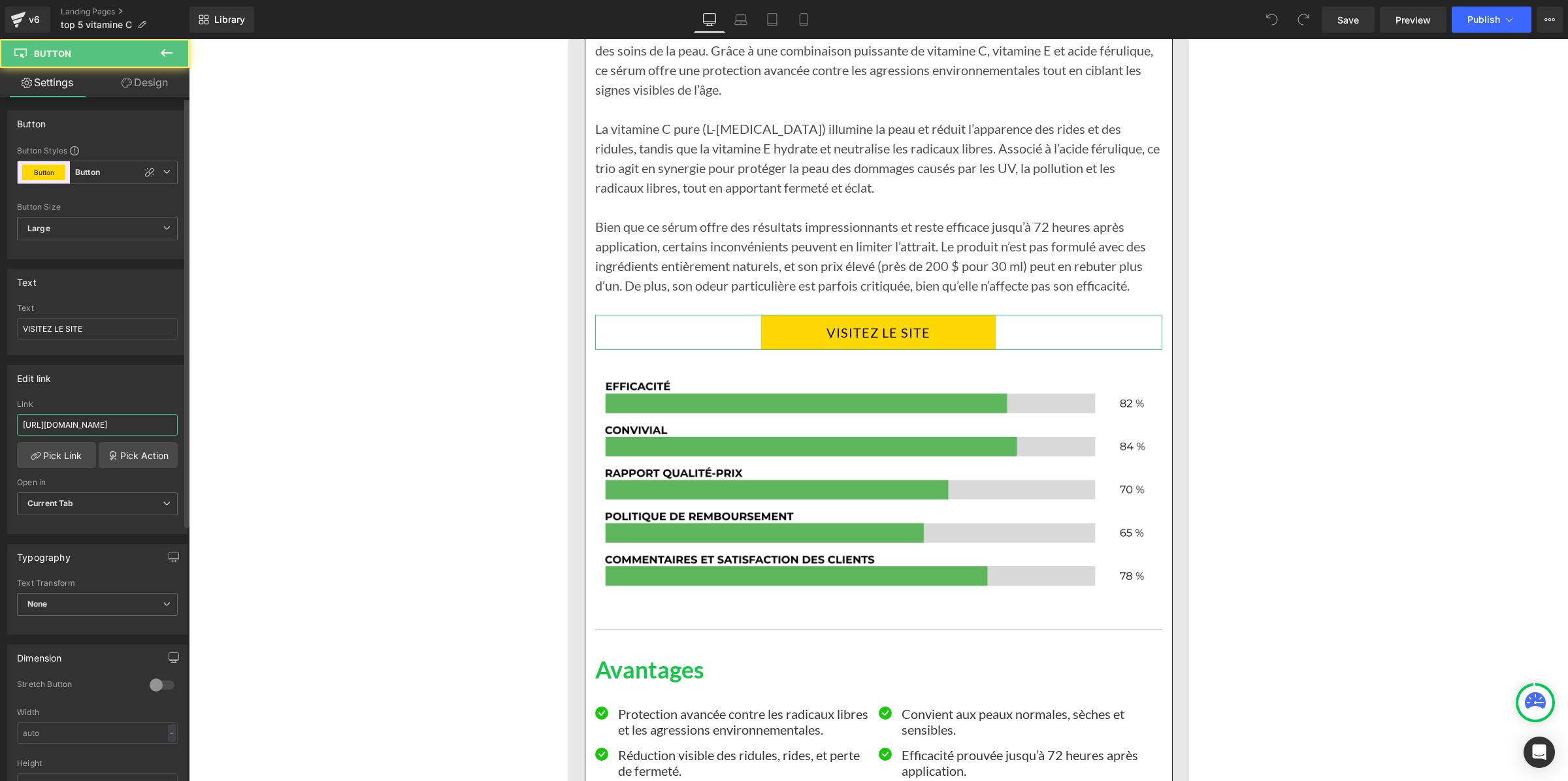
click at [111, 425] on input "https://inovita.co/products/luminate-face-serum" at bounding box center [97, 425] width 161 height 21
type input "https://inovita.co/products/luminate-face-serum-vitamine-c"
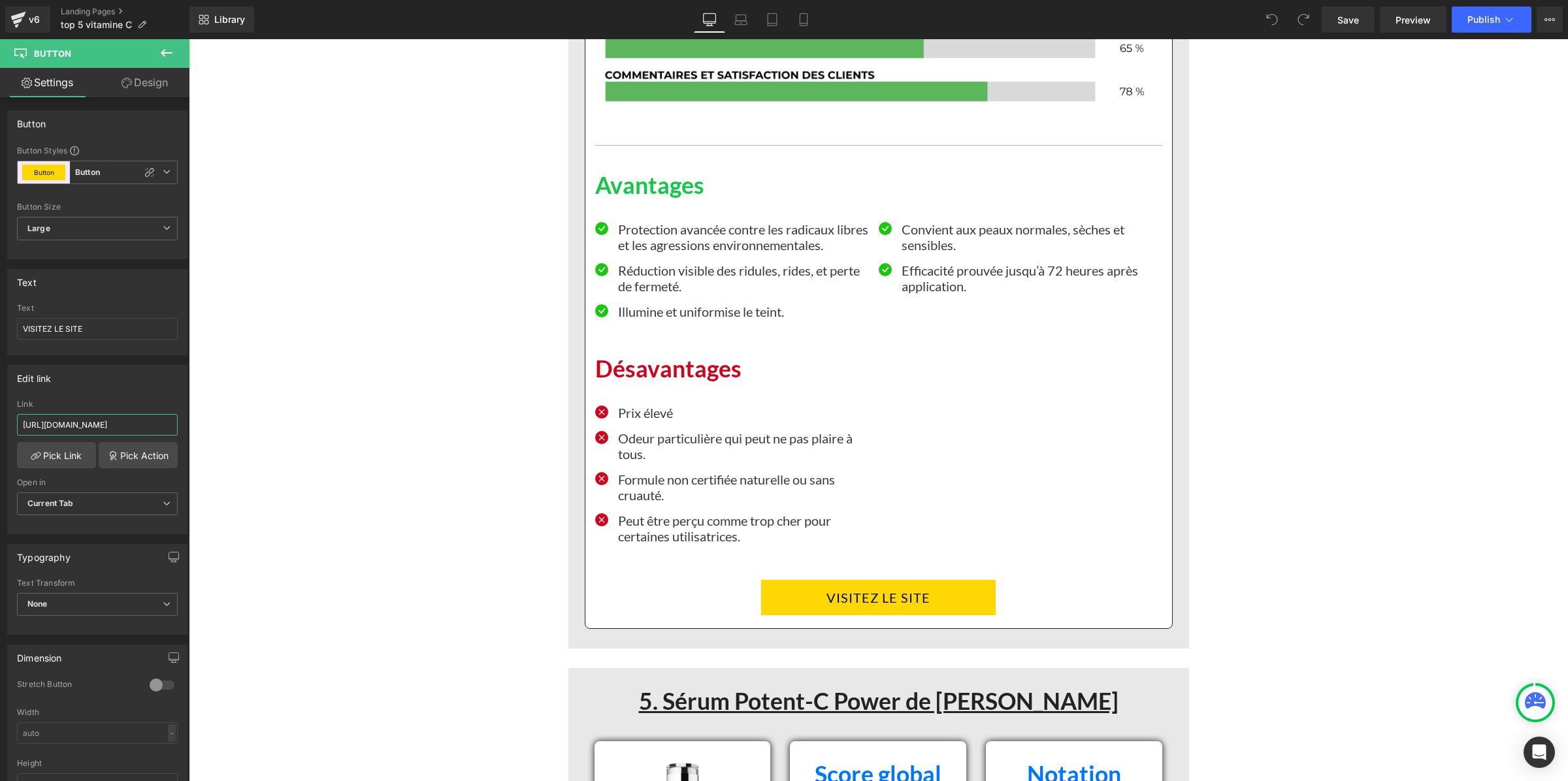
scroll to position [7676, 0]
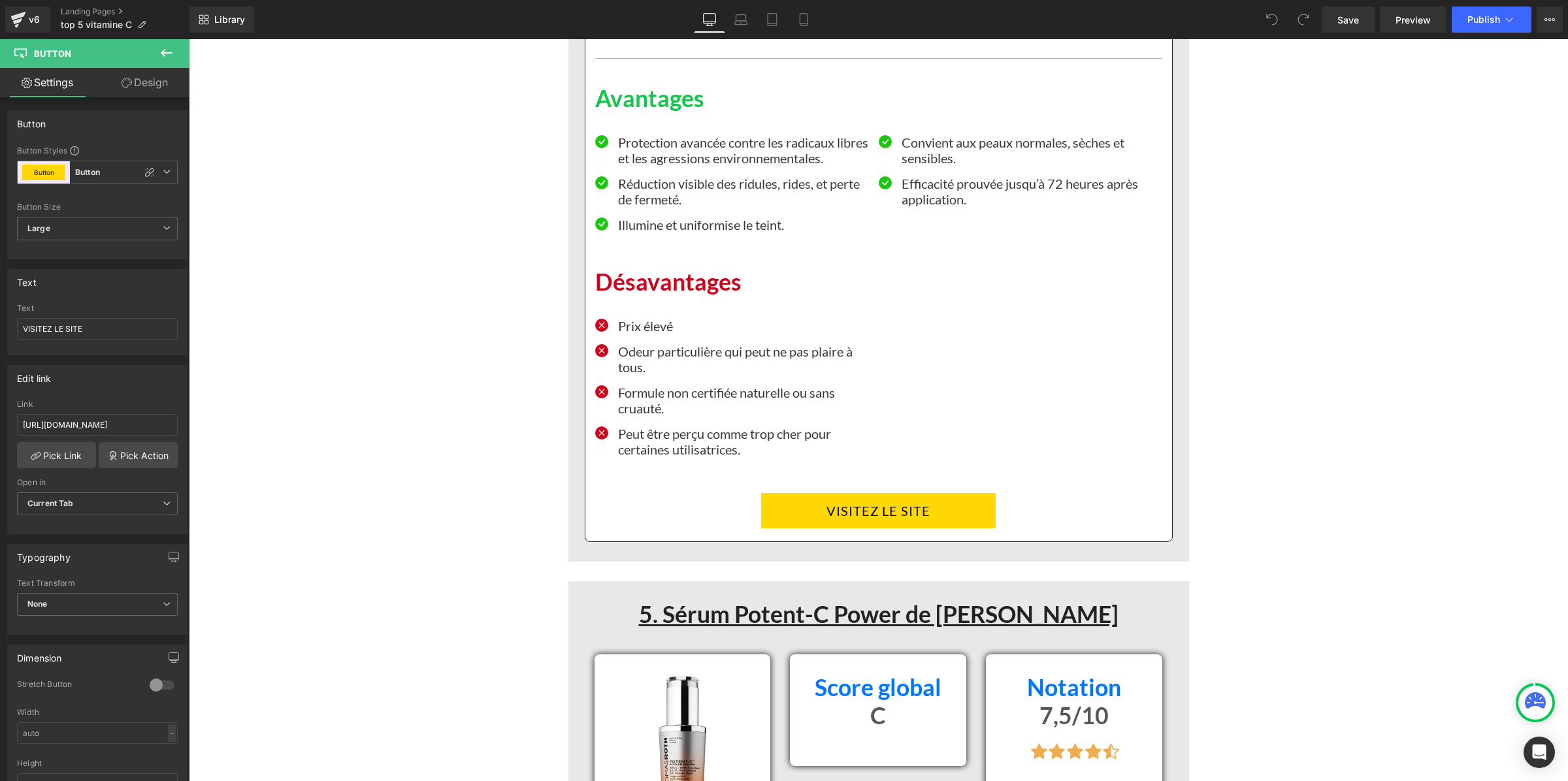
click at [776, 515] on link "VISITEZ LE SITE" at bounding box center [879, 510] width 235 height 35
click at [111, 420] on input "https://inovita.co/products/luminate-face-serum" at bounding box center [97, 425] width 161 height 21
type input "https://inovita.co/products/luminate-face-serum-vitamine-c"
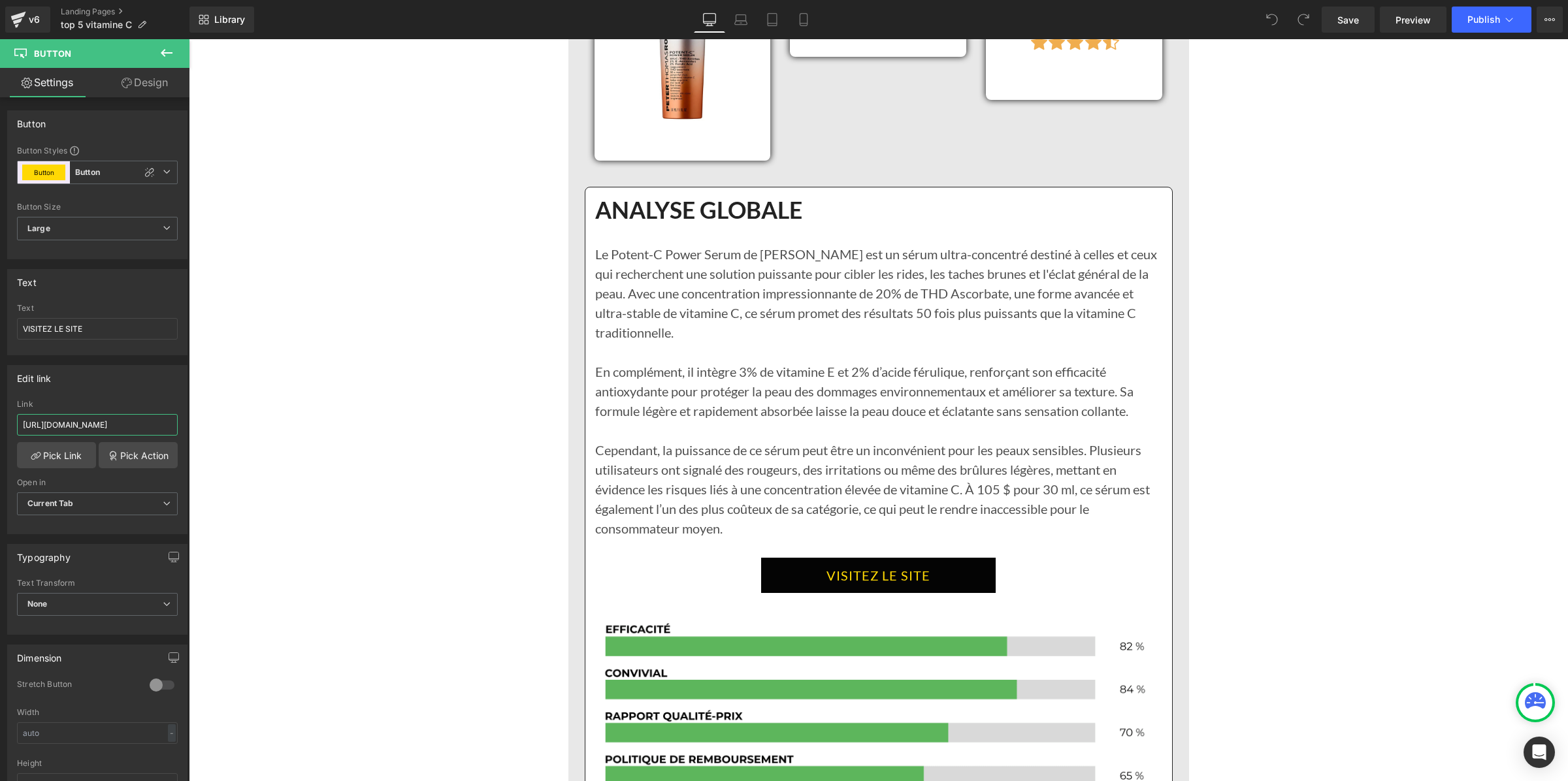
scroll to position [8493, 0]
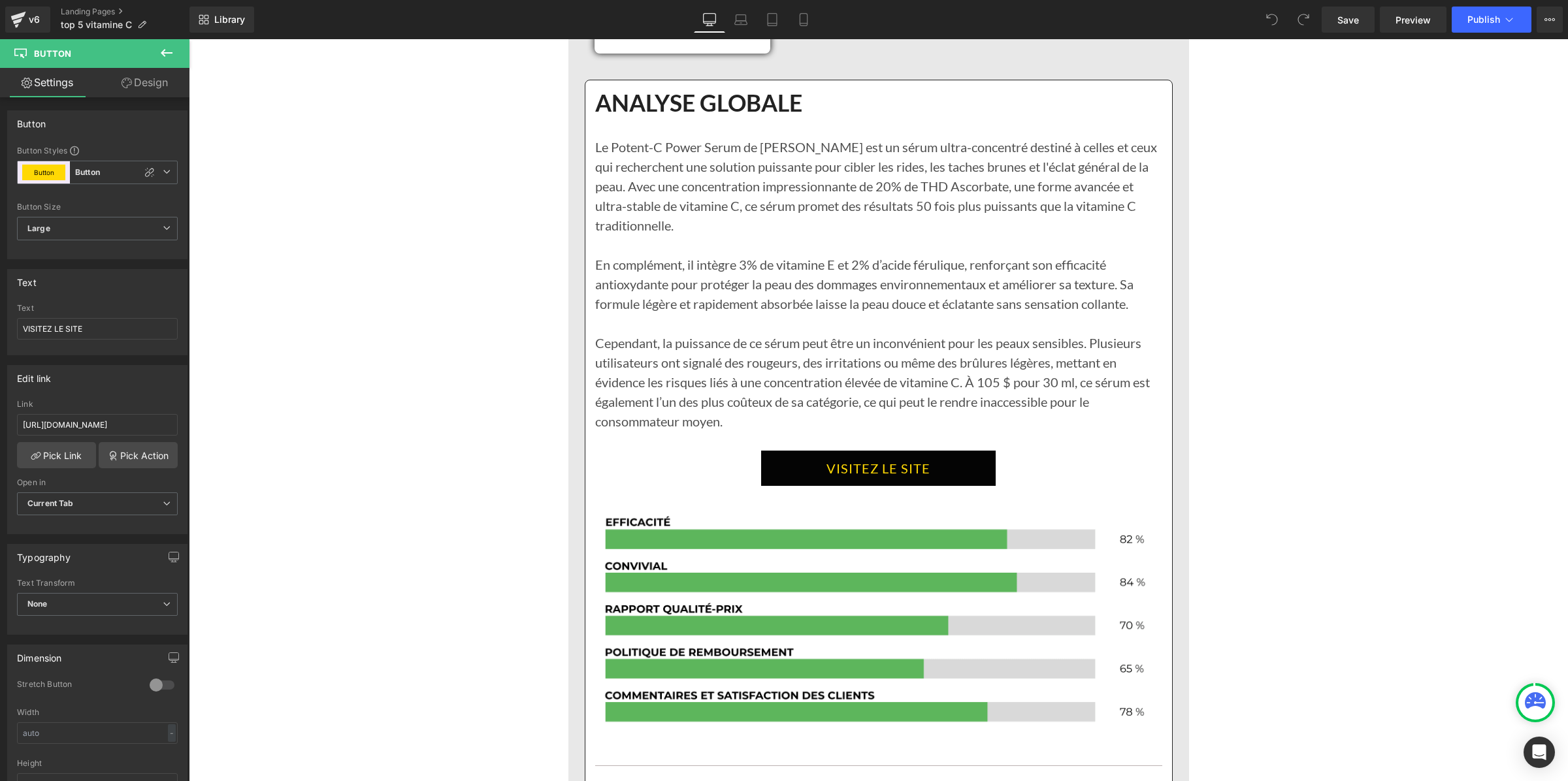
click at [773, 479] on link "VISITEZ LE SITE" at bounding box center [879, 468] width 235 height 35
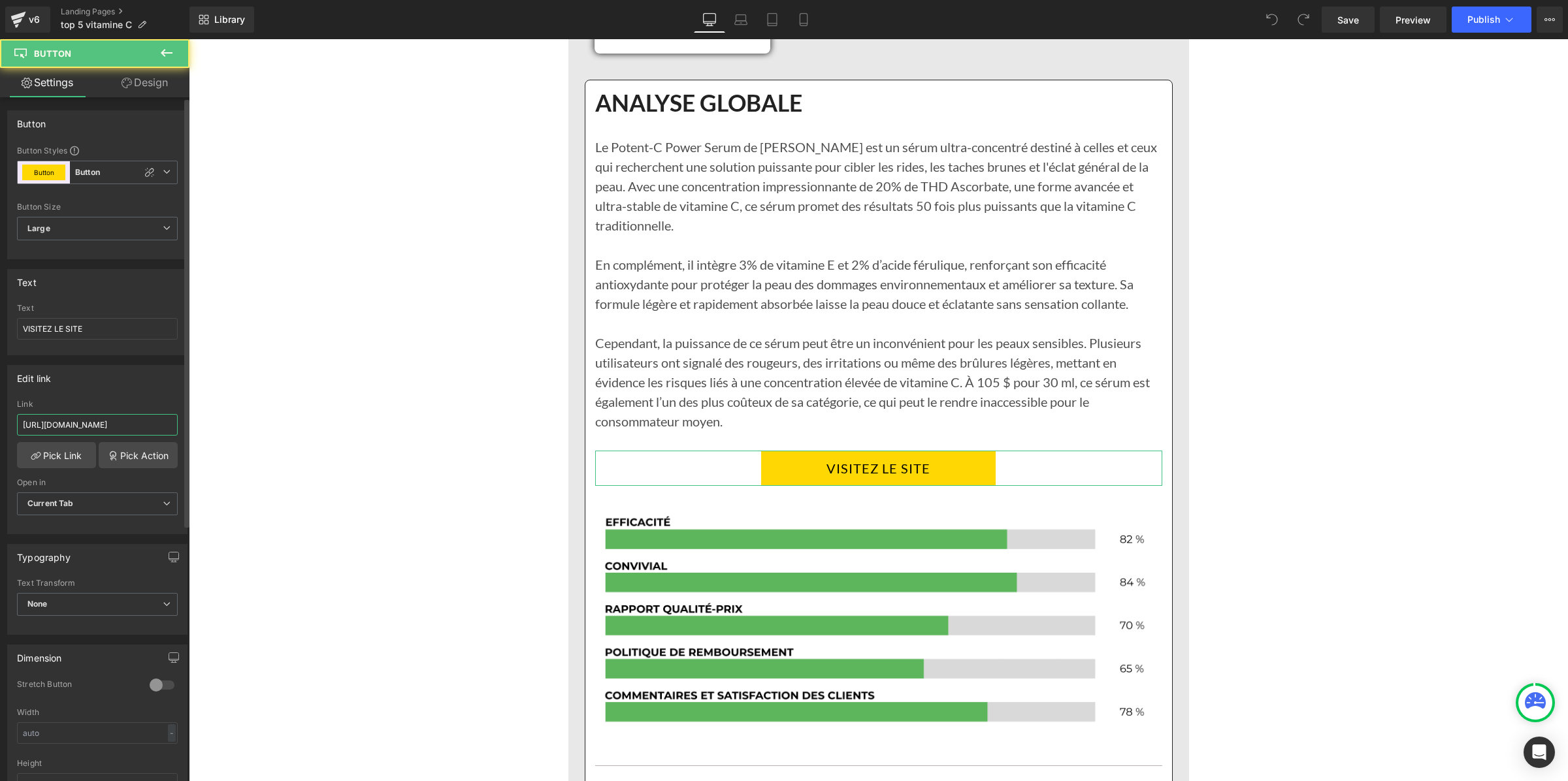
click at [60, 431] on input "https://inovita.co/products/luminate-face-serum" at bounding box center [97, 425] width 161 height 21
paste input "-vitamine-c"
type input "https://inovita.co/products/luminate-face-serum-vitamine-c"
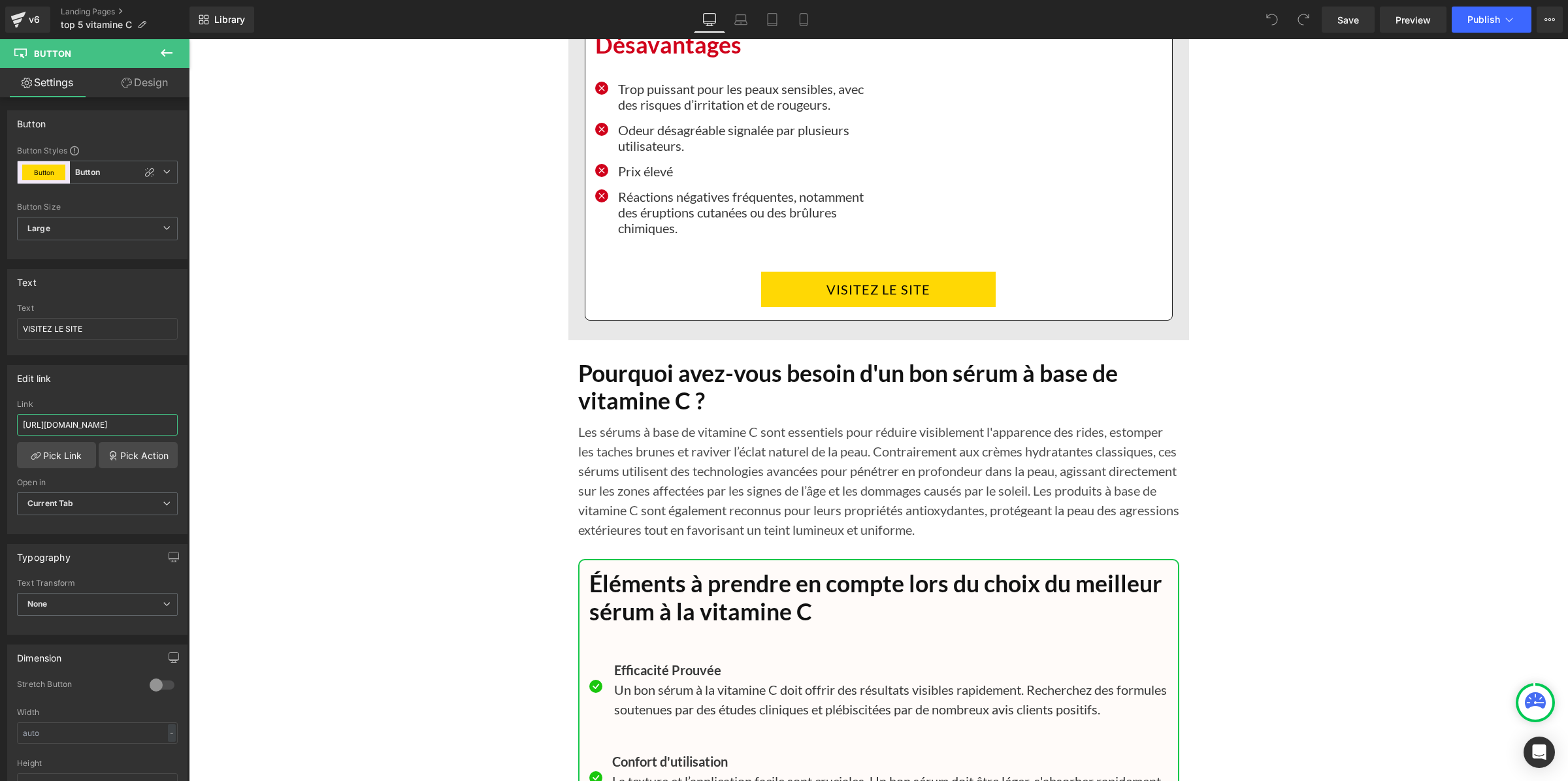
scroll to position [9473, 0]
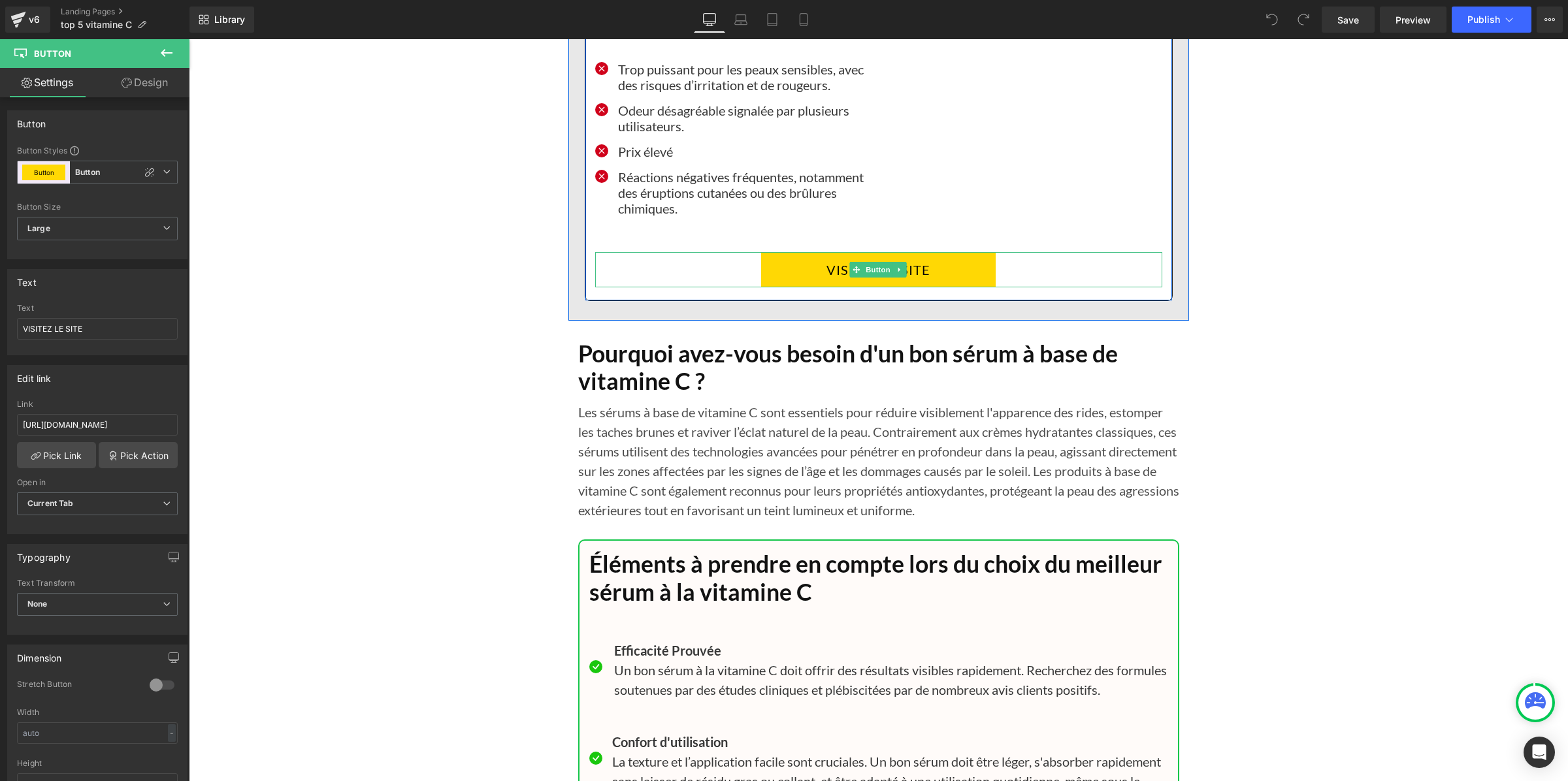
click at [778, 288] on link "VISITEZ LE SITE" at bounding box center [879, 269] width 235 height 35
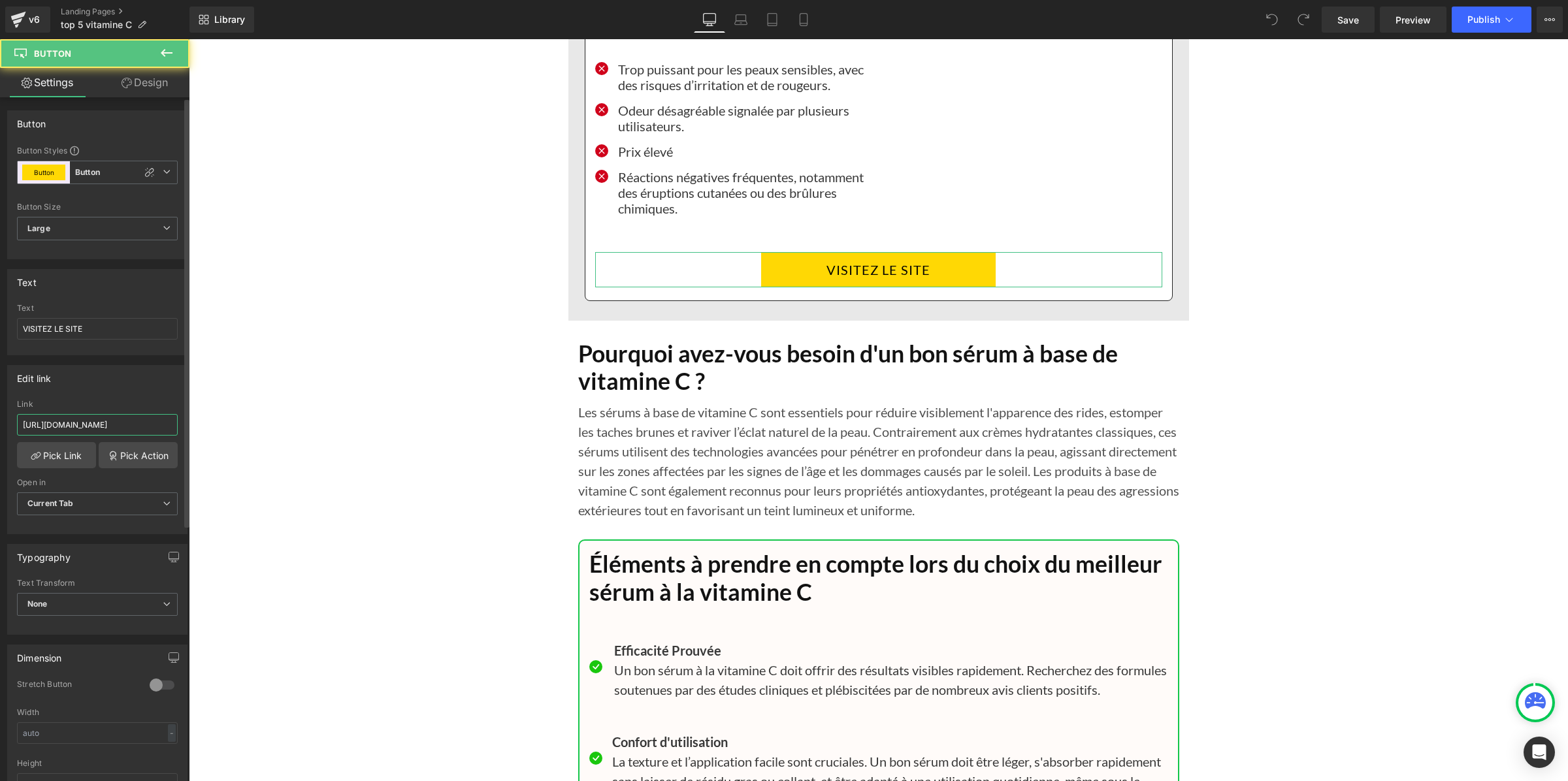
click at [116, 417] on input "https://inovita.co/products/luminate-face-serum" at bounding box center [97, 425] width 161 height 21
type input "https://inovita.co/products/luminate-face-serum-vitamine-c"
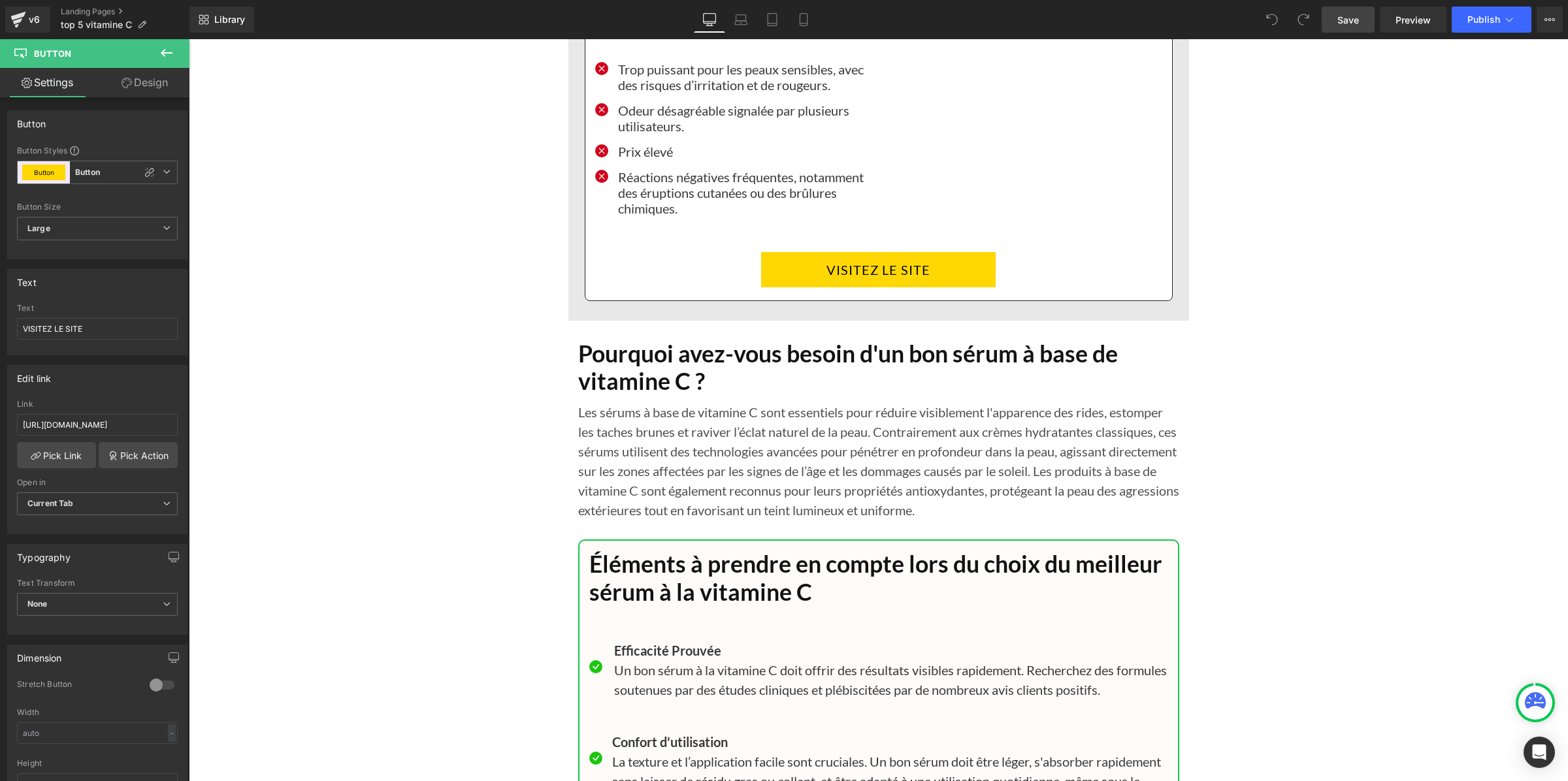
click at [1344, 19] on span "Save" at bounding box center [1348, 20] width 21 height 14
click at [1485, 13] on button "Publish" at bounding box center [1491, 20] width 80 height 26
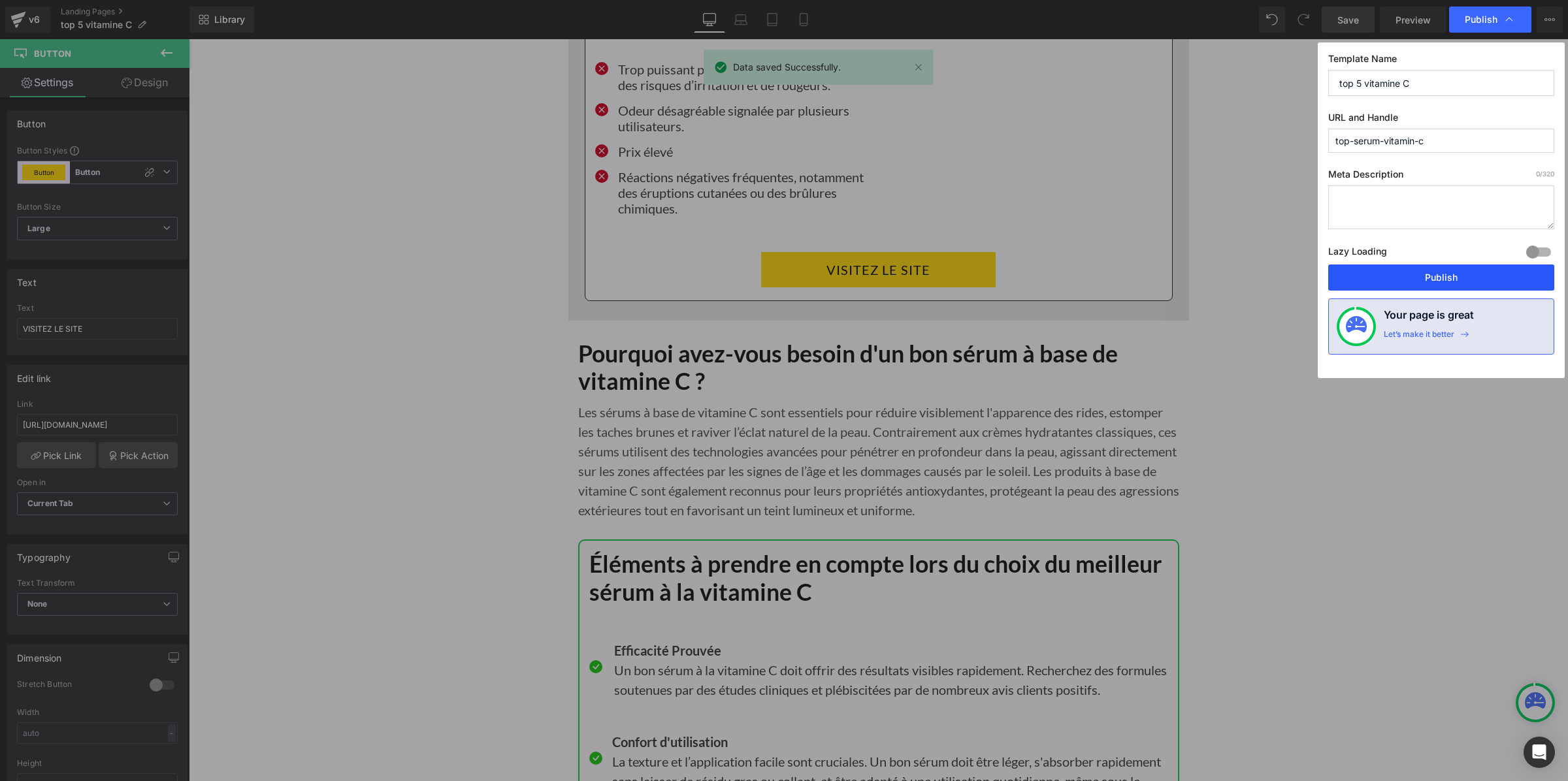
drag, startPoint x: 1428, startPoint y: 276, endPoint x: 1240, endPoint y: 226, distance: 194.5
click at [1428, 276] on button "Publish" at bounding box center [1441, 277] width 226 height 26
